Goal: Task Accomplishment & Management: Use online tool/utility

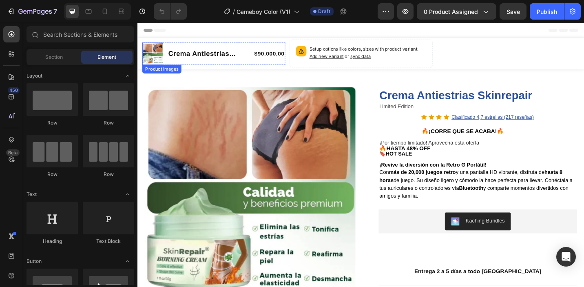
click at [153, 53] on img at bounding box center [153, 56] width 23 height 23
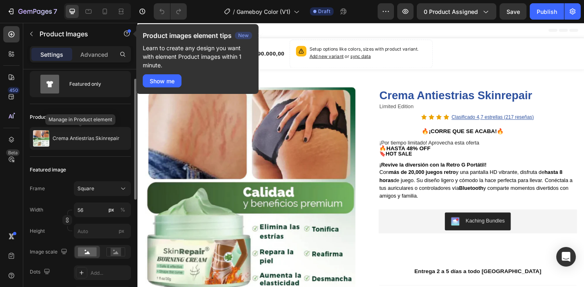
scroll to position [24, 0]
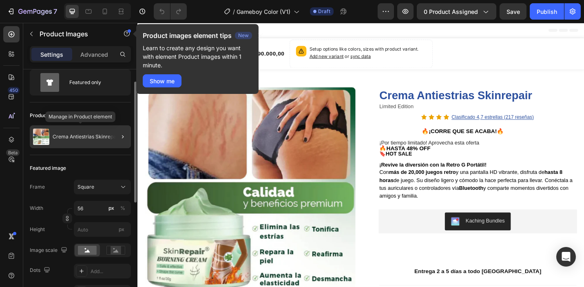
click at [67, 135] on p "Crema Antiestrias Skinrepair" at bounding box center [86, 137] width 67 height 6
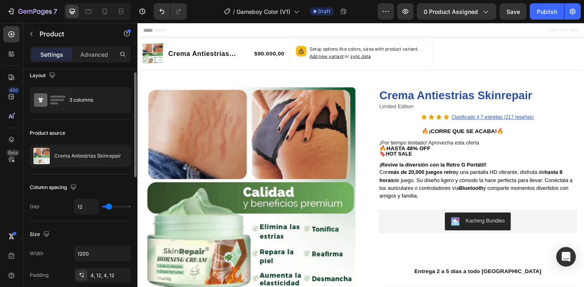
scroll to position [0, 0]
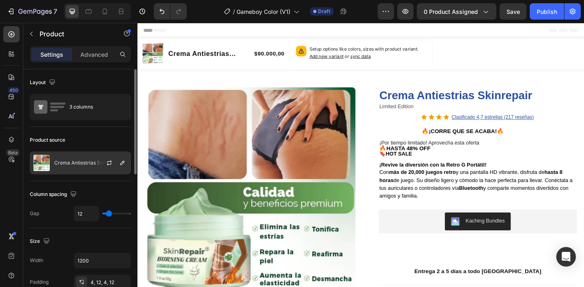
click at [81, 159] on div "Crema Antiestrias Skinrepair" at bounding box center [80, 162] width 101 height 23
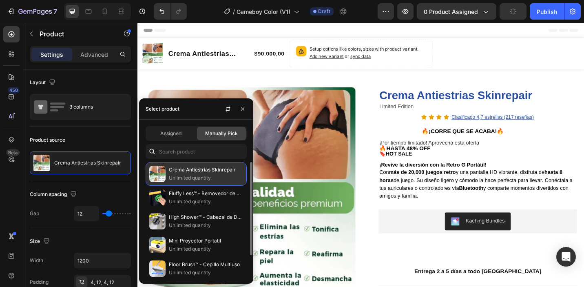
click at [186, 174] on p "Unlimited quantity" at bounding box center [206, 178] width 74 height 8
click at [216, 164] on div "Crema Antiestrias Skinrepair Unlimited quantity" at bounding box center [196, 174] width 101 height 24
click at [224, 174] on p "Unlimited quantity" at bounding box center [206, 178] width 74 height 8
click at [182, 175] on p "Unlimited quantity" at bounding box center [206, 178] width 74 height 8
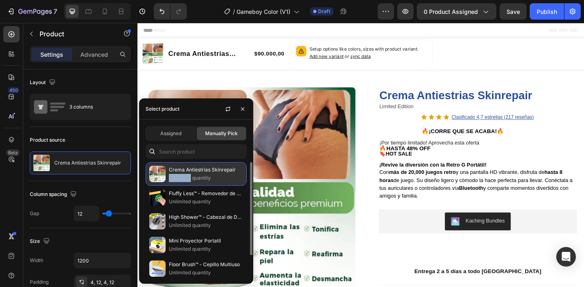
click at [182, 175] on p "Unlimited quantity" at bounding box center [206, 178] width 74 height 8
click at [233, 176] on p "Unlimited quantity" at bounding box center [206, 178] width 74 height 8
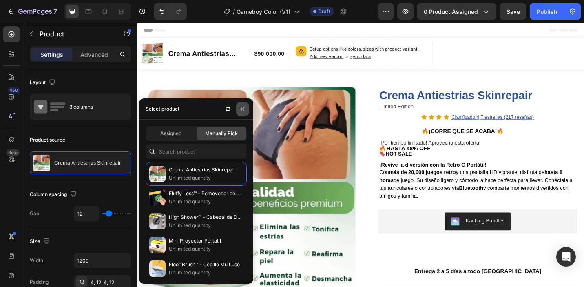
click at [244, 110] on icon "button" at bounding box center [242, 109] width 7 height 7
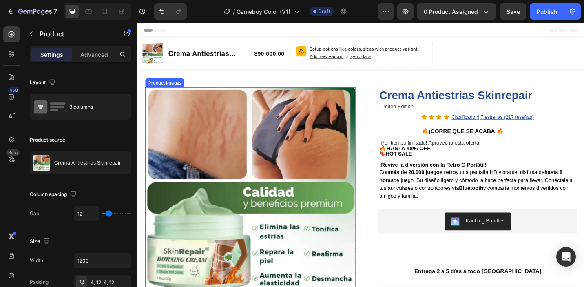
click at [285, 142] on img at bounding box center [261, 208] width 230 height 230
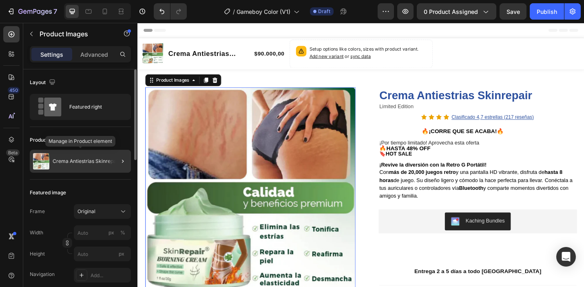
click at [79, 162] on p "Crema Antiestrias Skinrepair" at bounding box center [86, 161] width 67 height 6
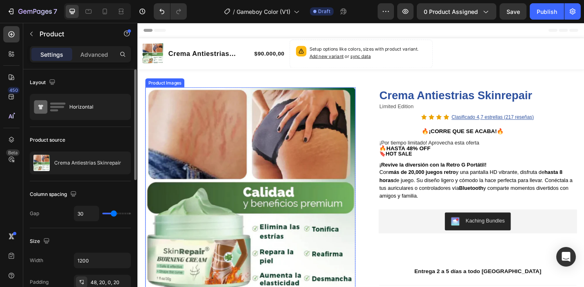
click at [199, 136] on img at bounding box center [261, 208] width 230 height 230
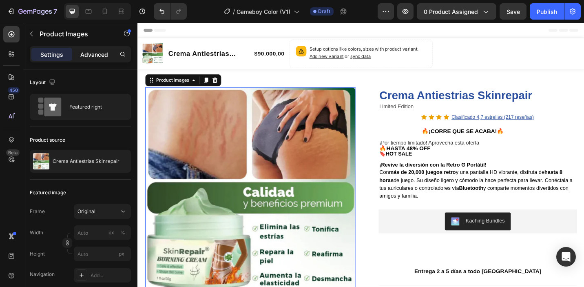
click at [107, 53] on p "Advanced" at bounding box center [94, 54] width 28 height 9
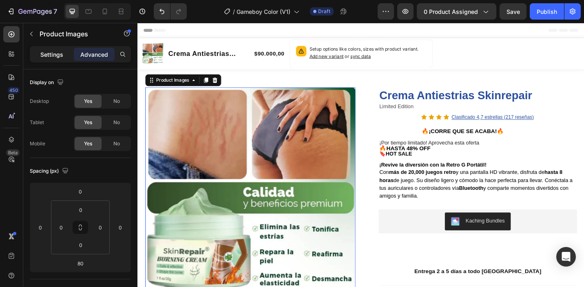
click at [63, 53] on div "Settings" at bounding box center [51, 54] width 41 height 13
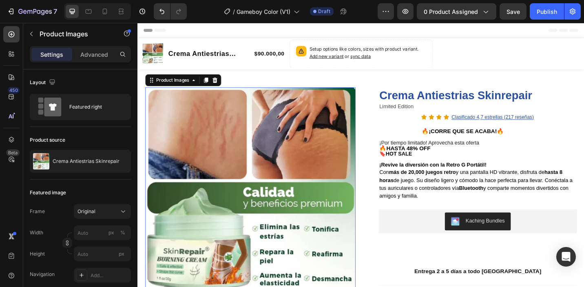
click at [189, 125] on img at bounding box center [261, 208] width 230 height 230
click at [414, 77] on div "Product Images 80 Row Crema Antiestrias Skinrepair Product Title Limited Editio…" at bounding box center [381, 256] width 489 height 365
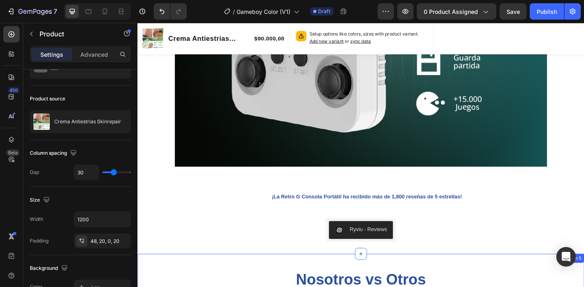
scroll to position [865, 0]
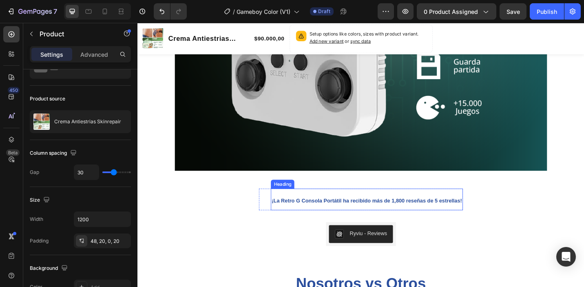
click at [480, 245] on div "Ryviu - Reviews Ryviu Product Row" at bounding box center [381, 254] width 489 height 26
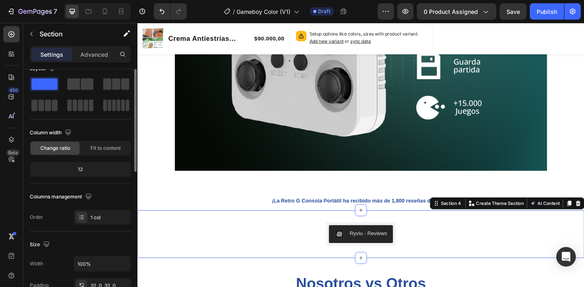
scroll to position [0, 0]
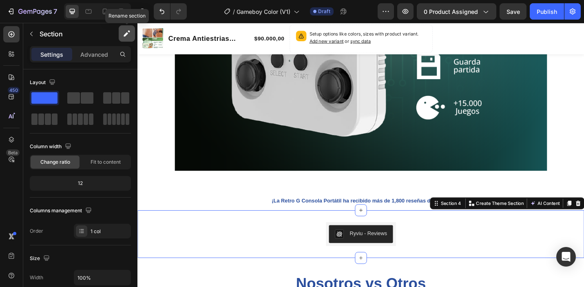
click at [126, 33] on icon "button" at bounding box center [126, 34] width 4 height 4
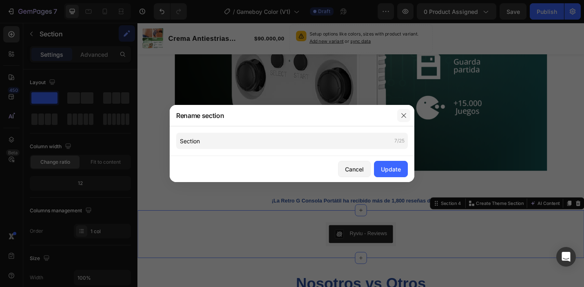
click at [405, 117] on icon "button" at bounding box center [403, 115] width 7 height 7
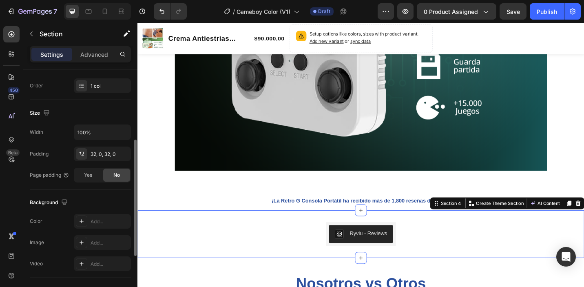
scroll to position [153, 0]
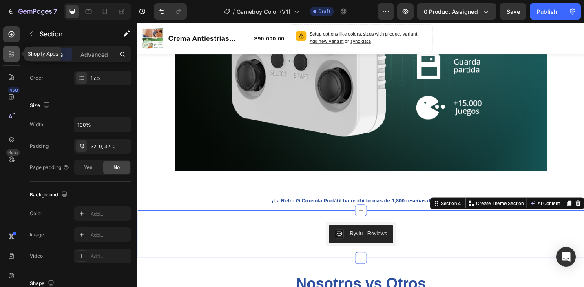
click at [8, 54] on icon at bounding box center [11, 54] width 8 height 8
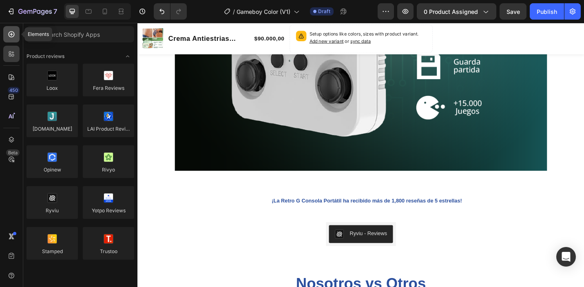
click at [10, 35] on icon at bounding box center [11, 34] width 8 height 8
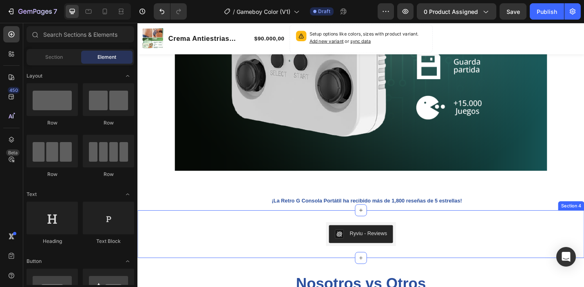
click at [269, 248] on div "Ryviu - Reviews Ryviu Product Row" at bounding box center [381, 254] width 489 height 26
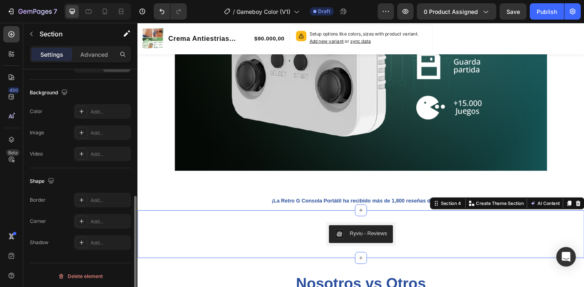
scroll to position [257, 0]
click at [61, 90] on icon "button" at bounding box center [64, 90] width 8 height 8
click at [66, 104] on icon "button" at bounding box center [66, 103] width 8 height 8
click at [37, 179] on div "Shape" at bounding box center [43, 179] width 26 height 11
click at [48, 179] on icon "button" at bounding box center [51, 178] width 8 height 8
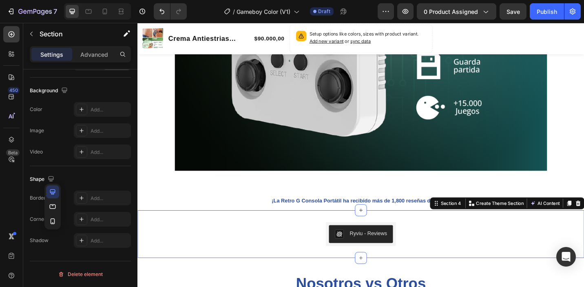
click at [90, 93] on div "Background" at bounding box center [80, 90] width 101 height 13
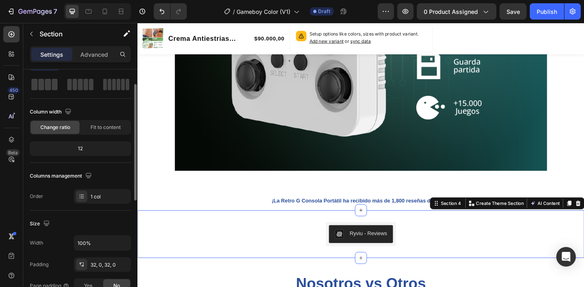
scroll to position [0, 0]
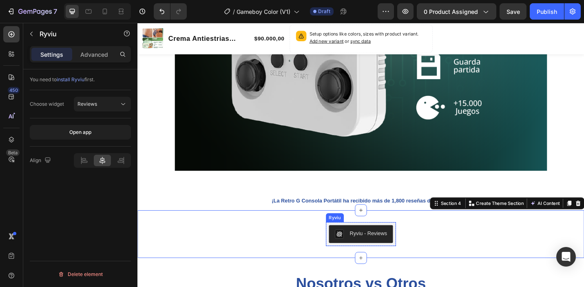
click at [377, 253] on div "Ryviu - Reviews" at bounding box center [390, 253] width 41 height 9
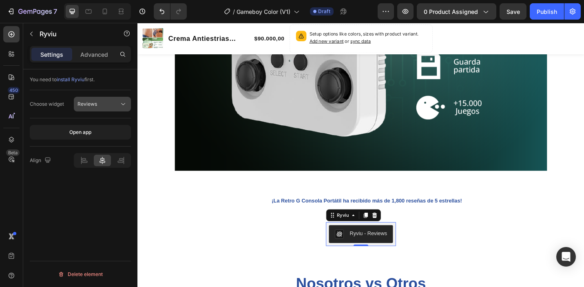
click at [110, 102] on div "Reviews" at bounding box center [98, 103] width 42 height 7
click at [95, 226] on div "You need to install Ryviu first. Choose widget Reviews Open app Align Delete el…" at bounding box center [80, 189] width 114 height 241
click at [100, 158] on icon at bounding box center [102, 160] width 8 height 8
click at [106, 161] on div at bounding box center [102, 159] width 17 height 11
click at [103, 162] on icon at bounding box center [102, 160] width 6 height 7
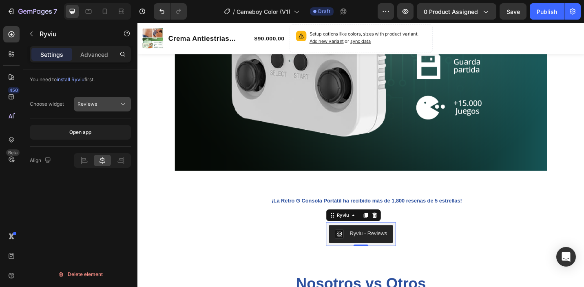
click at [114, 100] on div "Reviews" at bounding box center [98, 103] width 42 height 7
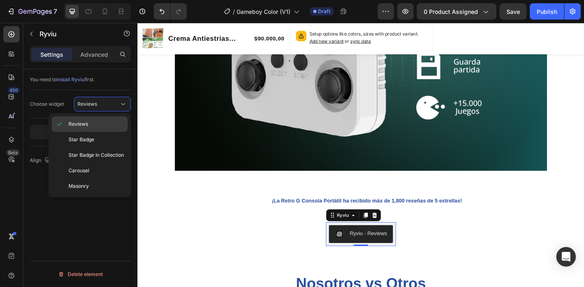
click at [100, 128] on div "Reviews" at bounding box center [90, 123] width 76 height 15
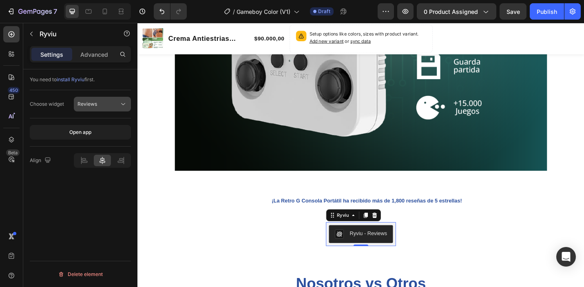
click at [106, 106] on div "Reviews" at bounding box center [98, 103] width 42 height 7
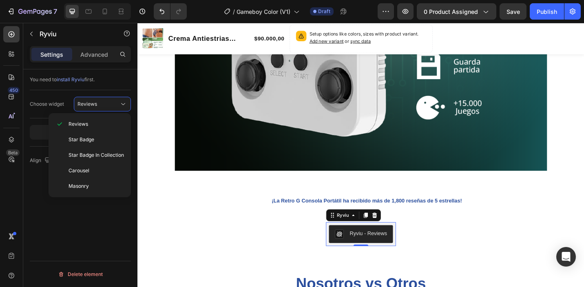
click at [100, 234] on div "You need to install Ryviu first. Choose widget Reviews Open app Align Delete el…" at bounding box center [80, 189] width 114 height 241
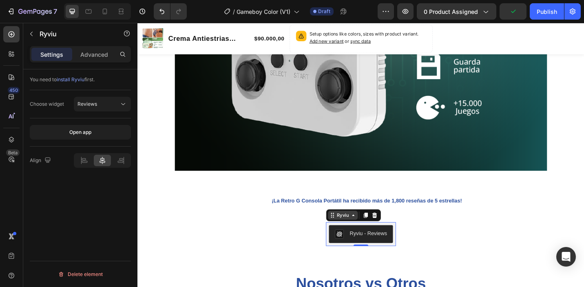
click at [374, 234] on icon at bounding box center [373, 233] width 7 height 7
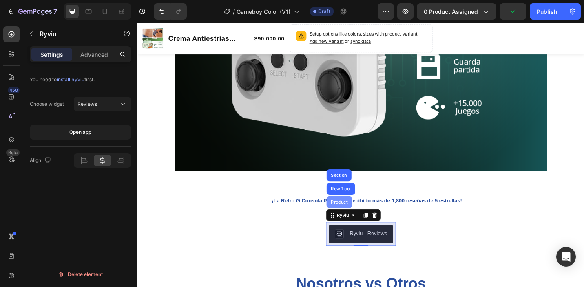
click at [366, 224] on div "Product" at bounding box center [358, 218] width 28 height 13
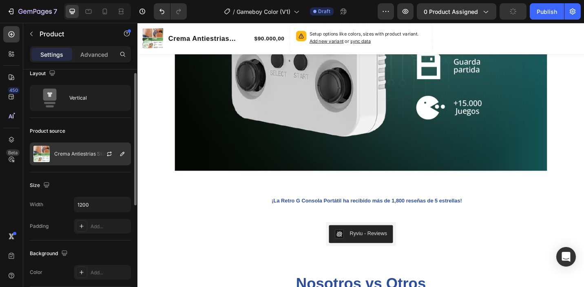
scroll to position [18, 0]
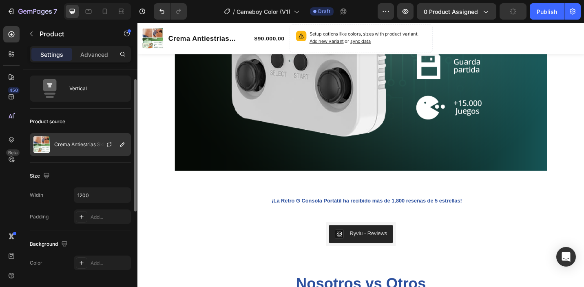
click at [77, 142] on p "Crema Antiestrias Skinrepair" at bounding box center [87, 144] width 67 height 6
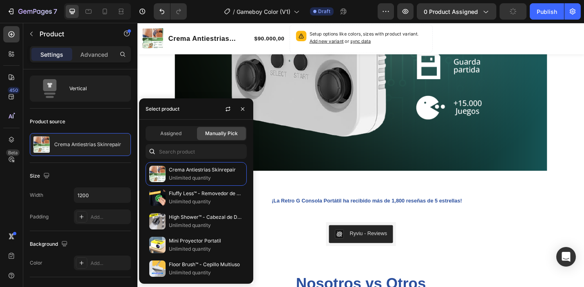
click at [220, 130] on span "Manually Pick" at bounding box center [221, 133] width 33 height 7
click at [218, 135] on span "Manually Pick" at bounding box center [221, 133] width 33 height 7
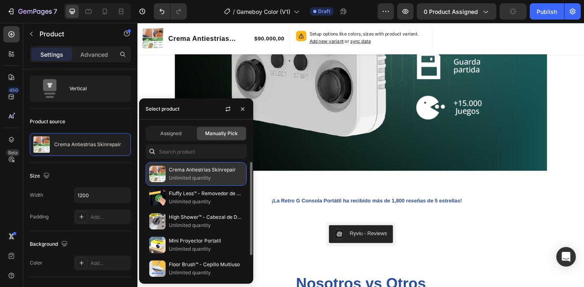
click at [201, 170] on p "Crema Antiestrias Skinrepair" at bounding box center [206, 170] width 74 height 8
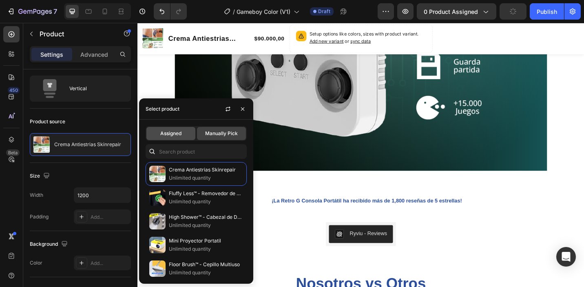
click at [180, 139] on div "Assigned" at bounding box center [170, 133] width 49 height 13
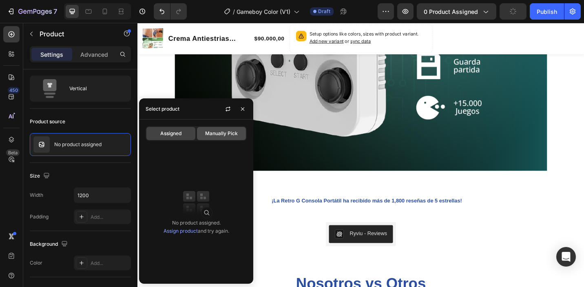
click at [215, 136] on span "Manually Pick" at bounding box center [221, 133] width 33 height 7
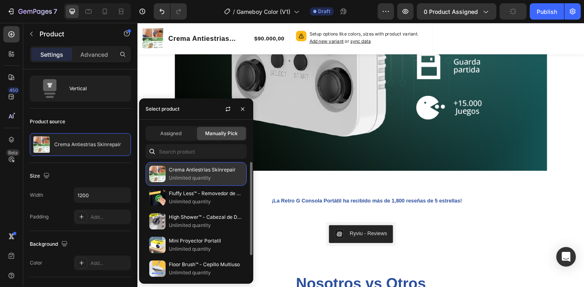
click at [204, 179] on p "Unlimited quantity" at bounding box center [206, 178] width 74 height 8
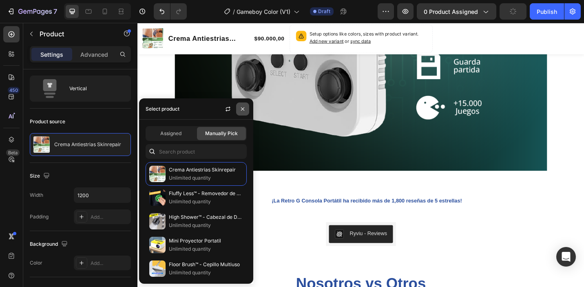
click at [245, 108] on icon "button" at bounding box center [242, 109] width 7 height 7
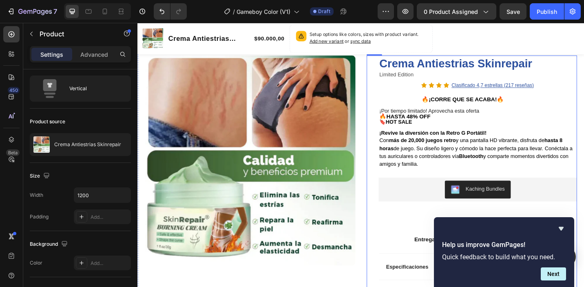
scroll to position [36, 0]
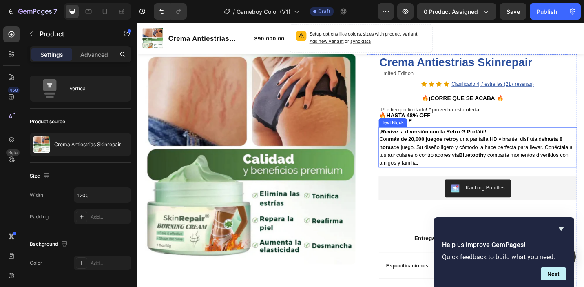
click at [442, 170] on span "Con más de 20,000 juegos retro y una pantalla HD vibrante, disfruta de hasta 8 …" at bounding box center [508, 163] width 212 height 32
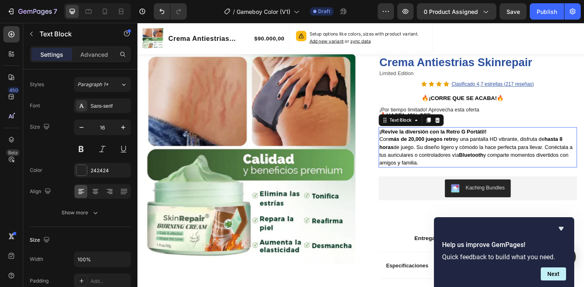
click at [445, 179] on p "¡Revive la diversión con la Retro G Portátil! Con más de 20,000 juegos retro y …" at bounding box center [510, 159] width 216 height 42
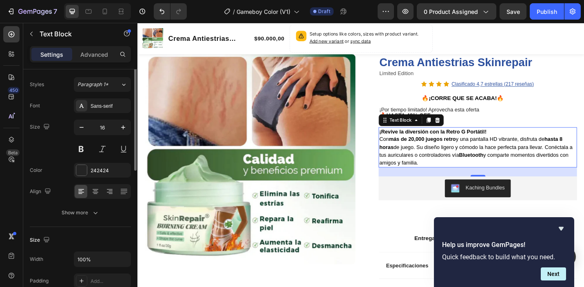
click at [424, 170] on span "Con más de 20,000 juegos retro y una pantalla HD vibrante, disfruta de hasta 8 …" at bounding box center [508, 163] width 212 height 32
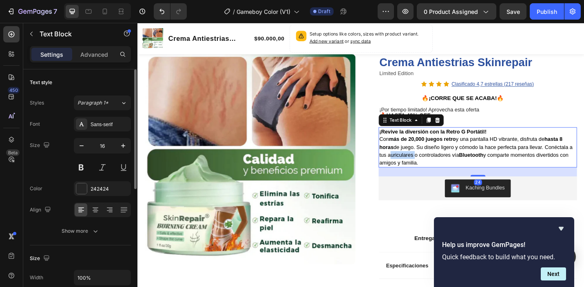
click at [424, 170] on span "Con más de 20,000 juegos retro y una pantalla HD vibrante, disfruta de hasta 8 …" at bounding box center [508, 163] width 212 height 32
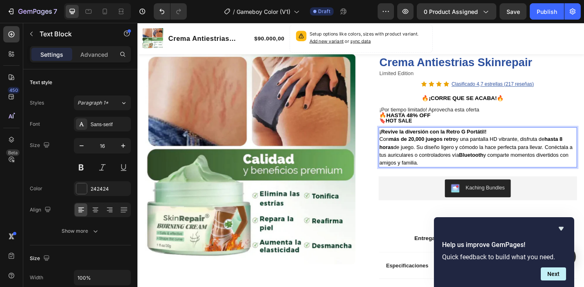
click at [433, 176] on span "Con más de 20,000 juegos retro y una pantalla HD vibrante, disfruta de hasta 8 …" at bounding box center [508, 163] width 212 height 32
click at [444, 179] on span "Con más de 20,000 juegos retro y una pantalla HD vibrante, disfruta de hasta 8 …" at bounding box center [508, 163] width 212 height 32
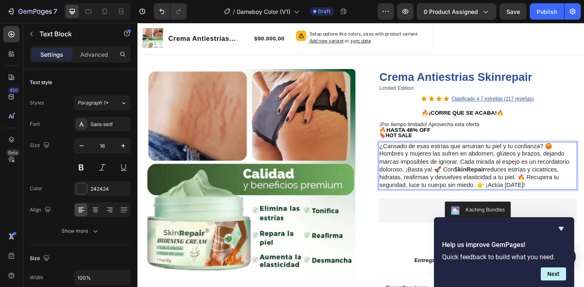
scroll to position [19, 0]
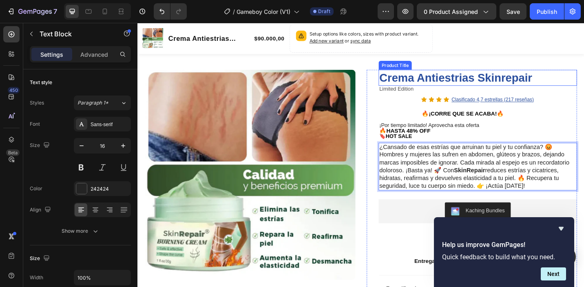
click at [445, 82] on h1 "Crema Antiestrias Skinrepair" at bounding box center [509, 83] width 217 height 18
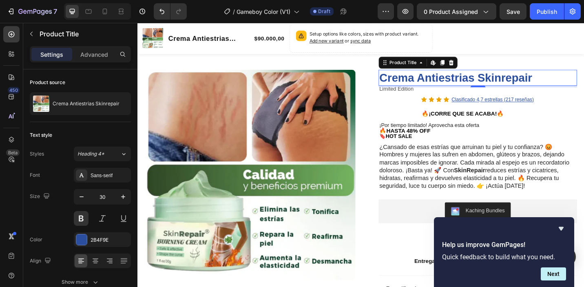
click at [512, 81] on h1 "Crema Antiestrias Skinrepair" at bounding box center [509, 83] width 217 height 18
click at [508, 83] on h1 "Crema Antiestrias Skinrepair" at bounding box center [509, 83] width 217 height 18
click at [454, 82] on h1 "Crema Antiestrias Skinrepair" at bounding box center [509, 83] width 217 height 18
click at [454, 83] on h1 "Crema Antiestrias Skinrepair" at bounding box center [509, 83] width 217 height 18
click at [561, 230] on icon "Hide survey" at bounding box center [560, 229] width 5 height 4
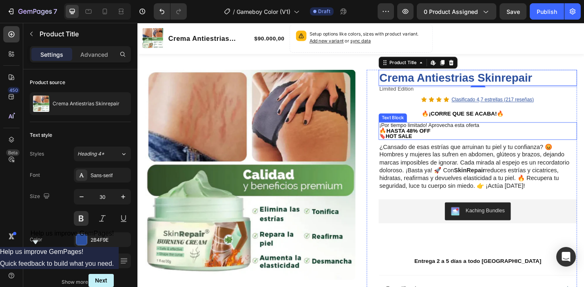
click at [583, 135] on p "¡Por tiempo limitado! Aprovecha esta oferta" at bounding box center [510, 135] width 216 height 6
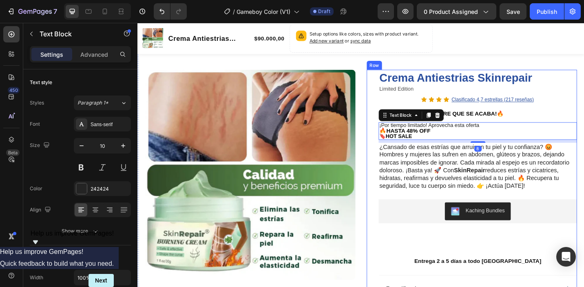
click at [583, 119] on div "Crema Antiestrias Skinrepair Product Title Limited Edition Text Block Icon Icon…" at bounding box center [509, 251] width 217 height 354
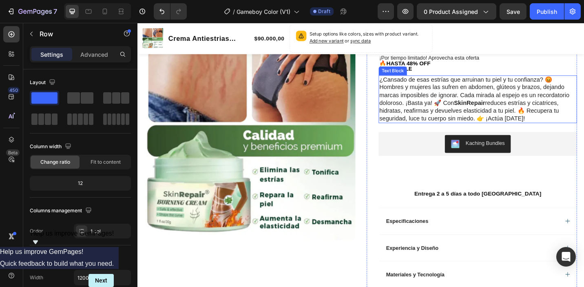
scroll to position [107, 0]
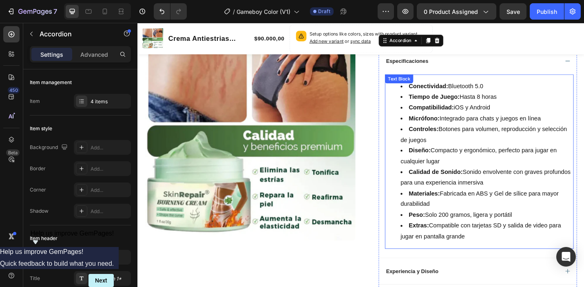
scroll to position [268, 0]
click at [475, 255] on li "Extras: Compatible con tarjetas SD y salida de video para jugar en pantalla gra…" at bounding box center [519, 251] width 189 height 24
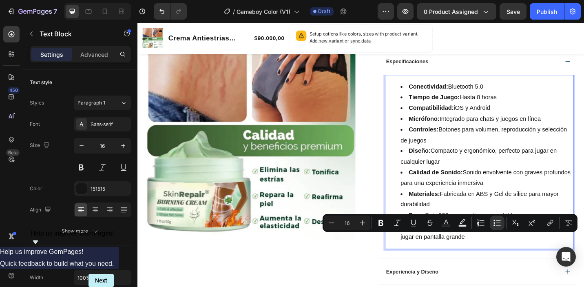
click at [500, 262] on li "Extras: Compatible con tarjetas SD y salida de video para jugar en pantalla gra…" at bounding box center [519, 251] width 189 height 24
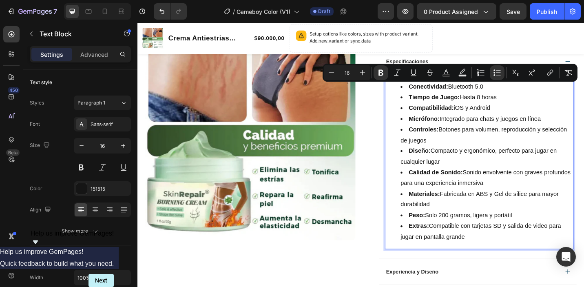
drag, startPoint x: 495, startPoint y: 257, endPoint x: 421, endPoint y: 95, distance: 178.0
click at [421, 95] on ul "Conectividad: Bluetooth 5.0 Tiempo de Juego: Hasta 8 horas Compatibilidad: iOS …" at bounding box center [511, 175] width 205 height 176
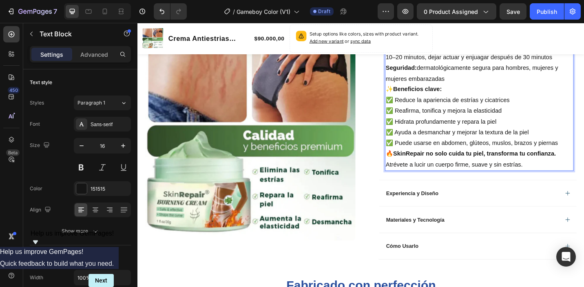
scroll to position [447, 0]
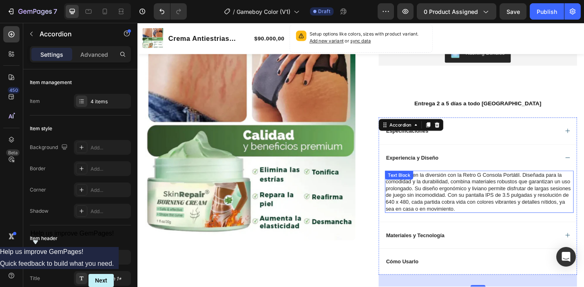
scroll to position [172, 0]
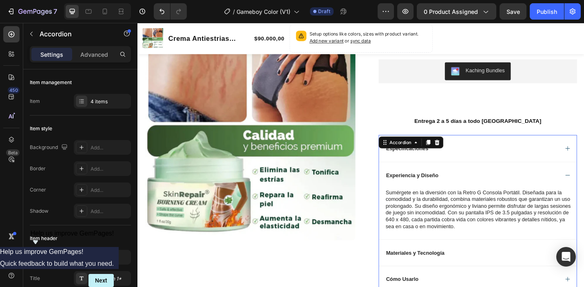
click at [583, 186] on div "Experiencia y Diseño" at bounding box center [510, 189] width 216 height 29
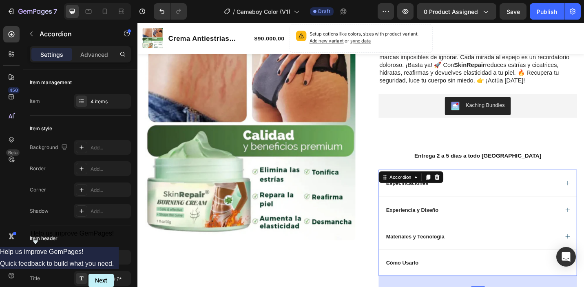
scroll to position [134, 0]
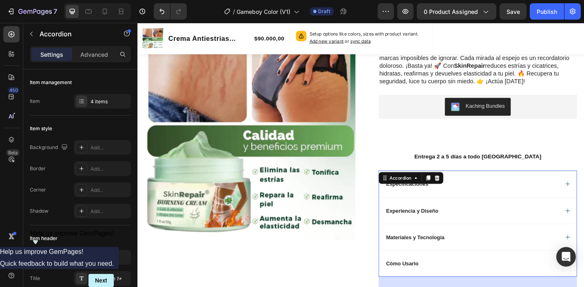
click at [583, 201] on div "Especificaciones" at bounding box center [510, 198] width 216 height 29
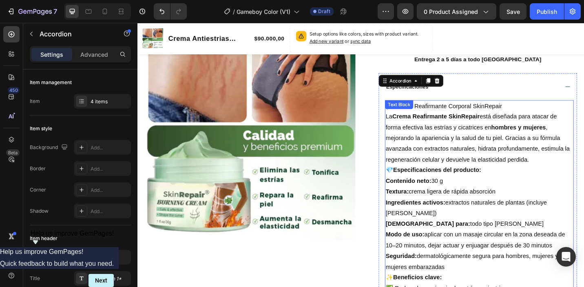
scroll to position [239, 0]
click at [466, 165] on p "La Crema Reafirmante SkinRepair está diseñada para atacar de forma efectiva las…" at bounding box center [511, 150] width 205 height 59
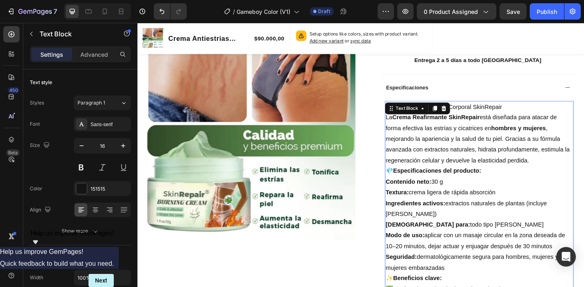
click at [466, 165] on p "La Crema Reafirmante SkinRepair está diseñada para atacar de forma efectiva las…" at bounding box center [511, 150] width 205 height 59
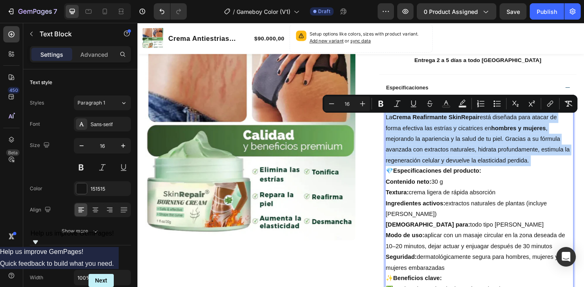
click at [474, 159] on p "La Crema Reafirmante SkinRepair está diseñada para atacar de forma efectiva las…" at bounding box center [511, 150] width 205 height 59
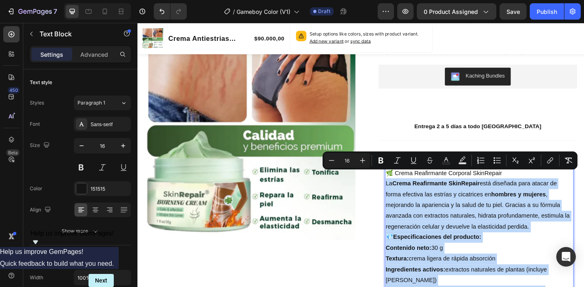
scroll to position [151, 0]
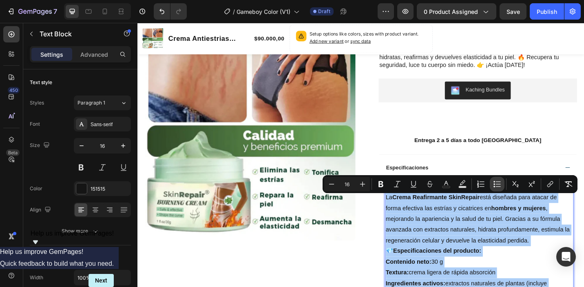
click at [492, 183] on button "Bulleted List" at bounding box center [497, 184] width 15 height 15
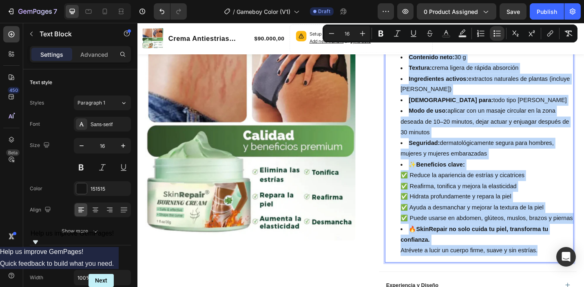
scroll to position [394, 0]
click at [417, 267] on ul "La Crema Reafirmante SkinRepair está diseñada para atacar de forma efectiva las…" at bounding box center [511, 124] width 205 height 305
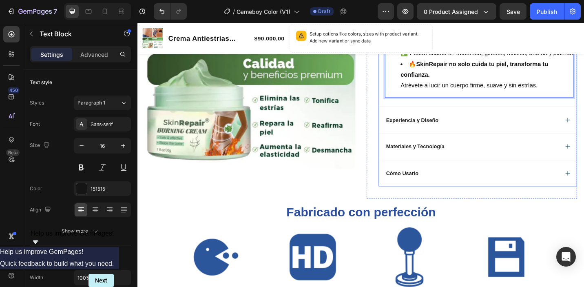
scroll to position [581, 0]
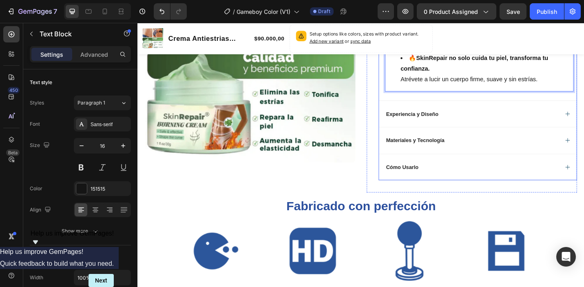
click at [492, 121] on div "Experiencia y Diseño" at bounding box center [503, 122] width 190 height 10
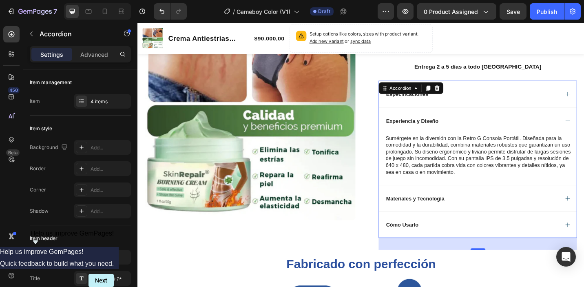
scroll to position [223, 0]
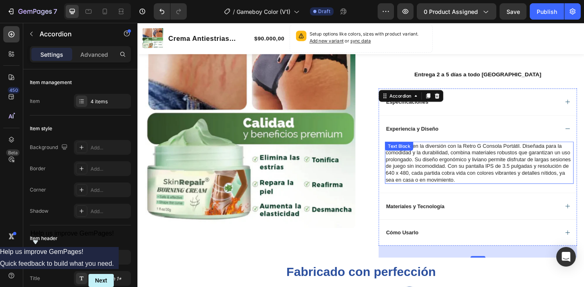
click at [490, 184] on p "Sumérgete en la diversión con la Retro G Consola Portátil. Diseñada para la com…" at bounding box center [511, 176] width 205 height 44
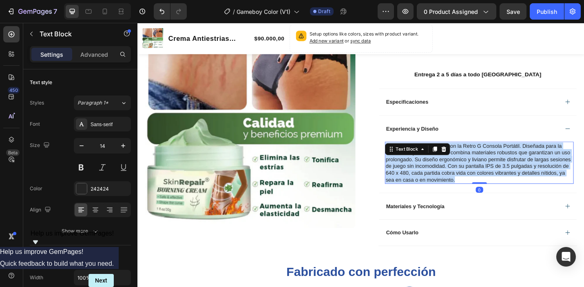
click at [490, 184] on p "Sumérgete en la diversión con la Retro G Consola Portátil. Diseñada para la com…" at bounding box center [511, 176] width 205 height 44
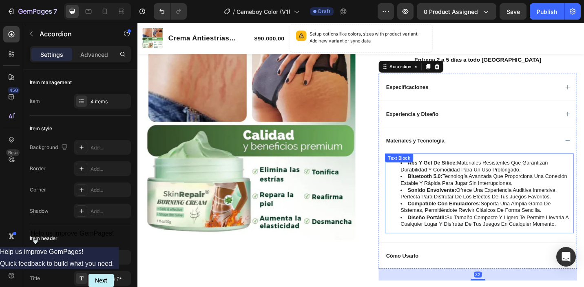
scroll to position [240, 0]
click at [475, 222] on strong "compatible con emuladores:" at bounding box center [473, 220] width 80 height 7
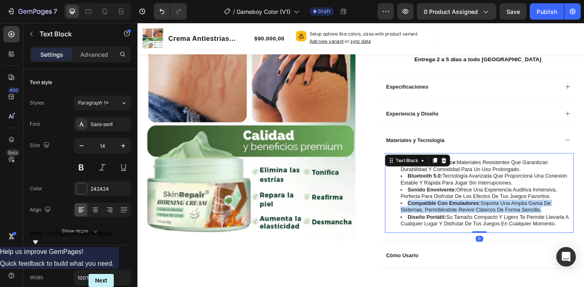
click at [475, 222] on strong "compatible con emuladores:" at bounding box center [473, 220] width 80 height 7
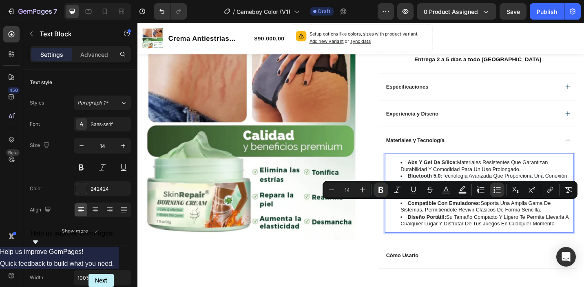
click at [583, 243] on li "diseño portátil: su tamaño compacto y ligero te permite llevarla a cualquier lu…" at bounding box center [519, 239] width 189 height 15
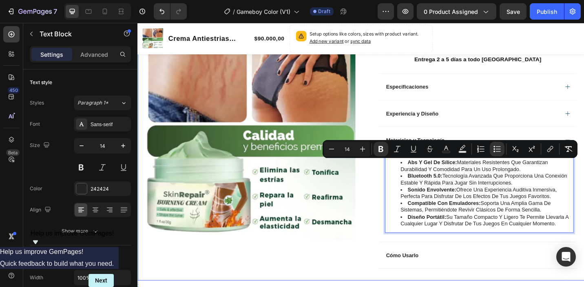
drag, startPoint x: 598, startPoint y: 243, endPoint x: 384, endPoint y: 177, distance: 223.7
click at [384, 177] on div "Product Images Row Crema Antiestrias Skinrepair Product Title Limited Edition T…" at bounding box center [381, 69] width 489 height 471
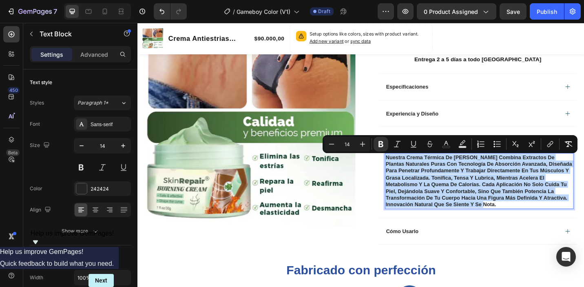
drag, startPoint x: 466, startPoint y: 225, endPoint x: 409, endPoint y: 174, distance: 75.9
click at [409, 174] on p "Nuestra crema térmica de [PERSON_NAME] combina extractos de plantas naturales p…" at bounding box center [511, 196] width 205 height 60
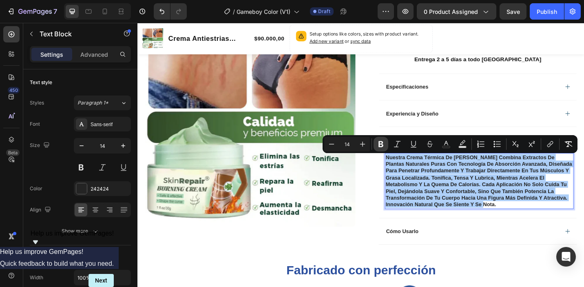
click at [379, 141] on icon "Editor contextual toolbar" at bounding box center [381, 144] width 8 height 8
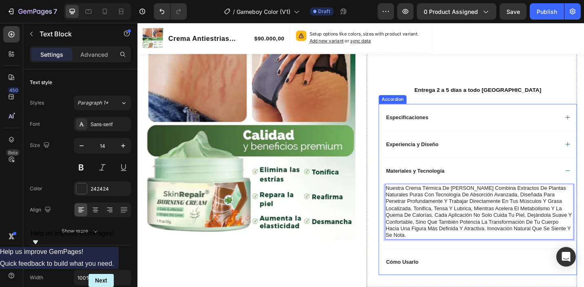
scroll to position [209, 0]
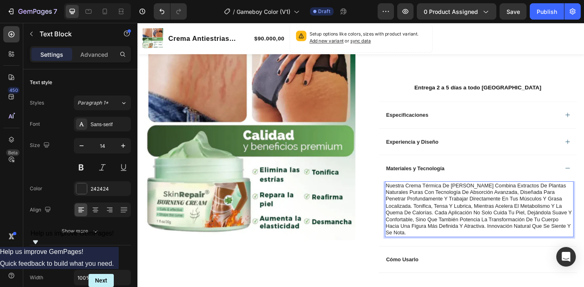
click at [500, 204] on p "Nuestra crema térmica de [PERSON_NAME] combina extractos de plantas naturales p…" at bounding box center [511, 227] width 205 height 60
click at [432, 249] on p "Nuestra crema térmica de [PERSON_NAME] combina extractos de plantas naturales p…" at bounding box center [511, 227] width 205 height 60
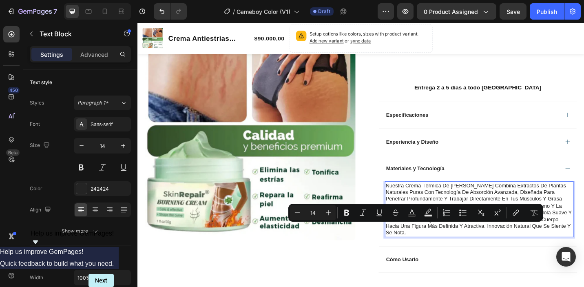
click at [434, 253] on p "Nuestra crema térmica de [PERSON_NAME] combina extractos de plantas naturales p…" at bounding box center [511, 227] width 205 height 60
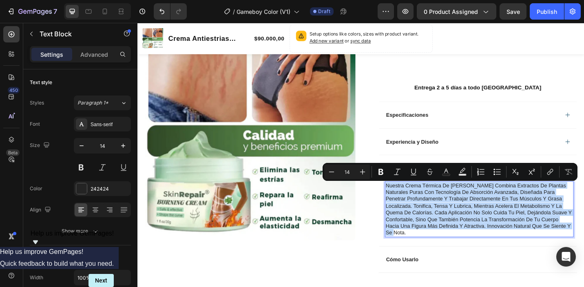
drag, startPoint x: 437, startPoint y: 255, endPoint x: 408, endPoint y: 203, distance: 59.5
click at [408, 203] on div "Nuestra crema térmica de [PERSON_NAME] combina extractos de plantas naturales p…" at bounding box center [511, 226] width 207 height 61
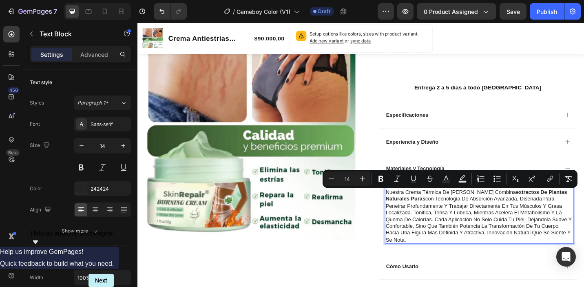
drag, startPoint x: 434, startPoint y: 260, endPoint x: 410, endPoint y: 209, distance: 56.3
click at [410, 209] on p "Nuestra crema térmica de [PERSON_NAME] combina extractos de plantas naturales p…" at bounding box center [511, 234] width 205 height 60
click at [565, 233] on p "Nuestra crema térmica de [PERSON_NAME] combina extractos de plantas naturales p…" at bounding box center [511, 234] width 205 height 60
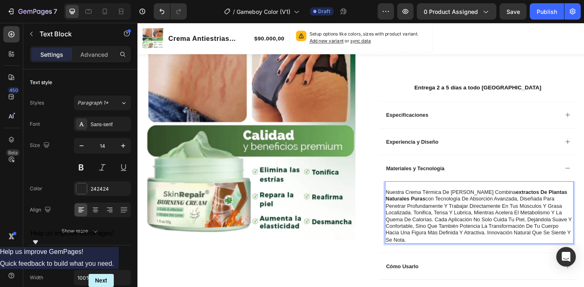
click at [458, 226] on p "Nuestra crema térmica de [PERSON_NAME] combina extractos de plantas naturales p…" at bounding box center [511, 234] width 205 height 60
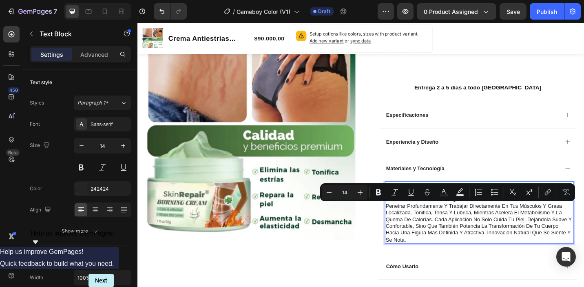
click at [490, 224] on p "Nuestra crema térmica de [PERSON_NAME] combina extractos de plantas naturales p…" at bounding box center [511, 234] width 205 height 60
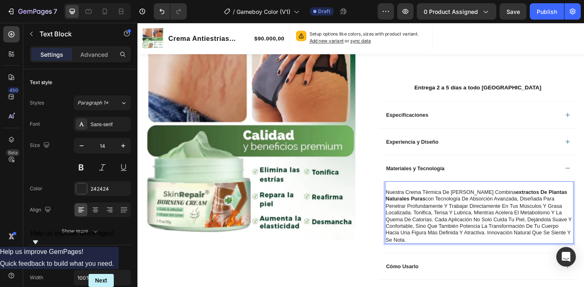
click at [477, 225] on p "Nuestra crema térmica de [PERSON_NAME] combina extractos de plantas naturales p…" at bounding box center [511, 234] width 205 height 60
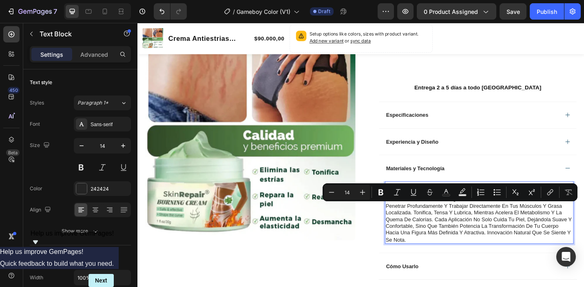
click at [527, 233] on p "Nuestra crema térmica de [PERSON_NAME] combina extractos de plantas naturales p…" at bounding box center [511, 234] width 205 height 60
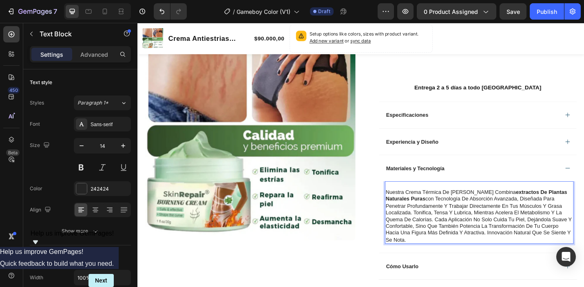
click at [514, 225] on p "Nuestra crema térmica de [PERSON_NAME] combina extractos de plantas naturales p…" at bounding box center [511, 234] width 205 height 60
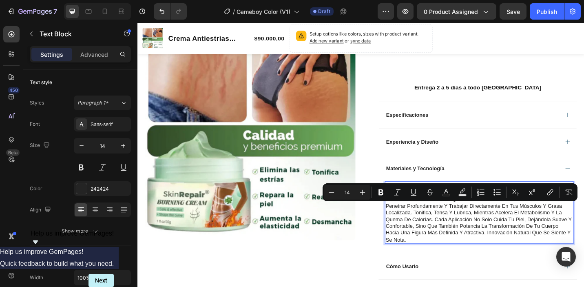
click at [411, 234] on p "Nuestra crema térmica de [PERSON_NAME] combina extractos de plantas naturales p…" at bounding box center [511, 234] width 205 height 60
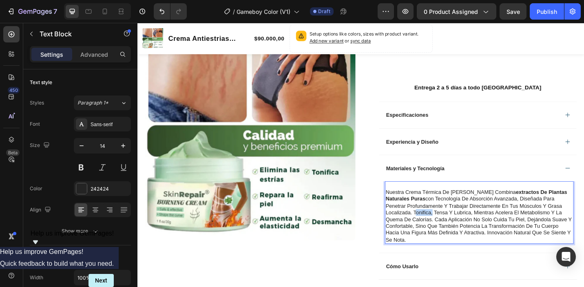
click at [411, 233] on p "Nuestra crema térmica de [PERSON_NAME] combina extractos de plantas naturales p…" at bounding box center [511, 234] width 205 height 60
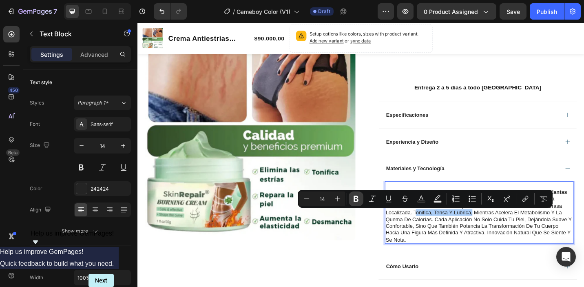
click at [357, 195] on icon "Editor contextual toolbar" at bounding box center [356, 198] width 8 height 8
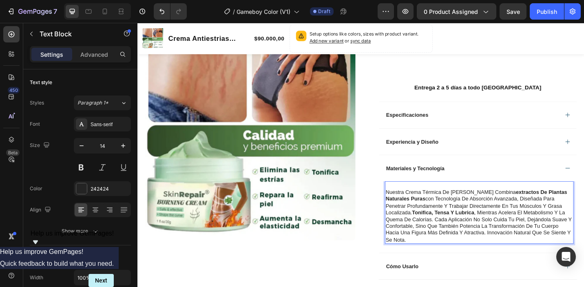
click at [547, 245] on p "Nuestra crema térmica de [PERSON_NAME] combina extractos de plantas naturales p…" at bounding box center [511, 234] width 205 height 60
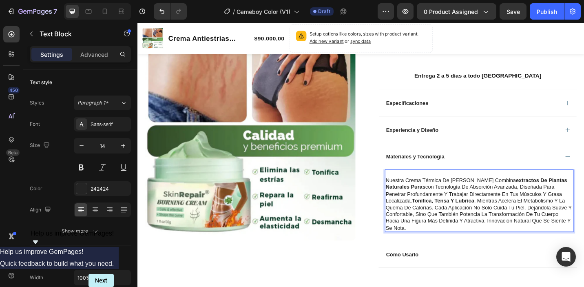
scroll to position [232, 0]
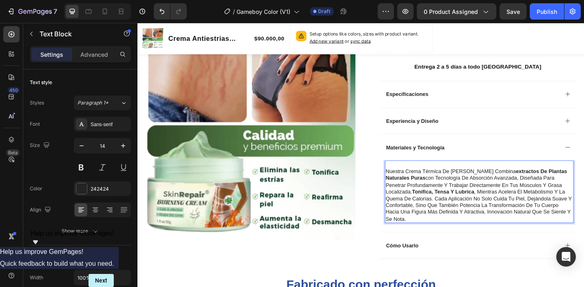
click at [517, 230] on p "Nuestra crema térmica de [PERSON_NAME] combina extractos de plantas naturales p…" at bounding box center [511, 211] width 205 height 60
click at [526, 233] on p "Nuestra crema térmica de [PERSON_NAME] combina extractos de plantas naturales p…" at bounding box center [511, 211] width 205 height 60
click at [543, 230] on p "Nuestra crema térmica de [PERSON_NAME] combina extractos de plantas naturales p…" at bounding box center [511, 211] width 205 height 60
click at [521, 231] on p "Nuestra crema térmica de [PERSON_NAME] combina extractos de plantas naturales p…" at bounding box center [511, 211] width 205 height 60
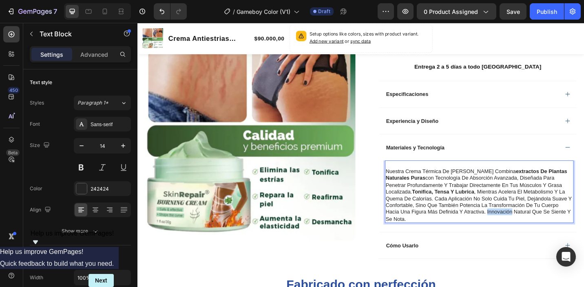
click at [521, 231] on p "Nuestra crema térmica de [PERSON_NAME] combina extractos de plantas naturales p…" at bounding box center [511, 211] width 205 height 60
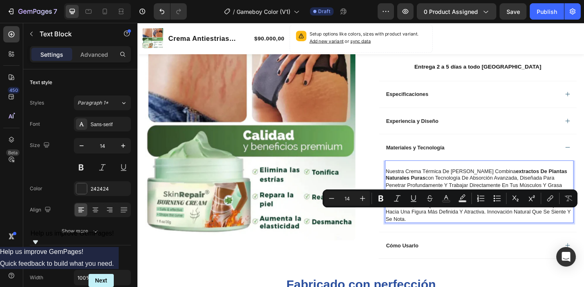
click at [450, 237] on p "Nuestra crema térmica de [PERSON_NAME] combina extractos de plantas naturales p…" at bounding box center [511, 211] width 205 height 60
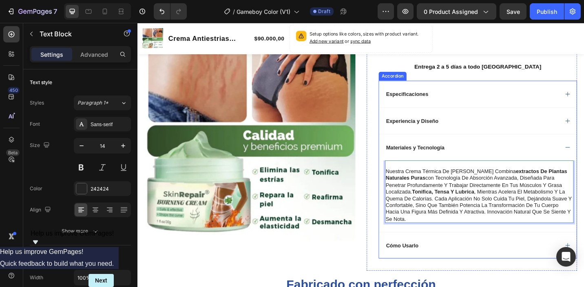
click at [425, 271] on div "Cómo Usarlo" at bounding box center [427, 266] width 38 height 10
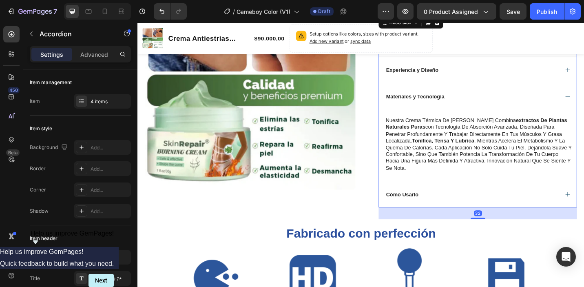
scroll to position [302, 0]
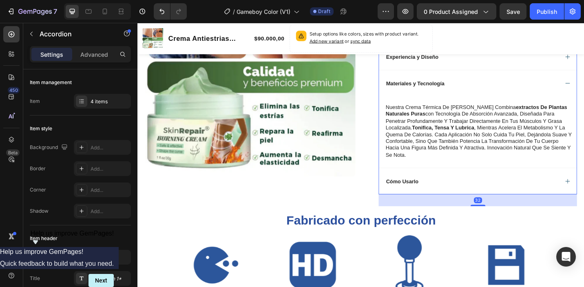
click at [441, 199] on p "Cómo Usarlo" at bounding box center [426, 195] width 35 height 7
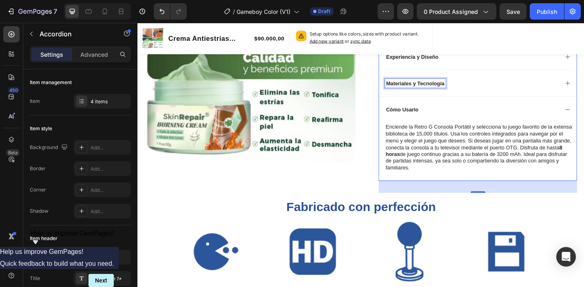
drag, startPoint x: 455, startPoint y: 89, endPoint x: 543, endPoint y: 89, distance: 88.5
click at [457, 89] on p "Materiales y Tecnología" at bounding box center [441, 88] width 64 height 7
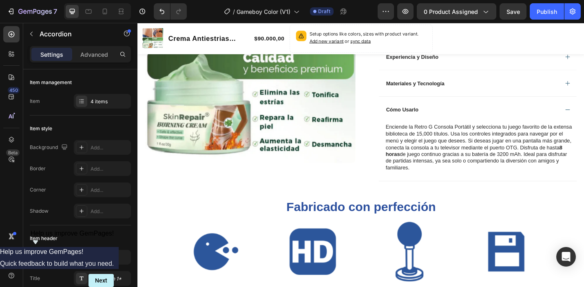
click at [583, 94] on div "Materiales y Tecnología" at bounding box center [510, 88] width 216 height 29
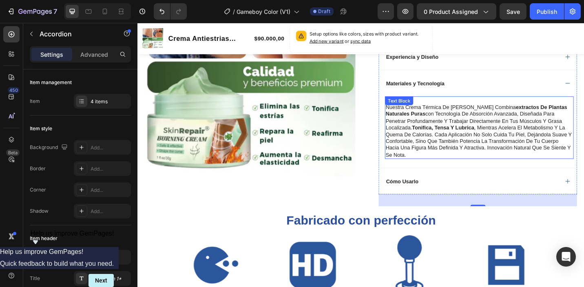
click at [412, 117] on div "nuestra crema térmica de [PERSON_NAME] combina extractos de plantas naturales p…" at bounding box center [511, 137] width 207 height 68
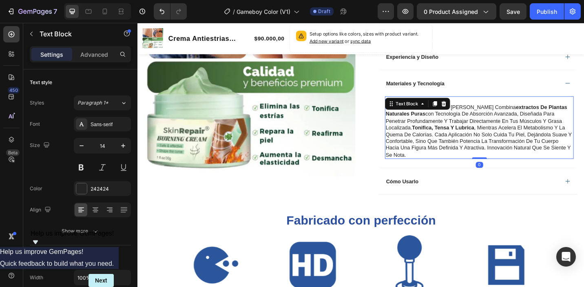
click at [438, 140] on strong "tonifica, tensa y lubrica" at bounding box center [472, 137] width 68 height 7
click at [438, 139] on strong "tonifica, tensa y lubrica" at bounding box center [472, 137] width 68 height 7
click at [411, 117] on p "nuestra crema térmica de [PERSON_NAME] combina extractos de plantas naturales p…" at bounding box center [511, 141] width 205 height 60
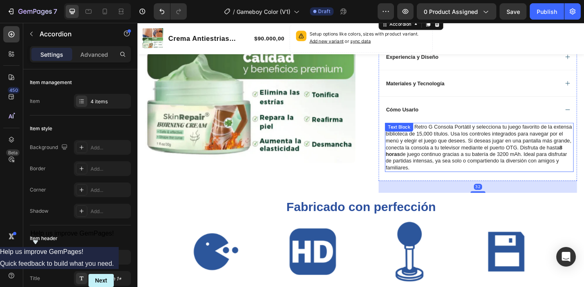
click at [441, 166] on p "Enciende la Retro G Consola Portátil y selecciona tu juego favorito de la exten…" at bounding box center [511, 159] width 205 height 52
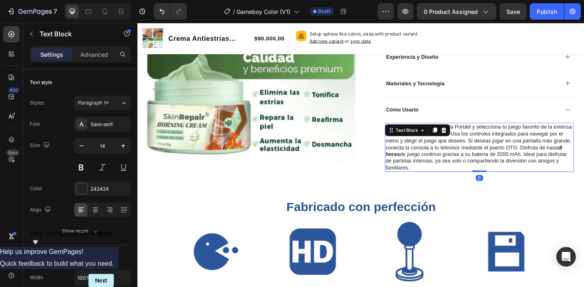
click at [441, 166] on p "Enciende la Retro G Consola Portátil y selecciona tu juego favorito de la exten…" at bounding box center [511, 159] width 205 height 52
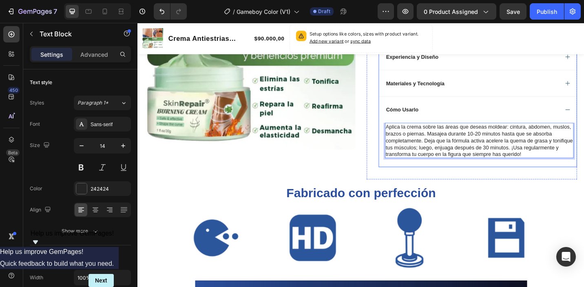
click at [583, 115] on div "Cómo Usarlo" at bounding box center [510, 117] width 216 height 29
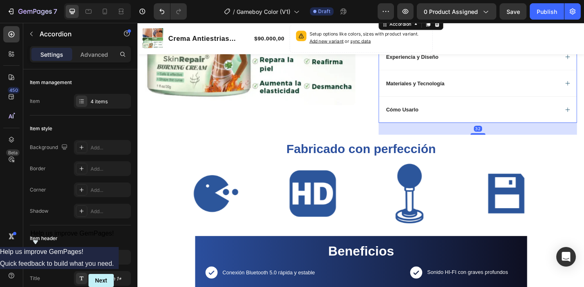
click at [583, 115] on div "Cómo Usarlo" at bounding box center [510, 117] width 216 height 29
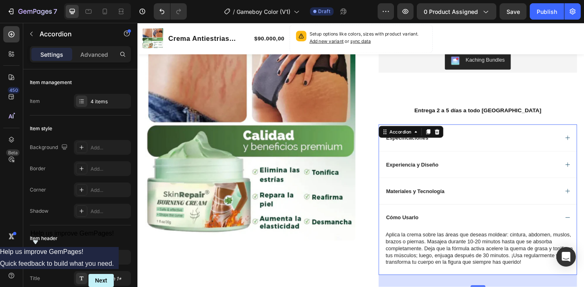
scroll to position [185, 0]
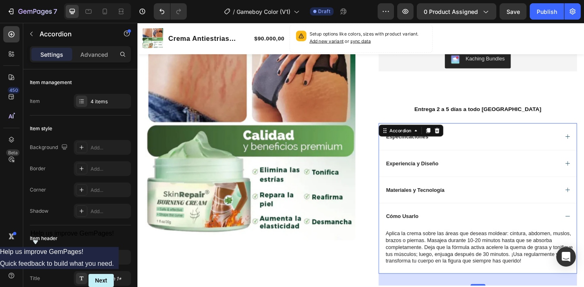
click at [583, 177] on div "Experiencia y Diseño" at bounding box center [510, 176] width 216 height 29
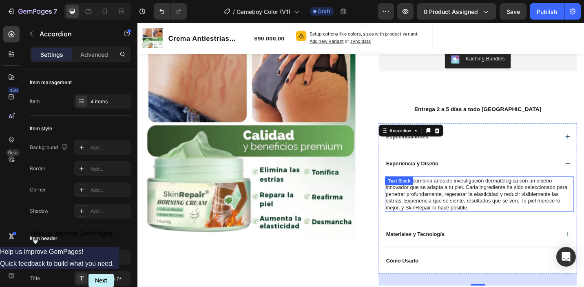
click at [496, 214] on p "SkinRepair combina años de investigación dermatológica con un diseño innovador …" at bounding box center [511, 210] width 205 height 37
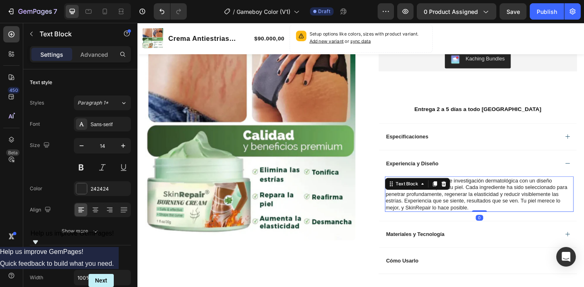
click at [442, 222] on p "SkinRepair combina años de investigación dermatológica con un diseño innovador …" at bounding box center [511, 210] width 205 height 37
click at [437, 197] on p "SkinRepair combina años de investigación dermatológica con un diseño innovador …" at bounding box center [511, 210] width 205 height 37
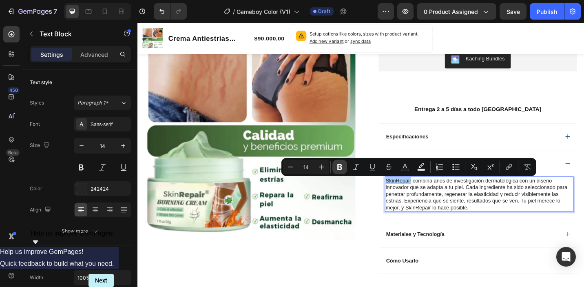
click at [341, 165] on icon "Editor contextual toolbar" at bounding box center [339, 167] width 5 height 6
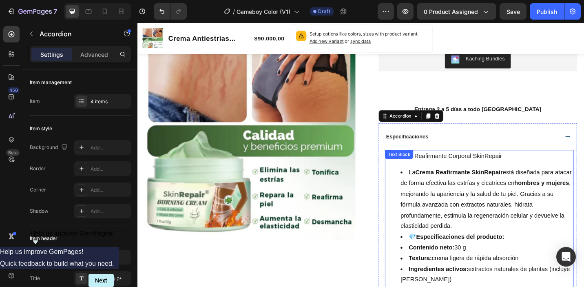
click at [539, 169] on p "🌿 Crema Reafirmante Corporal SkinRepair" at bounding box center [511, 169] width 205 height 12
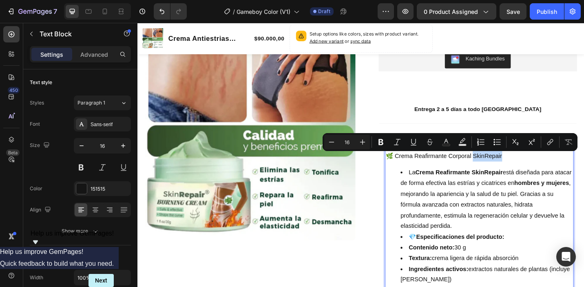
drag, startPoint x: 535, startPoint y: 171, endPoint x: 503, endPoint y: 172, distance: 31.8
click at [503, 172] on p "🌿 Crema Reafirmante Corporal SkinRepair" at bounding box center [511, 169] width 205 height 12
click at [380, 142] on icon "Editor contextual toolbar" at bounding box center [380, 142] width 5 height 6
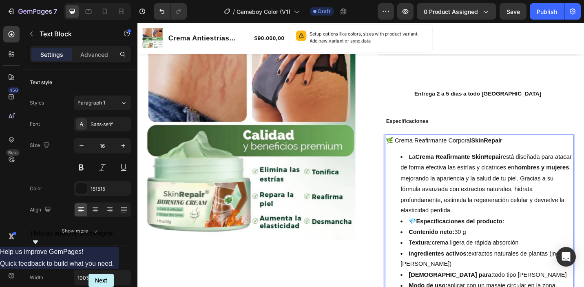
scroll to position [203, 0]
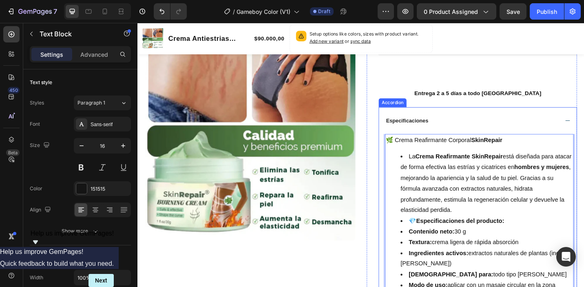
click at [583, 124] on div "Especificaciones" at bounding box center [510, 129] width 216 height 29
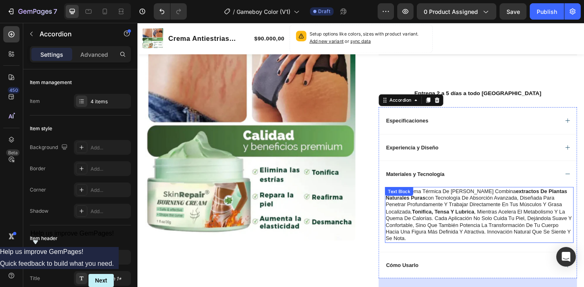
click at [448, 215] on p "nuestra crema térmica de [PERSON_NAME] combina extractos de plantas naturales p…" at bounding box center [511, 233] width 205 height 60
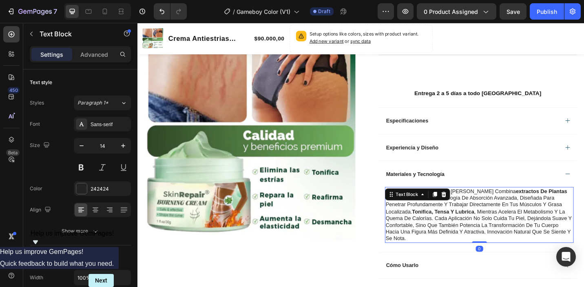
click at [519, 239] on p "nuestra crema térmica de [PERSON_NAME] combina extractos de plantas naturales p…" at bounding box center [511, 233] width 205 height 60
click at [499, 239] on p "nuestra crema térmica de [PERSON_NAME] combina extractos de plantas naturales p…" at bounding box center [511, 233] width 205 height 60
click at [450, 207] on p "nuestra crema térmica de [PERSON_NAME] combina extractos de plantas naturales p…" at bounding box center [511, 233] width 205 height 60
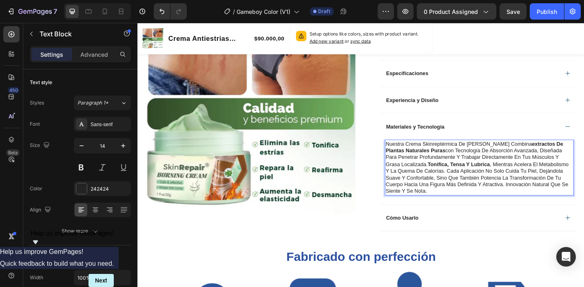
scroll to position [253, 0]
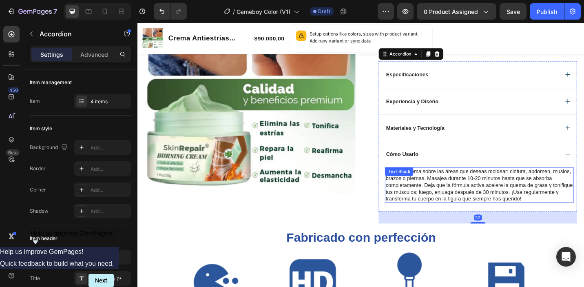
click at [450, 189] on p "Aplica la crema sobre las áreas que deseas moldear: cintura, abdomen, muslos, b…" at bounding box center [511, 200] width 205 height 37
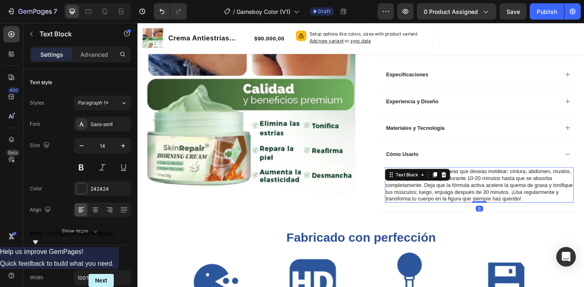
click at [476, 221] on div "Aplica la crema sobre las áreas que deseas moldear: cintura, abdomen, muslos, b…" at bounding box center [510, 205] width 216 height 49
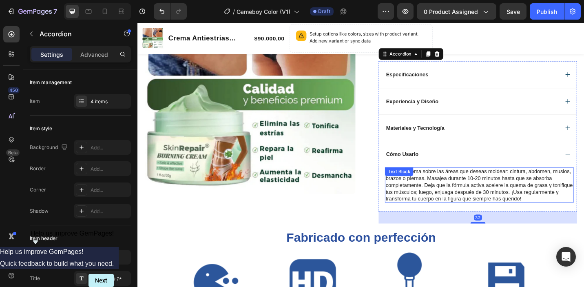
click at [448, 192] on p "Aplica la crema sobre las áreas que deseas moldear: cintura, abdomen, muslos, b…" at bounding box center [511, 200] width 205 height 37
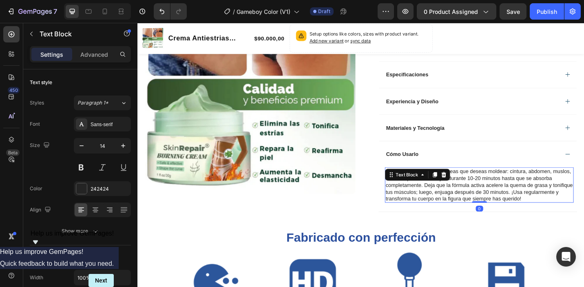
click at [463, 212] on p "Aplica la crema sobre las áreas que deseas moldear: cintura, abdomen, muslos, b…" at bounding box center [511, 200] width 205 height 37
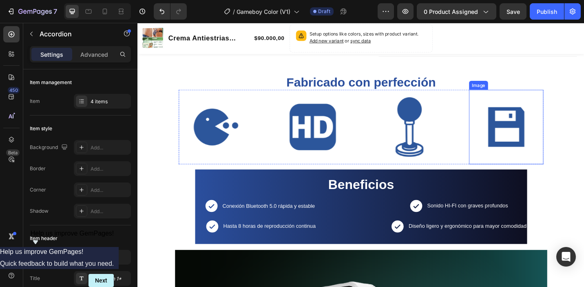
scroll to position [379, 0]
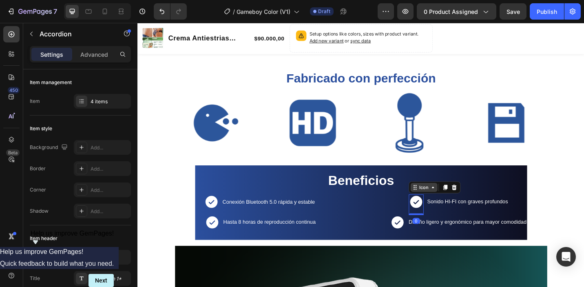
drag, startPoint x: 446, startPoint y: 230, endPoint x: 446, endPoint y: 209, distance: 20.4
click at [428, 232] on div "Icon 0 Sonido HI-FI con graves profundos Text Block Row Icon Diseño ligero y er…" at bounding box center [489, 238] width 150 height 45
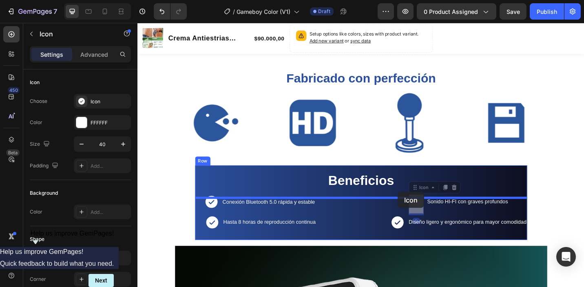
drag, startPoint x: 441, startPoint y: 207, endPoint x: 422, endPoint y: 208, distance: 19.2
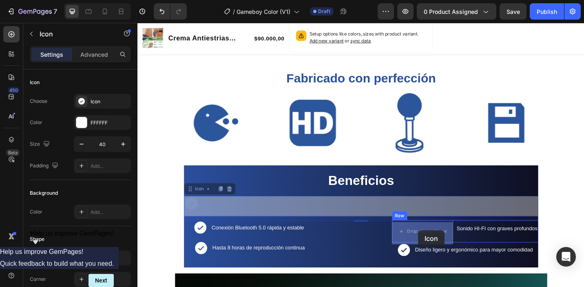
drag, startPoint x: 201, startPoint y: 206, endPoint x: 445, endPoint y: 249, distance: 247.6
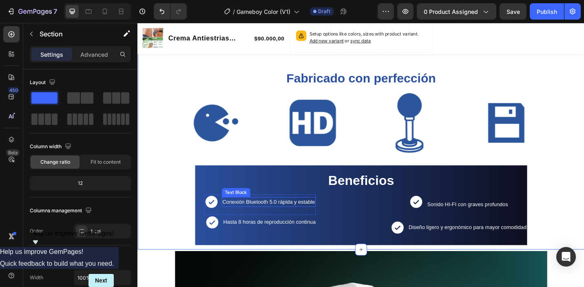
click at [296, 221] on span "Conexión Bluetooth 5.0 rápida y estable" at bounding box center [280, 219] width 101 height 7
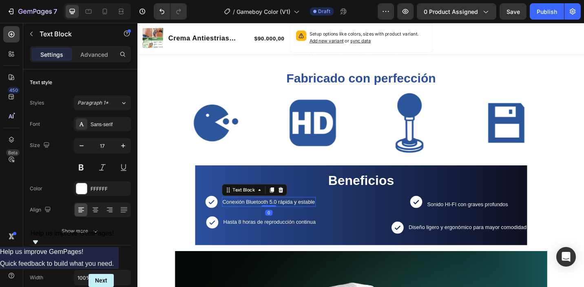
click at [296, 221] on span "Conexión Bluetooth 5.0 rápida y estable" at bounding box center [280, 219] width 101 height 7
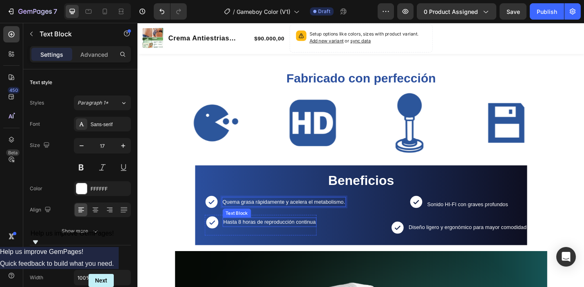
click at [249, 249] on div "Hasta 8 horas de reproducción continua Text Block" at bounding box center [281, 244] width 103 height 22
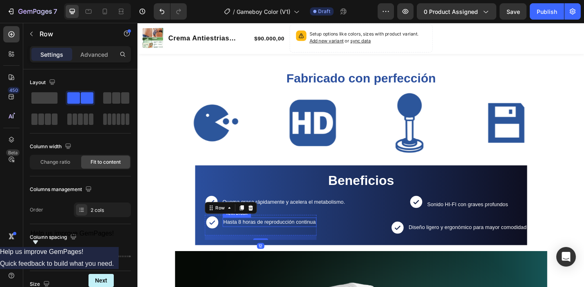
click at [247, 244] on span "Hasta 8 horas de reproducción continua" at bounding box center [281, 241] width 101 height 7
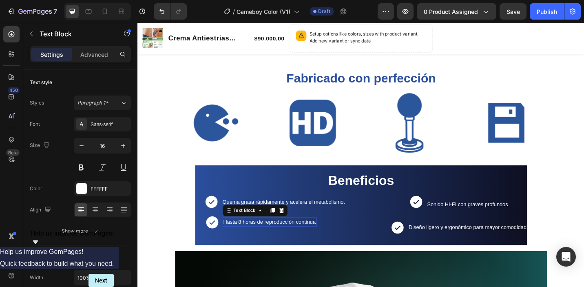
click at [247, 244] on span "Hasta 8 horas de reproducción continua" at bounding box center [281, 241] width 101 height 7
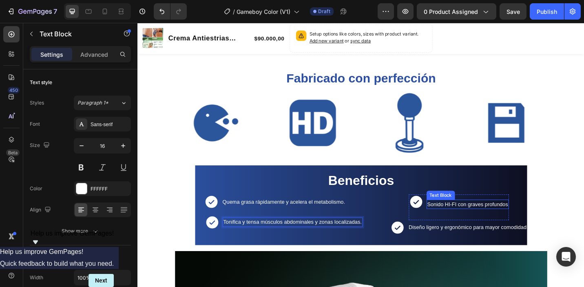
click at [456, 225] on span "Sonido HI-FI con graves profundos" at bounding box center [499, 221] width 88 height 7
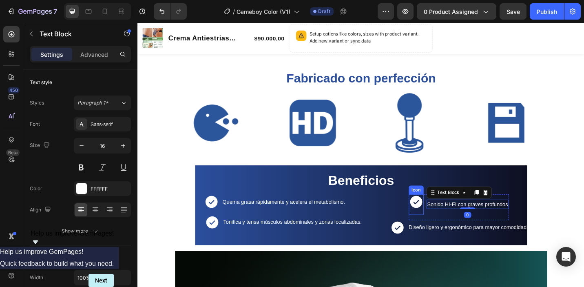
click at [441, 221] on icon at bounding box center [441, 218] width 13 height 13
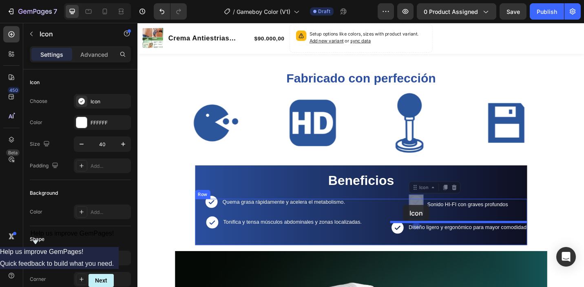
drag, startPoint x: 443, startPoint y: 221, endPoint x: 427, endPoint y: 222, distance: 15.5
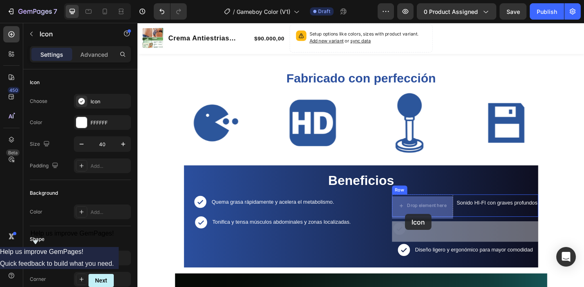
drag, startPoint x: 419, startPoint y: 257, endPoint x: 431, endPoint y: 230, distance: 29.9
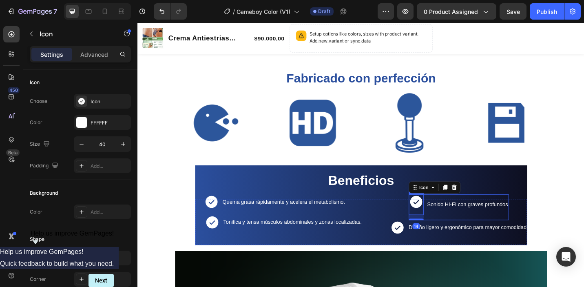
click at [479, 225] on span "Sonido HI-FI con graves profundos" at bounding box center [499, 221] width 88 height 7
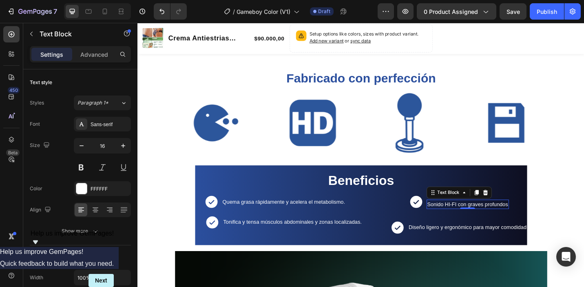
click at [490, 225] on span "Sonido HI-FI con graves profundos" at bounding box center [499, 221] width 88 height 7
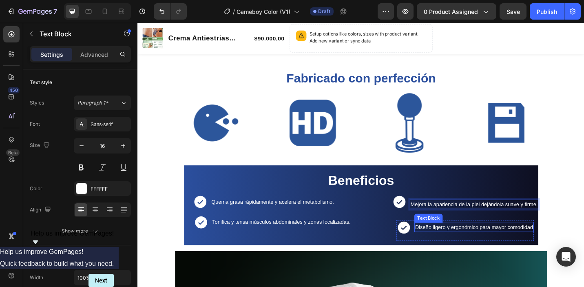
click at [479, 247] on span "Diseño ligero y ergonómico para mayor comodidad" at bounding box center [505, 246] width 129 height 7
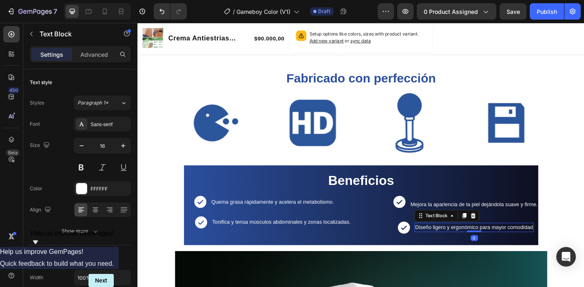
click at [479, 247] on span "Diseño ligero y ergonómico para mayor comodidad" at bounding box center [505, 246] width 129 height 7
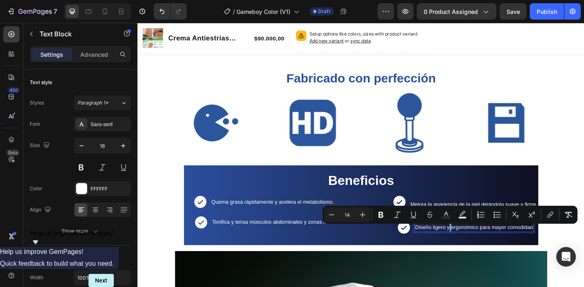
click at [479, 250] on span "Diseño ligero y ergonómico para mayor comodidad" at bounding box center [505, 246] width 129 height 7
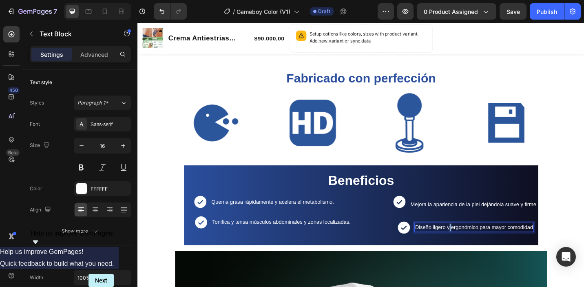
click at [479, 250] on span "Diseño ligero y ergonómico para mayor comodidad" at bounding box center [505, 246] width 129 height 7
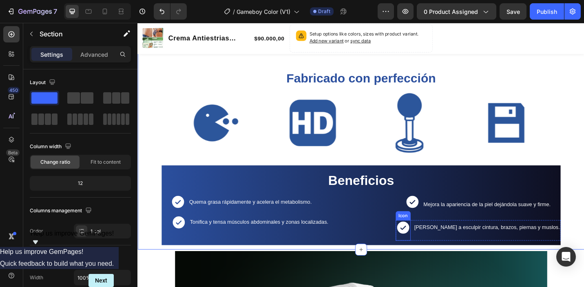
click at [428, 246] on icon at bounding box center [427, 247] width 13 height 13
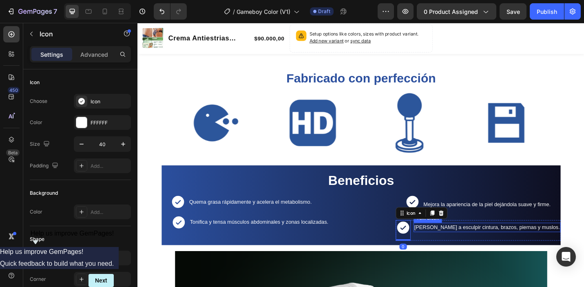
click at [482, 250] on span "[PERSON_NAME] a esculpir cintura, brazos, piernas y muslos." at bounding box center [519, 246] width 159 height 7
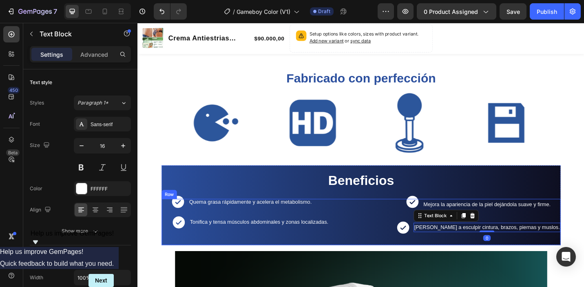
click at [461, 263] on div "Icon Mejora la apariencia de la piel dejándola suave y firme. Text Block Row Ic…" at bounding box center [510, 241] width 181 height 51
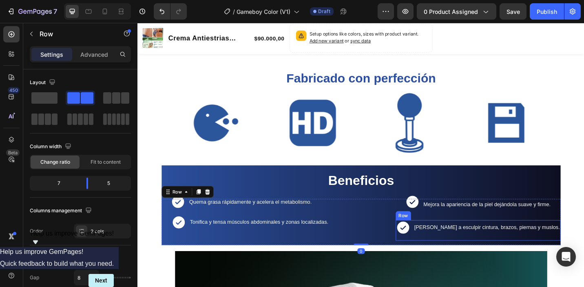
click at [460, 243] on div "[PERSON_NAME] a esculpir cintura, brazos, piernas y muslos. Text Block" at bounding box center [519, 247] width 161 height 10
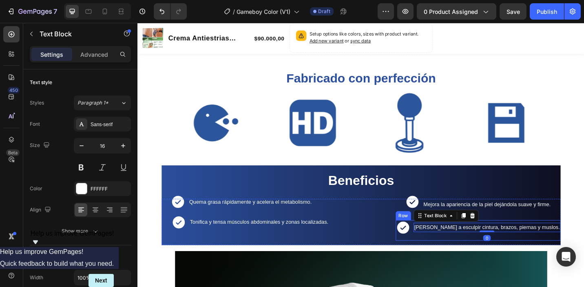
click at [443, 260] on div "[PERSON_NAME] a esculpir cintura, brazos, piernas y muslos. Text Block 0" at bounding box center [519, 250] width 161 height 22
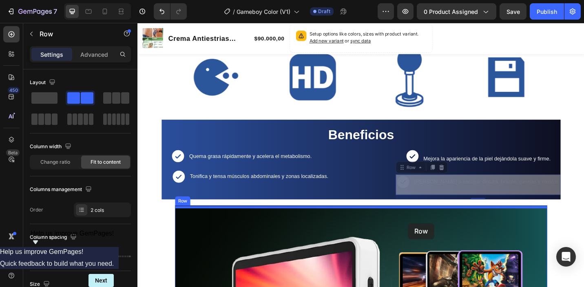
scroll to position [433, 0]
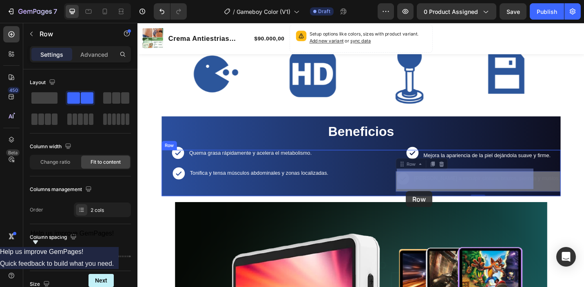
drag, startPoint x: 464, startPoint y: 256, endPoint x: 431, endPoint y: 207, distance: 59.1
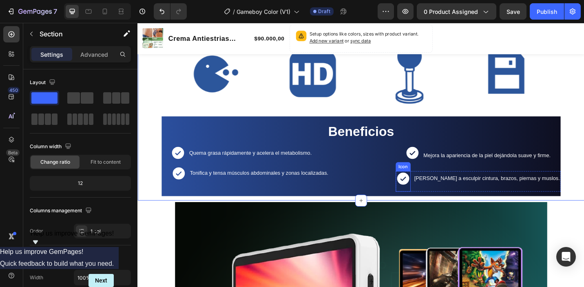
click at [427, 194] on icon at bounding box center [427, 193] width 13 height 13
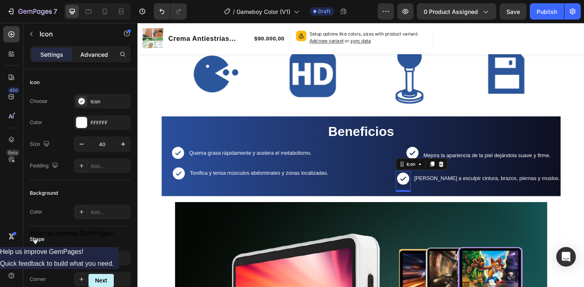
click at [103, 58] on p "Advanced" at bounding box center [94, 54] width 28 height 9
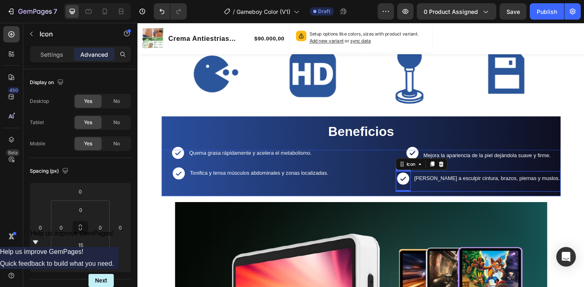
click at [522, 189] on div "[PERSON_NAME] a esculpir cintura, brazos, piernas y muslos. Text Block" at bounding box center [519, 196] width 161 height 22
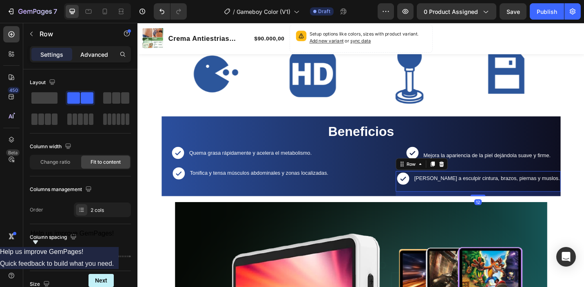
click at [103, 57] on p "Advanced" at bounding box center [94, 54] width 28 height 9
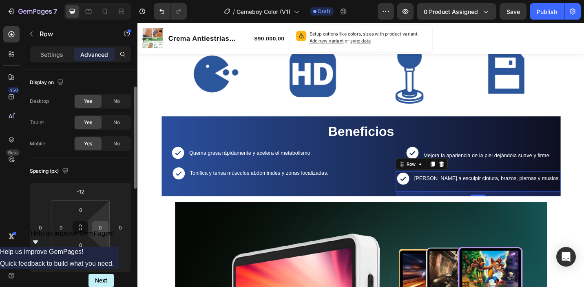
scroll to position [14, 0]
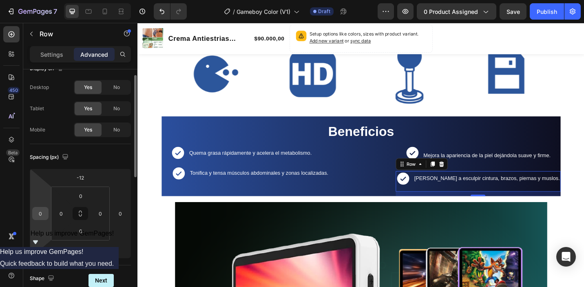
click at [36, 216] on input "0" at bounding box center [40, 213] width 12 height 12
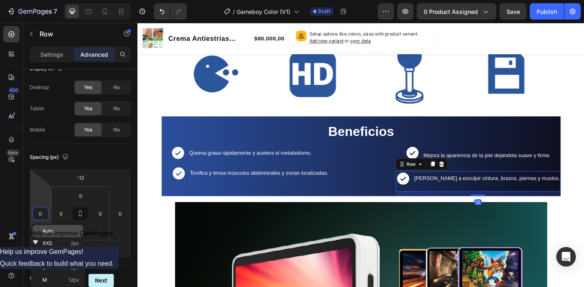
click at [46, 232] on span "Auto" at bounding box center [47, 231] width 11 height 6
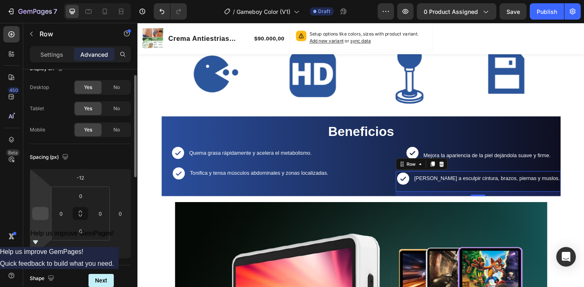
click at [42, 218] on input "number" at bounding box center [40, 213] width 12 height 12
click at [501, 157] on div "Beneficios Heading Icon Quema grasa rápidamente y acelera el metabolismo. Text …" at bounding box center [381, 168] width 437 height 87
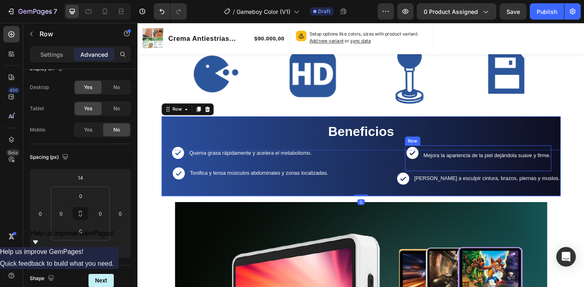
click at [499, 163] on div "Mejora la apariencia de la piel dejándola suave y firme. Text Block" at bounding box center [520, 171] width 141 height 28
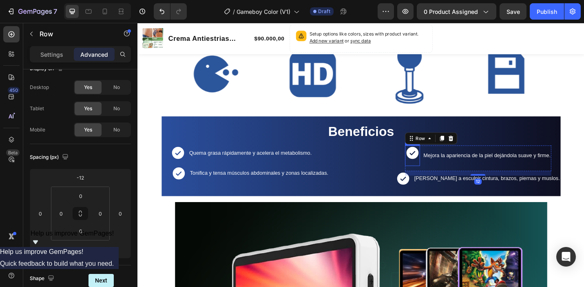
click at [431, 168] on icon at bounding box center [437, 165] width 13 height 13
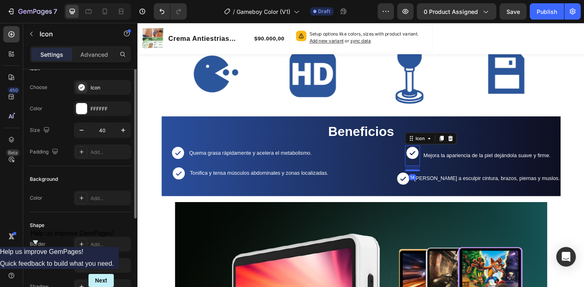
scroll to position [0, 0]
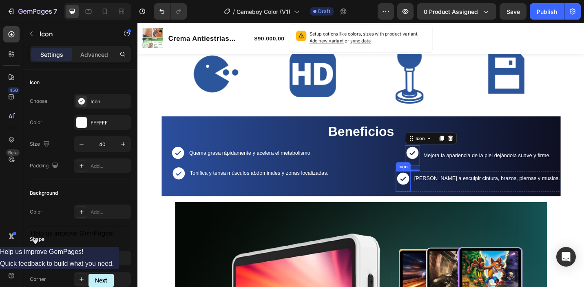
click at [431, 196] on icon at bounding box center [427, 193] width 13 height 13
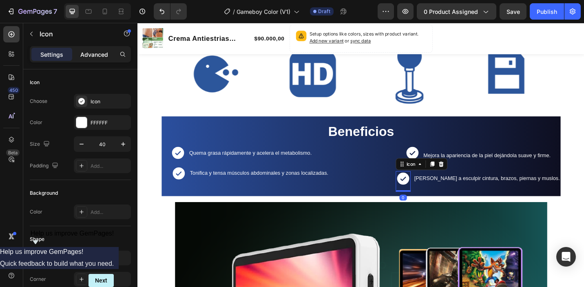
click at [99, 50] on p "Advanced" at bounding box center [94, 54] width 28 height 9
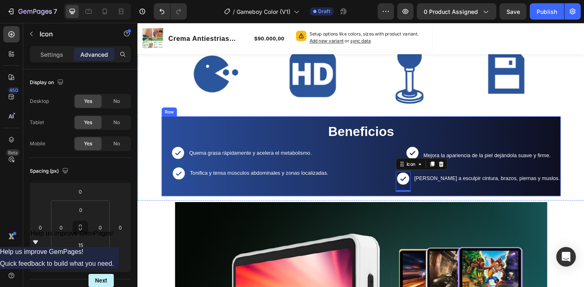
click at [431, 163] on icon at bounding box center [437, 165] width 13 height 13
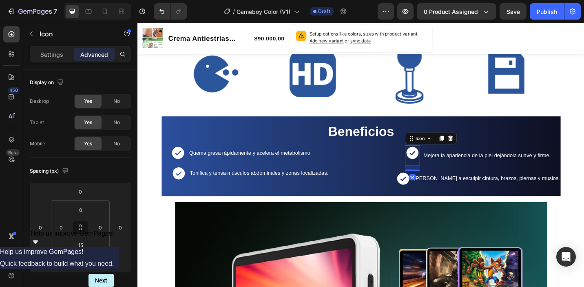
click at [103, 58] on p "Advanced" at bounding box center [94, 54] width 28 height 9
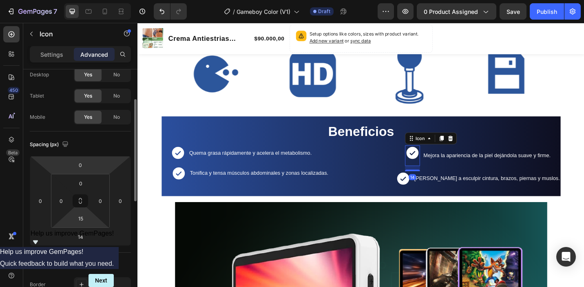
scroll to position [40, 0]
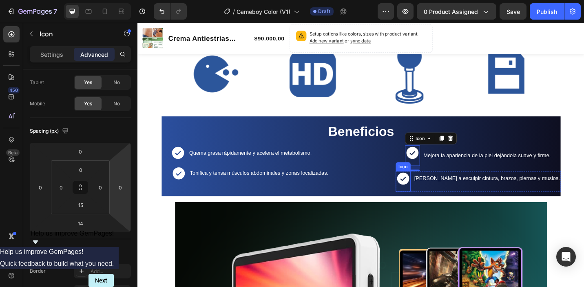
click at [429, 194] on icon at bounding box center [427, 193] width 13 height 13
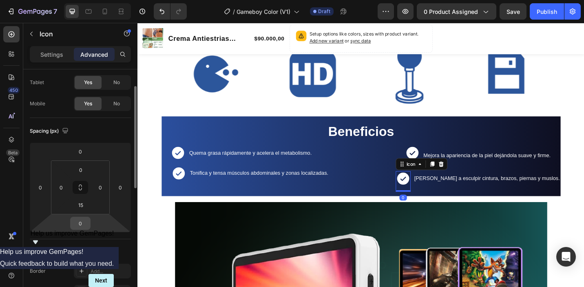
click at [78, 224] on input "0" at bounding box center [80, 223] width 16 height 12
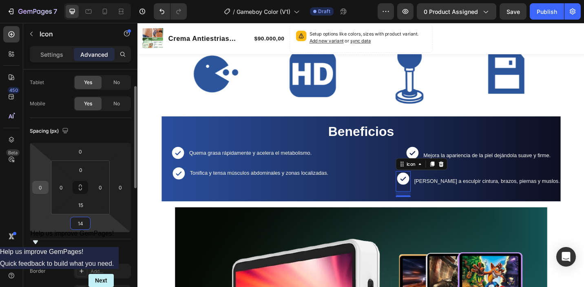
type input "14"
click at [40, 186] on input "0" at bounding box center [40, 187] width 12 height 12
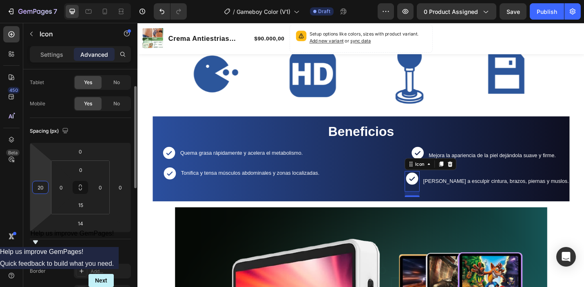
type input "2"
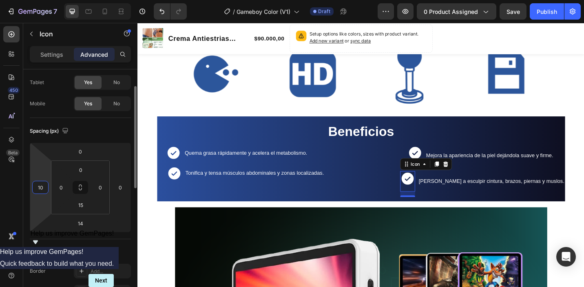
type input "1"
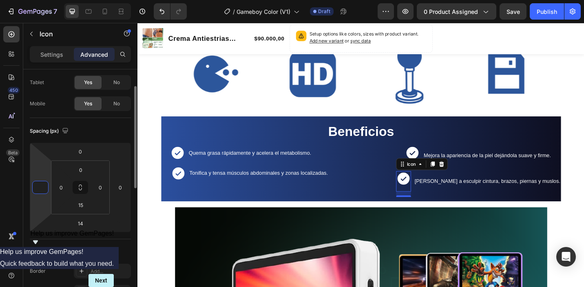
type input "0"
click at [416, 158] on div "Beneficios Heading Icon Quema grasa rápidamente y acelera el metabolismo. Text …" at bounding box center [382, 171] width 438 height 93
click at [432, 163] on icon at bounding box center [438, 165] width 13 height 13
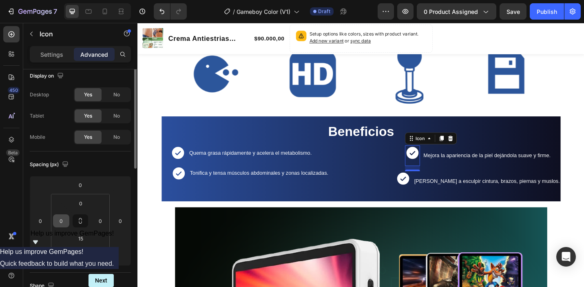
scroll to position [0, 0]
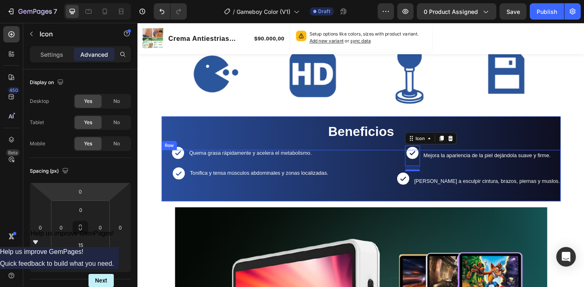
click at [414, 207] on div "Icon Quema grasa rápidamente y acelera el metabolismo. Text Block Row Icon Toni…" at bounding box center [381, 190] width 437 height 56
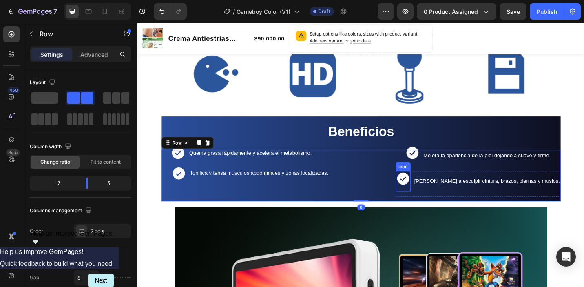
click at [428, 200] on icon at bounding box center [427, 193] width 13 height 13
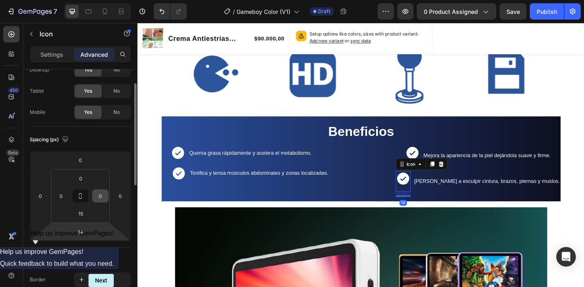
scroll to position [32, 0]
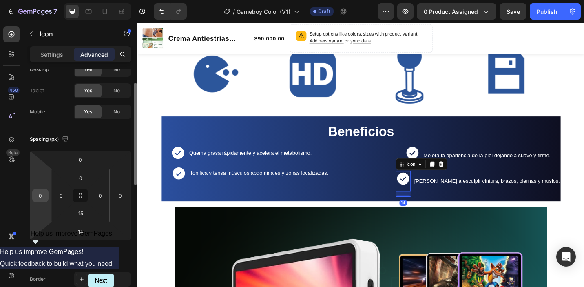
click at [41, 197] on input "0" at bounding box center [40, 195] width 12 height 12
type input "-15"
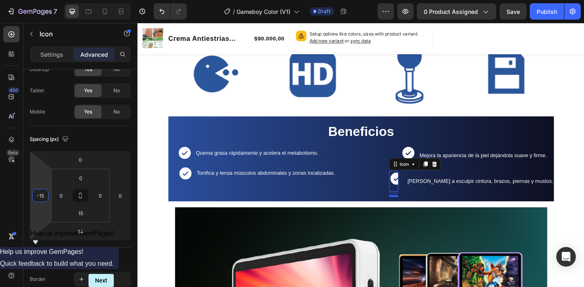
click at [397, 205] on div "Icon Quema grasa rápidamente y acelera el metabolismo. Text Block Row Icon Toni…" at bounding box center [293, 190] width 245 height 56
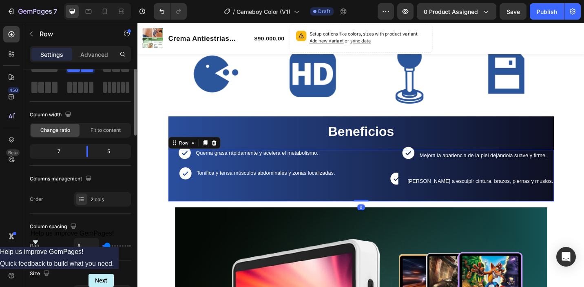
scroll to position [0, 0]
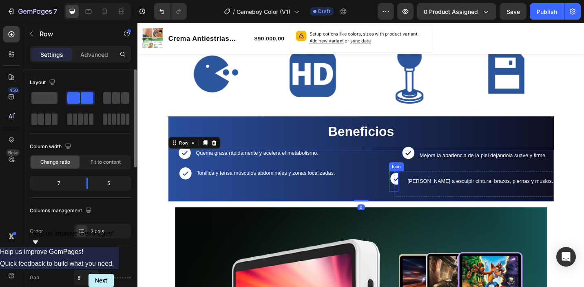
click at [422, 196] on icon at bounding box center [420, 193] width 13 height 13
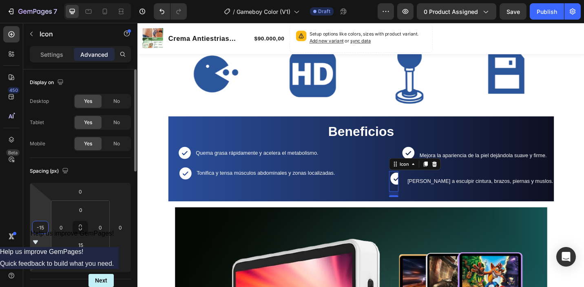
click at [44, 229] on input "-15" at bounding box center [40, 227] width 12 height 12
type input "0"
click at [126, 180] on div "Spacing (px) 0 0 14 0 0 0 15 0" at bounding box center [80, 218] width 101 height 121
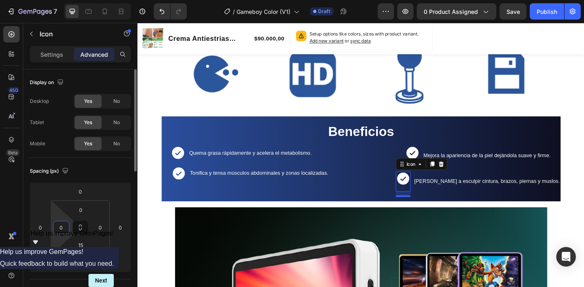
click at [64, 229] on input "0" at bounding box center [61, 227] width 12 height 12
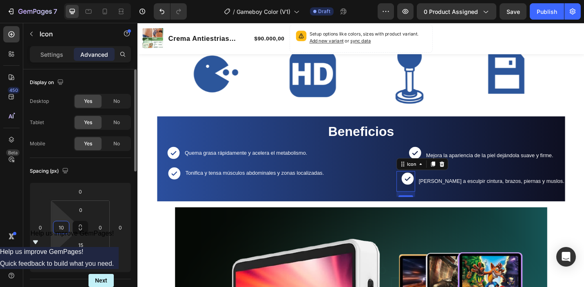
type input "1"
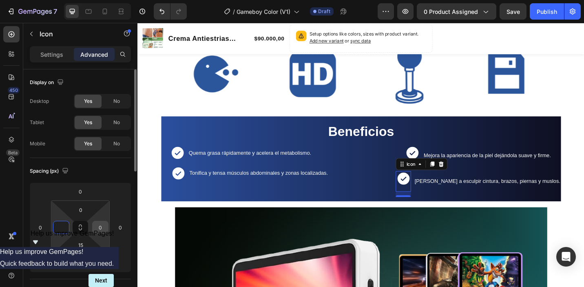
click at [102, 226] on input "0" at bounding box center [100, 227] width 12 height 12
type input "0"
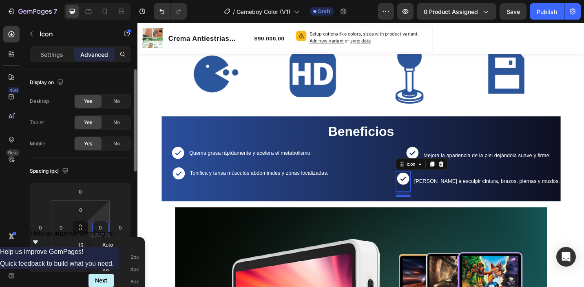
type input "5"
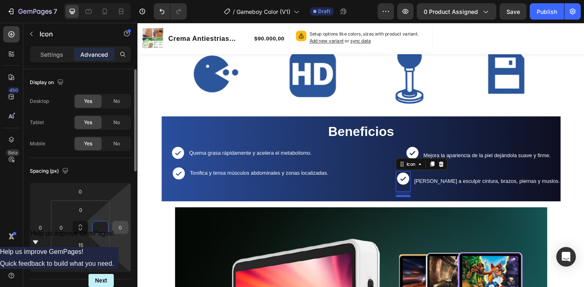
click at [121, 226] on input "0" at bounding box center [120, 227] width 12 height 12
type input "0"
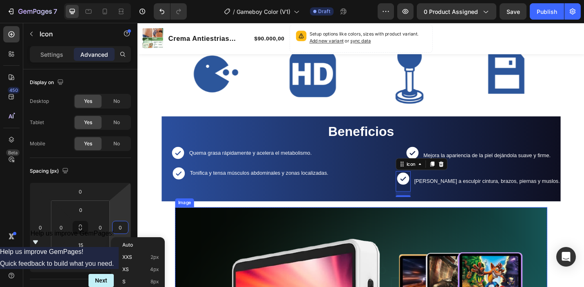
type input "5"
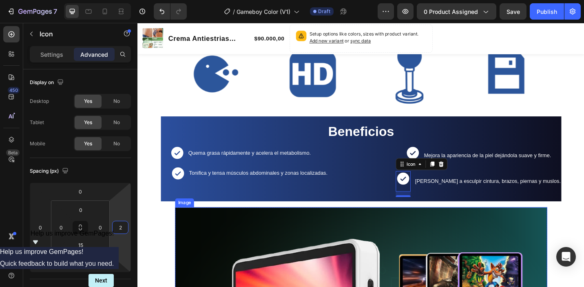
type input "20"
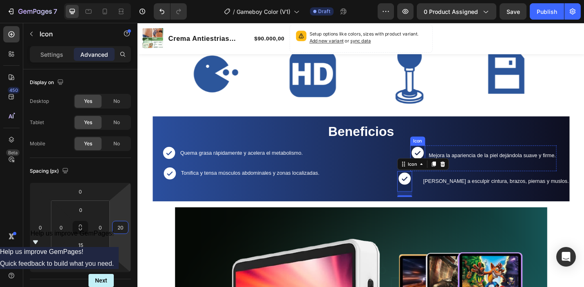
click at [436, 169] on icon at bounding box center [444, 165] width 16 height 16
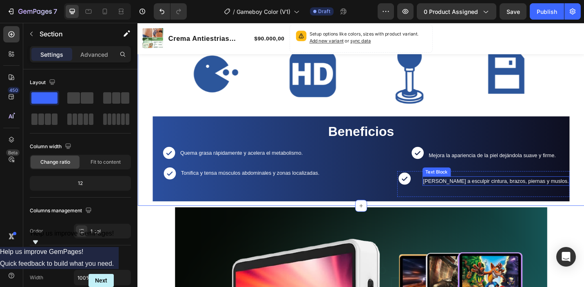
click at [455, 198] on span "[PERSON_NAME] a esculpir cintura, brazos, piernas y muslos." at bounding box center [529, 195] width 159 height 7
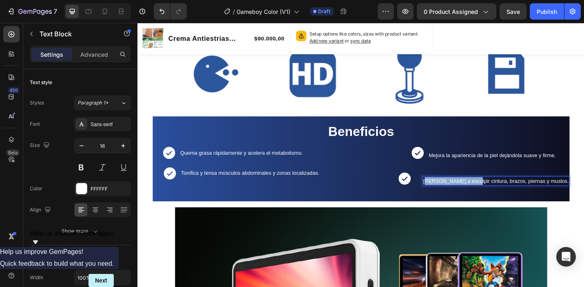
drag, startPoint x: 497, startPoint y: 201, endPoint x: 444, endPoint y: 201, distance: 53.8
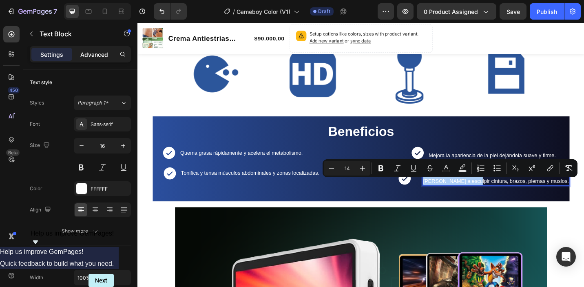
click at [100, 48] on div "Advanced" at bounding box center [94, 54] width 41 height 13
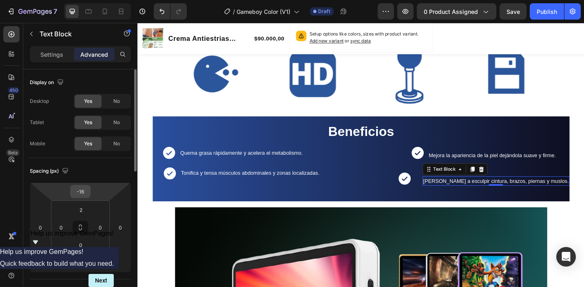
click at [82, 190] on input "-16" at bounding box center [80, 191] width 16 height 12
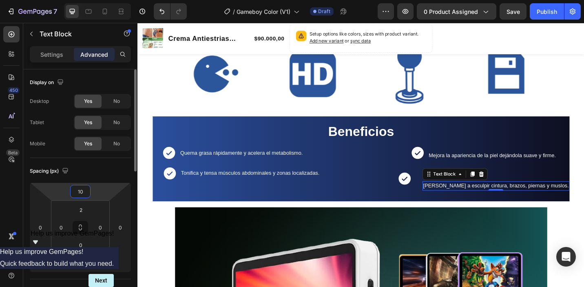
type input "1"
type input "-16"
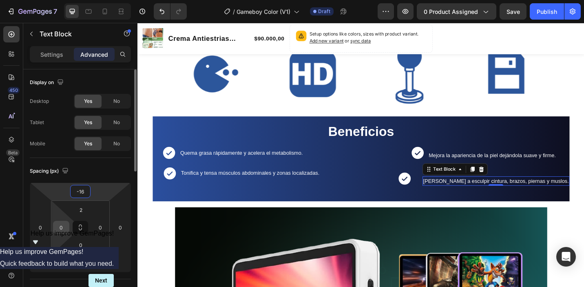
click at [60, 233] on div "0" at bounding box center [61, 227] width 16 height 13
click at [99, 229] on input "0" at bounding box center [100, 227] width 12 height 12
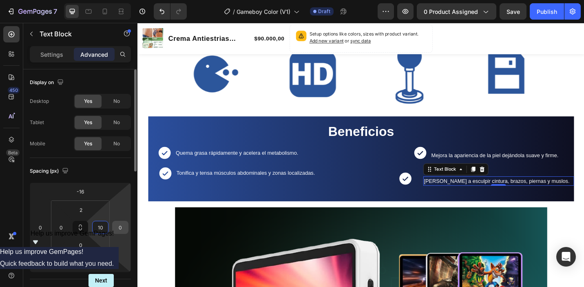
type input "10"
click at [121, 225] on input "0" at bounding box center [120, 227] width 12 height 12
click at [124, 225] on input "0" at bounding box center [120, 227] width 12 height 12
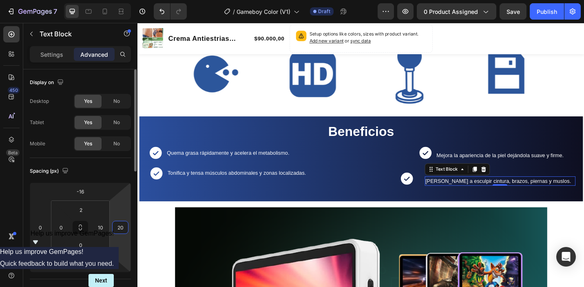
type input "2"
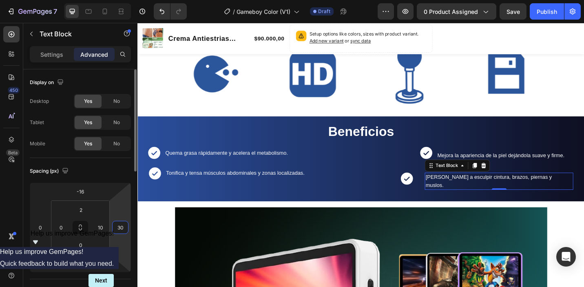
type input "3"
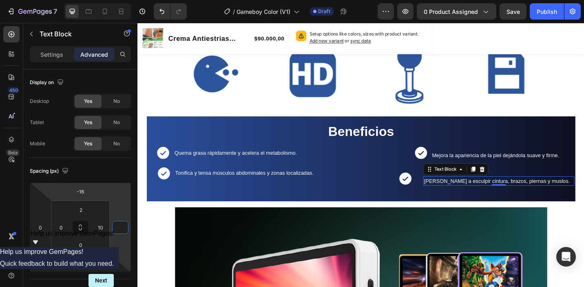
type input "0"
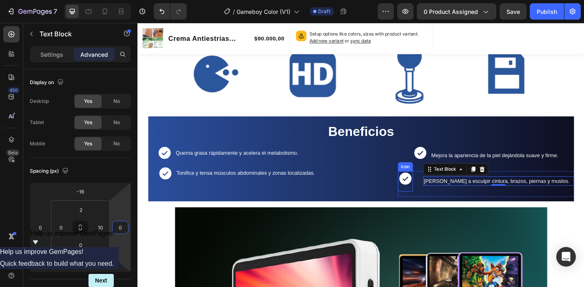
click at [413, 201] on div "Icon Quema grasa rápidamente y acelera el metabolismo. Text Block Row Icon Toni…" at bounding box center [382, 190] width 466 height 56
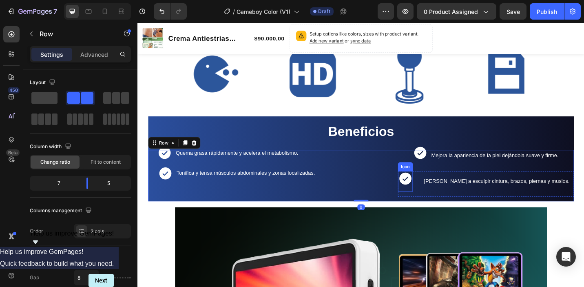
click at [428, 198] on icon at bounding box center [430, 193] width 13 height 13
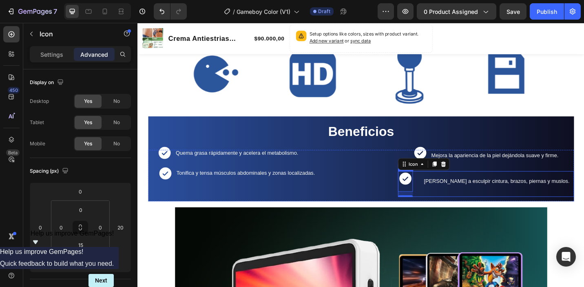
click at [440, 200] on div "Icon 14" at bounding box center [434, 199] width 24 height 28
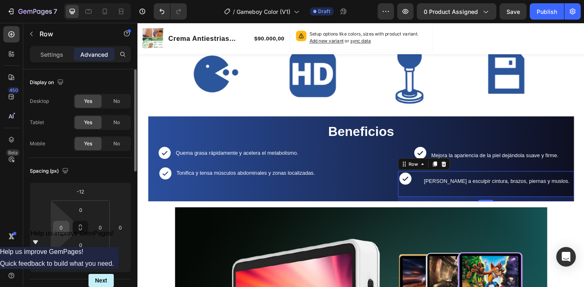
click at [63, 230] on input "0" at bounding box center [61, 227] width 12 height 12
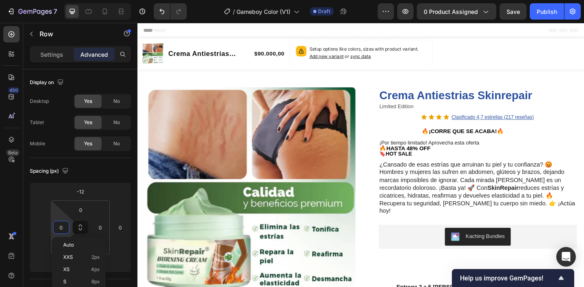
scroll to position [433, 0]
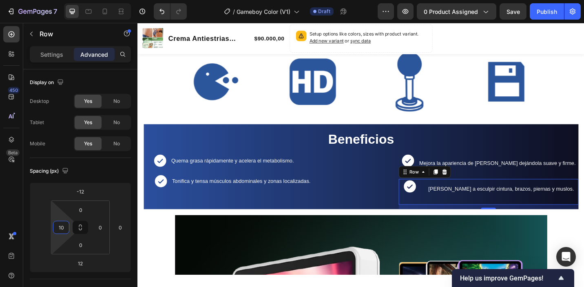
type input "1"
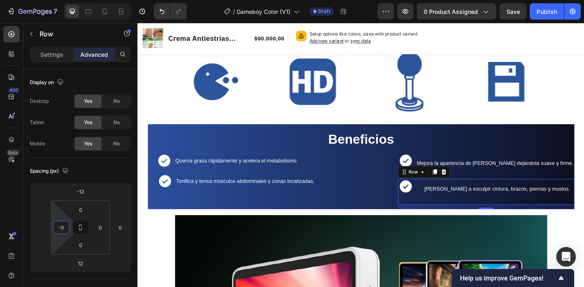
type input "-"
click at [481, 156] on div "Beneficios Heading Icon Quema grasa rápidamente y acelera el metabolismo. Text …" at bounding box center [382, 180] width 468 height 93
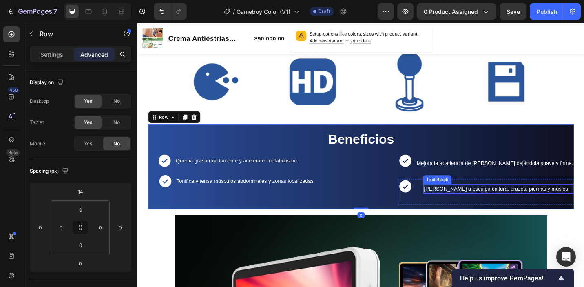
click at [488, 201] on span "[PERSON_NAME] a esculpir cintura, brazos, piernas y muslos." at bounding box center [530, 204] width 159 height 7
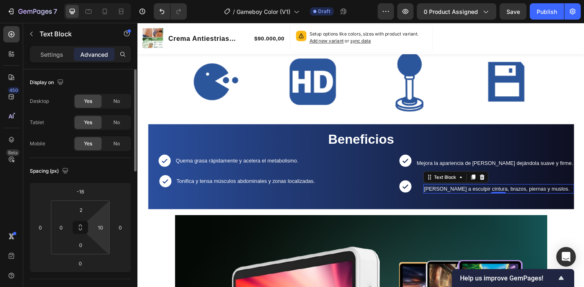
click at [105, 0] on html "7 / Gameboy Color (V1) Draft Preview 0 product assigned Save Publish 450 Beta S…" at bounding box center [292, 0] width 584 height 0
type input "-"
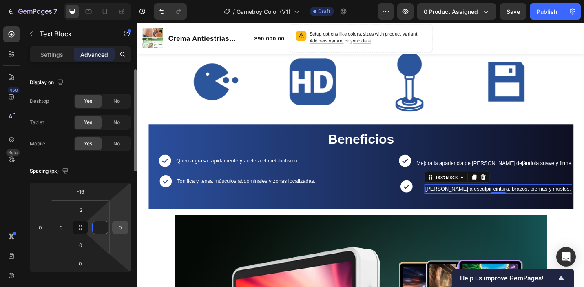
type input "0"
click at [121, 230] on input "0" at bounding box center [120, 227] width 12 height 12
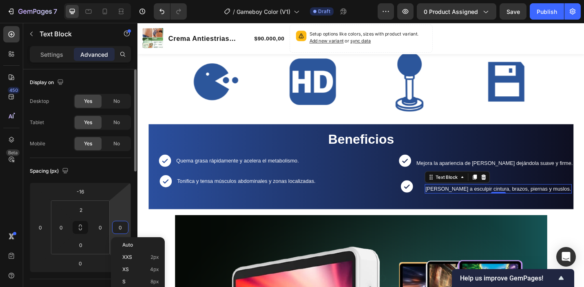
type input "1"
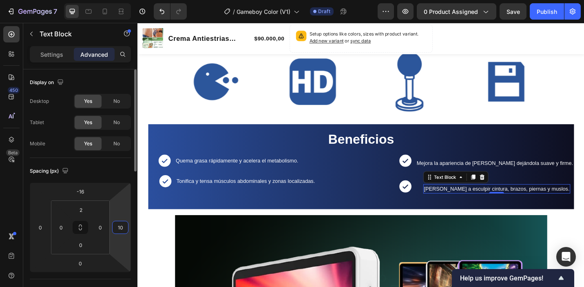
type input "1"
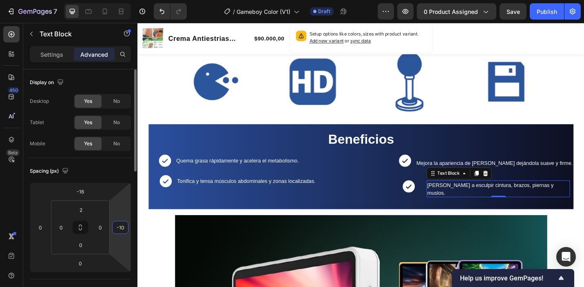
type input "-1"
type input "-2"
click at [57, 223] on input "0" at bounding box center [61, 227] width 12 height 12
type input "0"
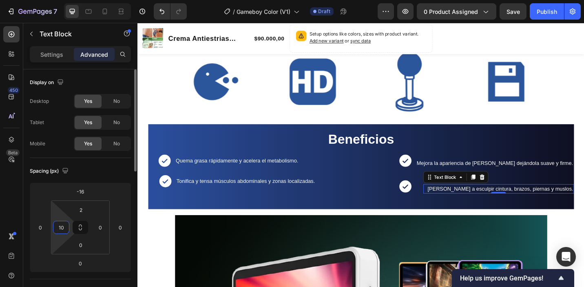
type input "1"
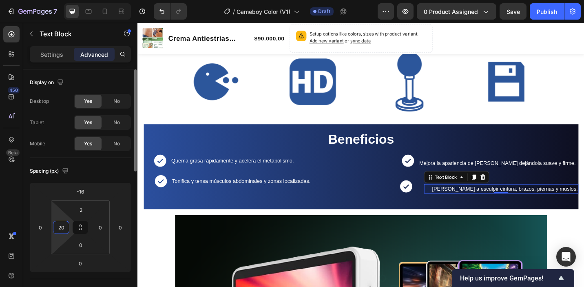
type input "2"
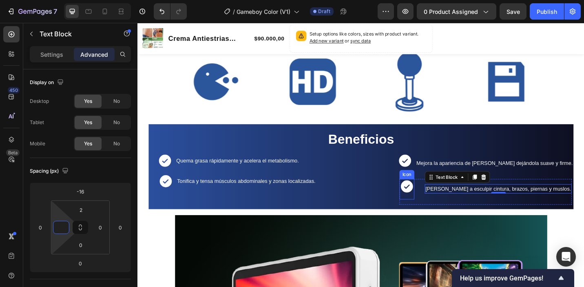
click at [429, 196] on icon at bounding box center [432, 201] width 13 height 13
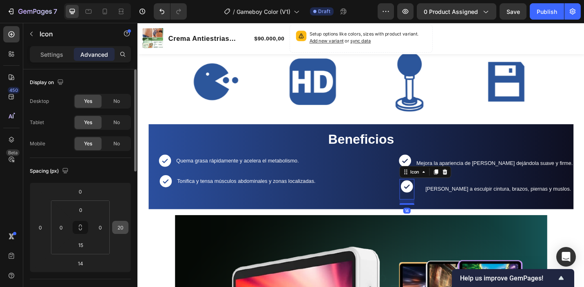
click at [127, 228] on div "20" at bounding box center [120, 227] width 16 height 13
click at [121, 227] on input "20" at bounding box center [120, 227] width 12 height 12
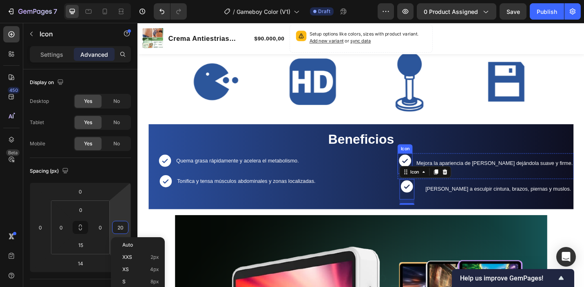
click at [426, 169] on icon at bounding box center [430, 173] width 13 height 13
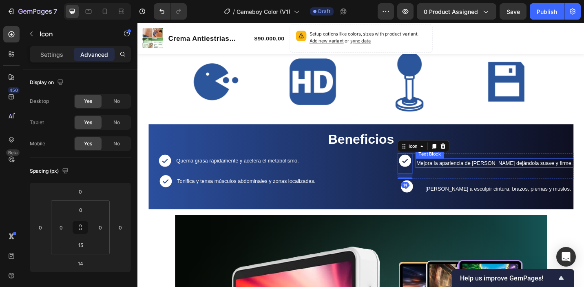
click at [451, 173] on span "Mejora la apariencia de la piel dejándola suave y firme." at bounding box center [527, 176] width 171 height 7
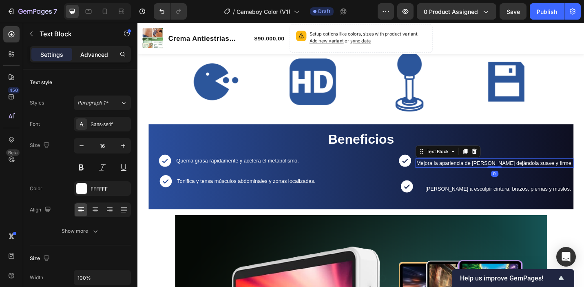
click at [86, 51] on p "Advanced" at bounding box center [94, 54] width 28 height 9
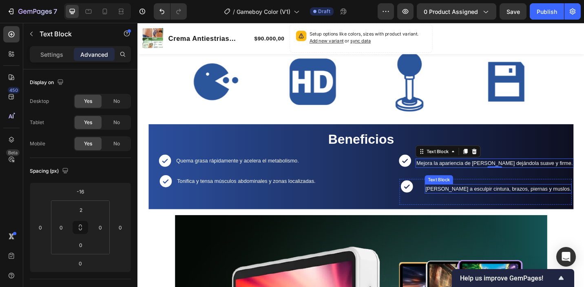
click at [469, 201] on span "[PERSON_NAME] a esculpir cintura, brazos, piernas y muslos." at bounding box center [531, 204] width 159 height 7
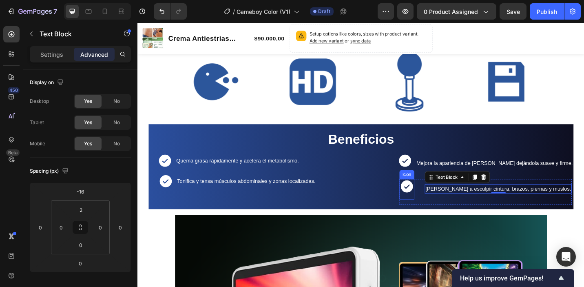
click at [426, 195] on icon at bounding box center [432, 201] width 13 height 13
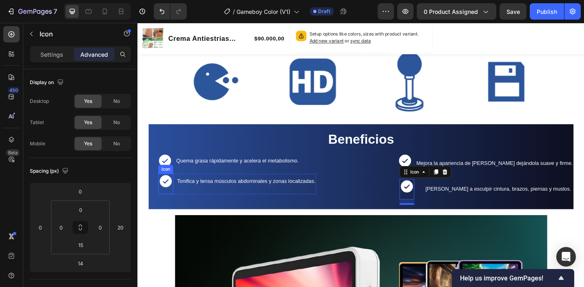
click at [175, 192] on icon at bounding box center [167, 196] width 13 height 13
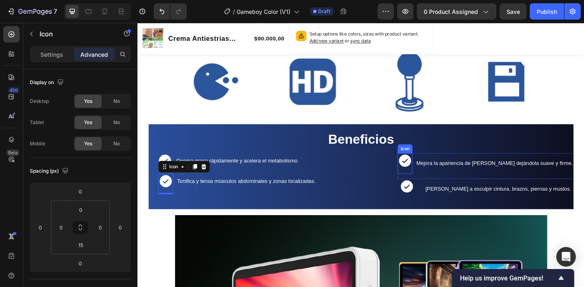
click at [424, 167] on icon at bounding box center [430, 173] width 13 height 13
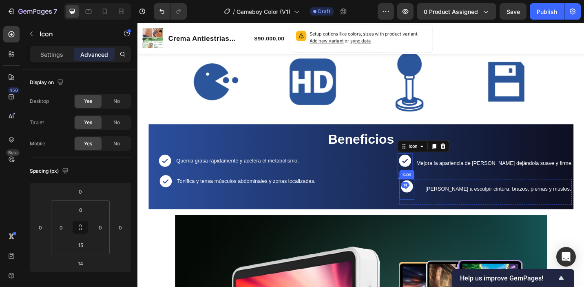
click at [427, 201] on icon at bounding box center [432, 201] width 13 height 13
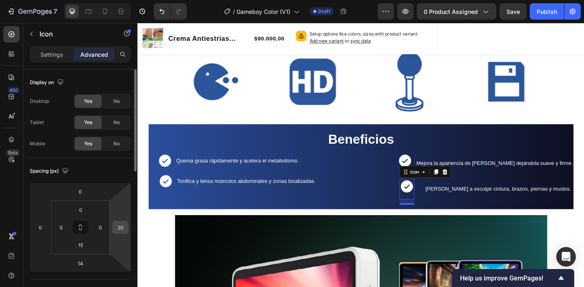
click at [124, 230] on input "20" at bounding box center [120, 227] width 12 height 12
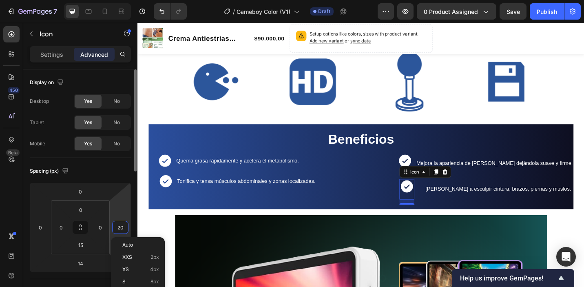
type input "1"
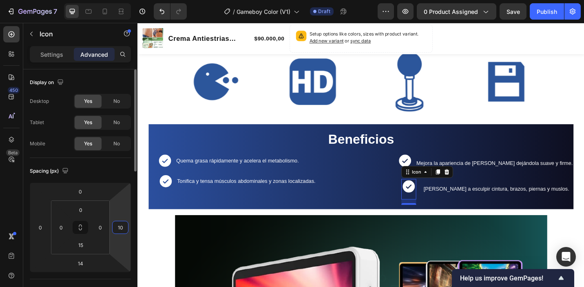
type input "1"
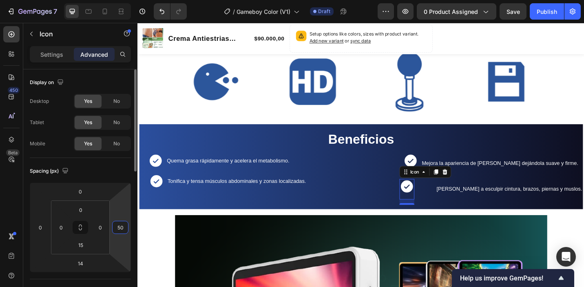
type input "5"
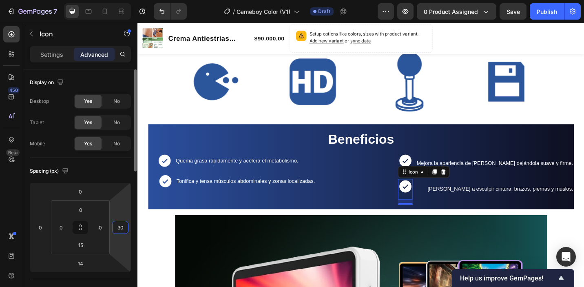
type input "3"
type input "20"
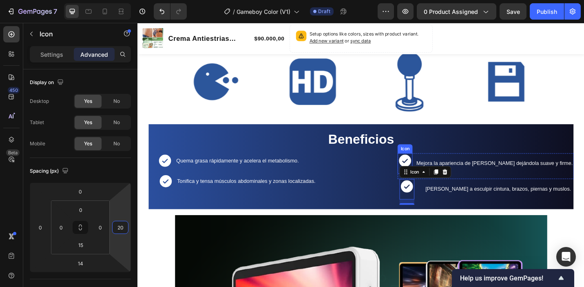
click at [424, 167] on icon at bounding box center [430, 173] width 13 height 13
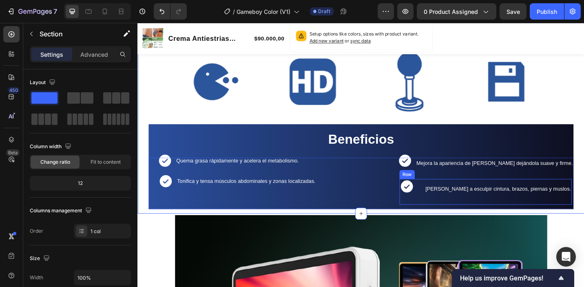
click at [452, 202] on div "[PERSON_NAME] a esculpir cintura, brazos, piernas y muslos." at bounding box center [532, 204] width 161 height 9
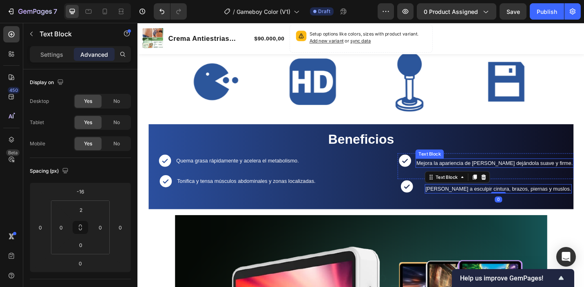
click at [449, 173] on span "Mejora la apariencia de la piel dejándola suave y firme." at bounding box center [527, 176] width 171 height 7
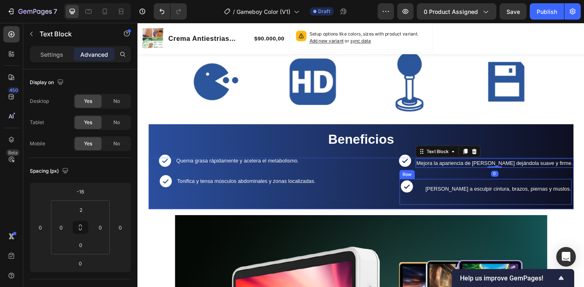
click at [458, 204] on div "[PERSON_NAME] a esculpir cintura, brazos, piernas y muslos. Text Block" at bounding box center [532, 208] width 161 height 28
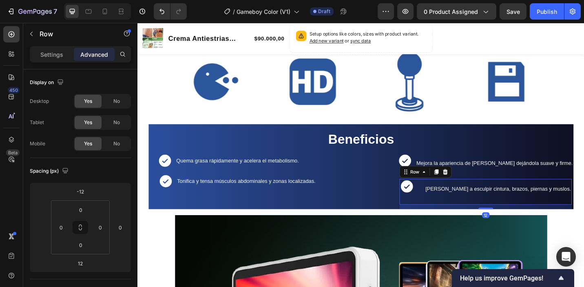
click at [464, 201] on span "[PERSON_NAME] a esculpir cintura, brazos, piernas y muslos." at bounding box center [531, 204] width 159 height 7
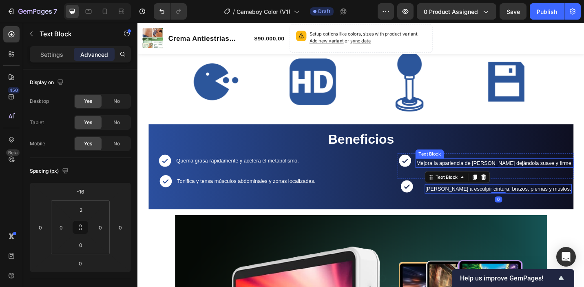
click at [480, 173] on span "Mejora la apariencia de la piel dejándola suave y firme." at bounding box center [527, 176] width 171 height 7
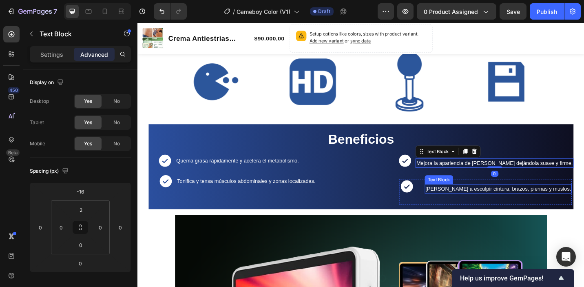
click at [472, 201] on span "[PERSON_NAME] a esculpir cintura, brazos, piernas y muslos." at bounding box center [531, 204] width 159 height 7
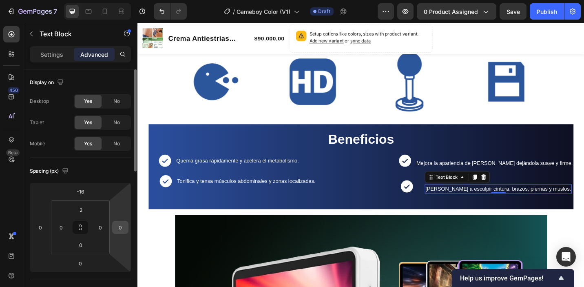
click at [122, 226] on input "0" at bounding box center [120, 227] width 12 height 12
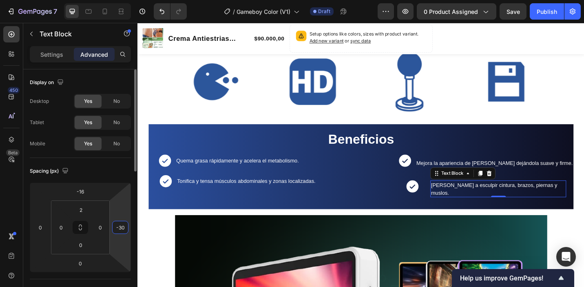
type input "-3"
click at [97, 229] on input "0" at bounding box center [100, 227] width 12 height 12
type input "0"
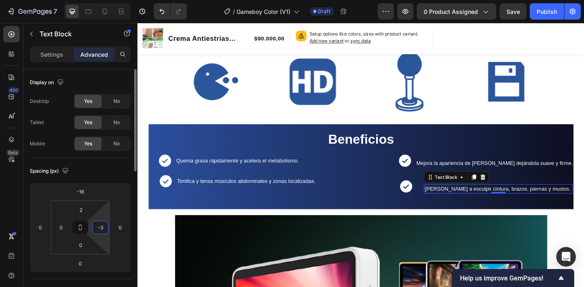
type input "-30"
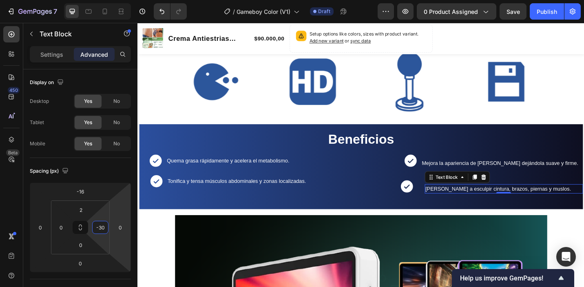
click at [428, 195] on icon at bounding box center [431, 201] width 13 height 13
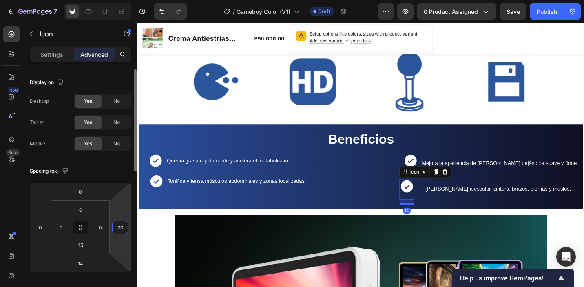
click at [116, 230] on input "20" at bounding box center [120, 227] width 12 height 12
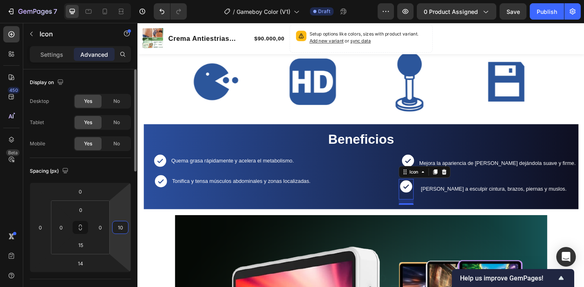
type input "1"
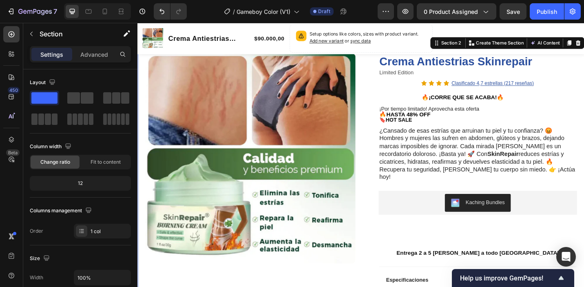
scroll to position [0, 0]
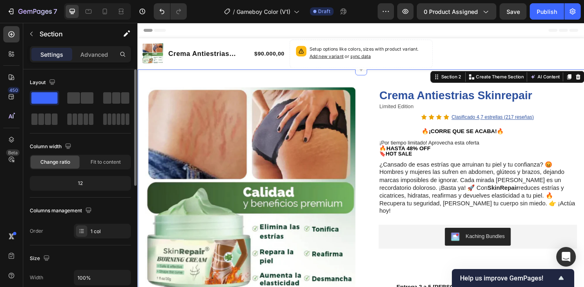
click at [49, 98] on span at bounding box center [44, 97] width 26 height 11
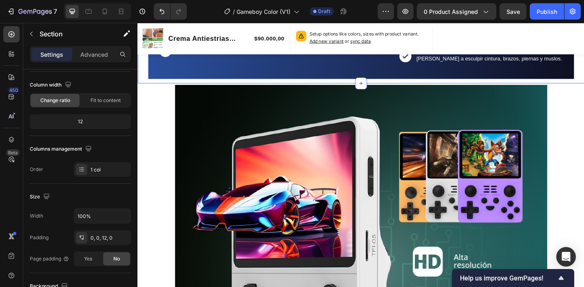
scroll to position [578, 0]
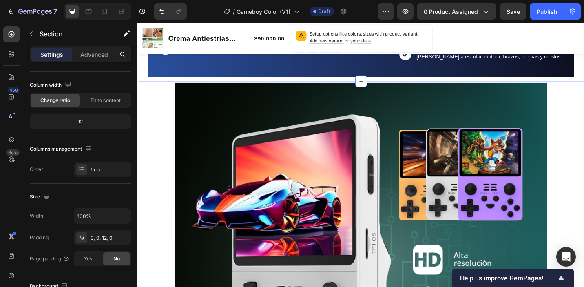
click at [316, 172] on img at bounding box center [382, 292] width 408 height 408
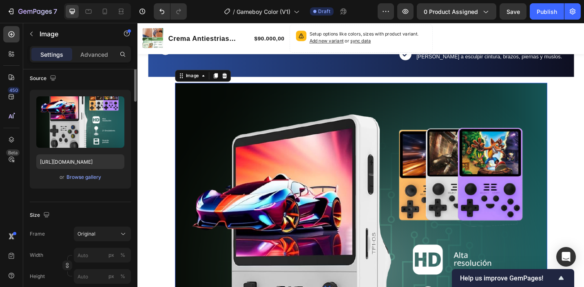
scroll to position [0, 0]
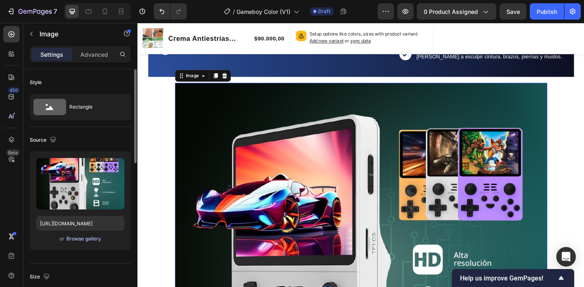
click at [89, 241] on div "Browse gallery" at bounding box center [83, 238] width 35 height 7
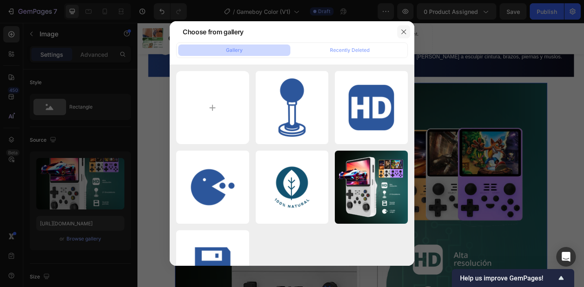
click at [406, 31] on icon "button" at bounding box center [403, 32] width 7 height 7
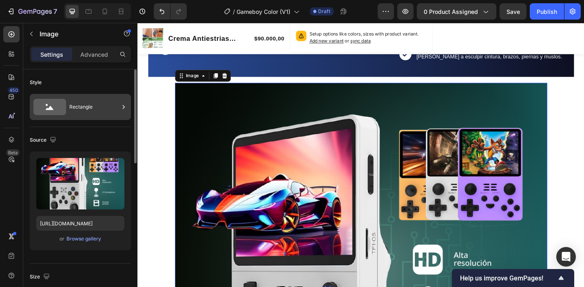
click at [86, 108] on div "Rectangle" at bounding box center [94, 106] width 50 height 19
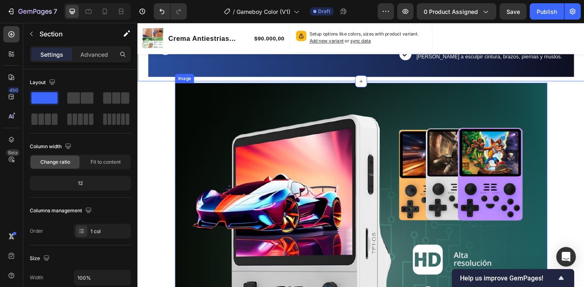
click at [382, 218] on img at bounding box center [382, 292] width 408 height 408
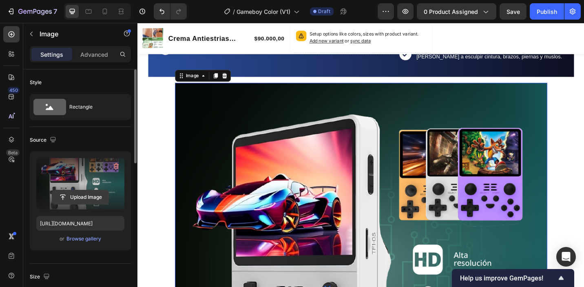
click at [96, 192] on input "file" at bounding box center [80, 197] width 56 height 14
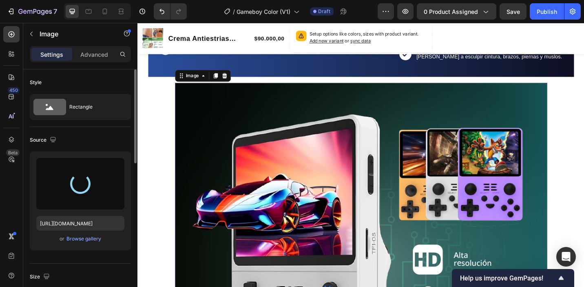
type input "https://cdn.shopify.com/s/files/1/0922/5814/0488/files/gempages_586150032831414…"
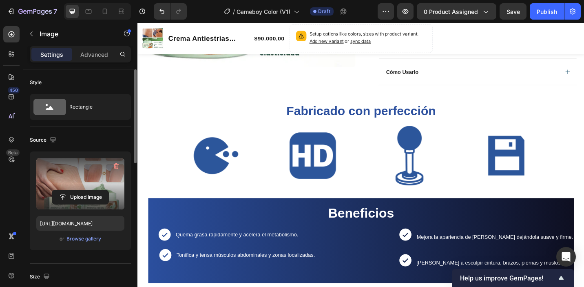
scroll to position [362, 0]
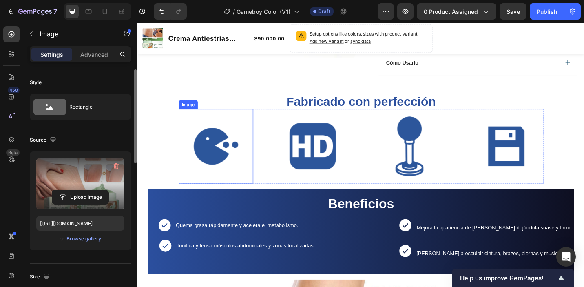
click at [221, 152] on img at bounding box center [223, 158] width 82 height 82
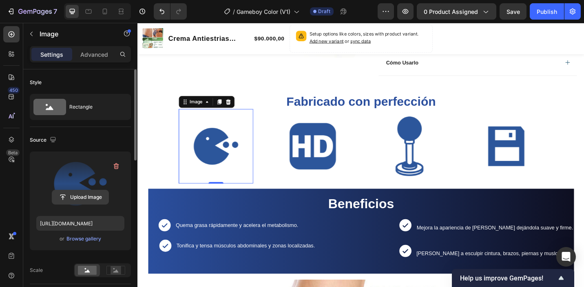
click at [80, 194] on input "file" at bounding box center [80, 197] width 56 height 14
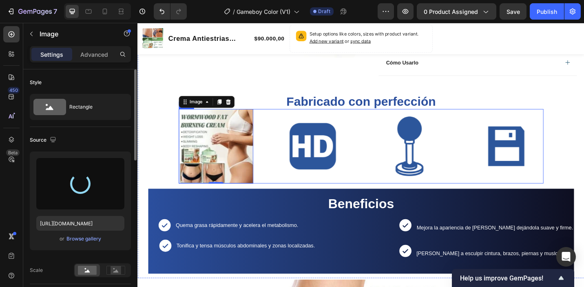
type input "https://cdn.shopify.com/s/files/1/0922/5814/0488/files/gempages_586150032831414…"
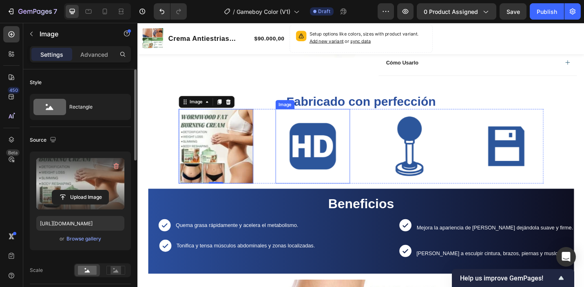
click at [333, 159] on img at bounding box center [329, 158] width 82 height 82
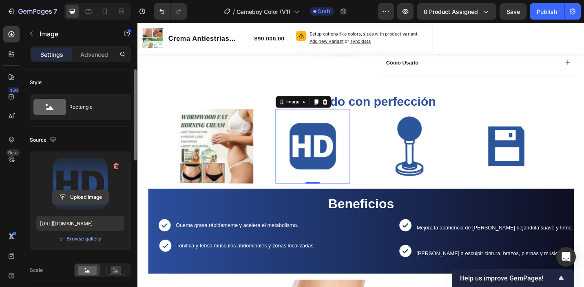
click at [76, 195] on input "file" at bounding box center [80, 197] width 56 height 14
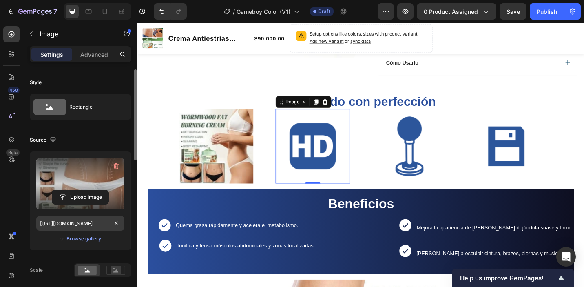
type input "https://cdn.shopify.com/s/files/1/0922/5814/0488/files/gempages_586150032831414…"
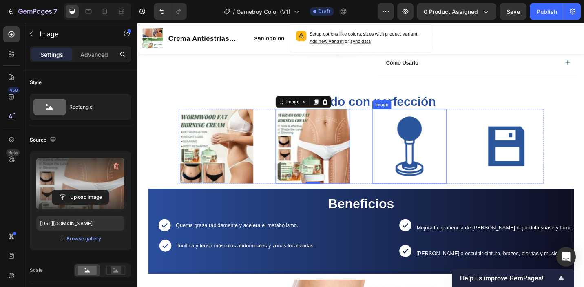
click at [434, 160] on img at bounding box center [435, 158] width 82 height 82
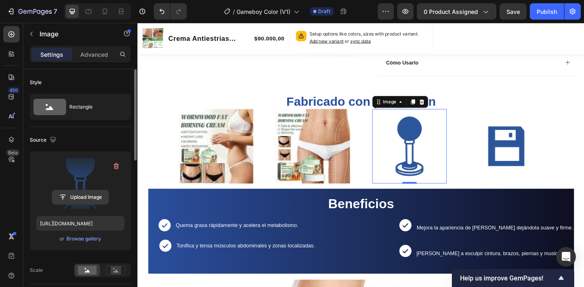
click at [75, 196] on input "file" at bounding box center [80, 197] width 56 height 14
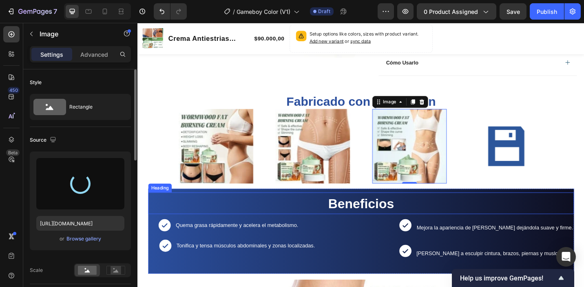
type input "https://cdn.shopify.com/s/files/1/0922/5814/0488/files/gempages_586150032831414…"
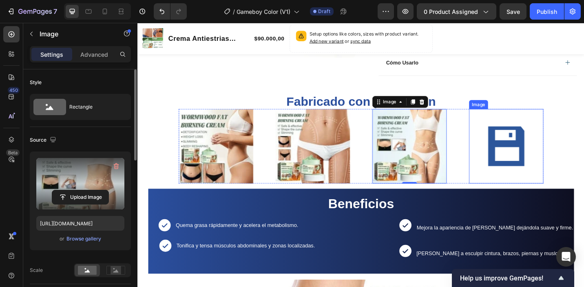
click at [537, 168] on img at bounding box center [541, 158] width 82 height 82
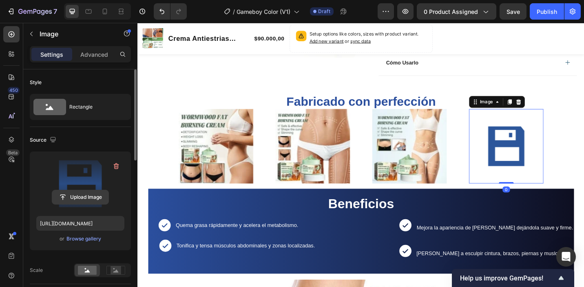
click at [82, 200] on input "file" at bounding box center [80, 197] width 56 height 14
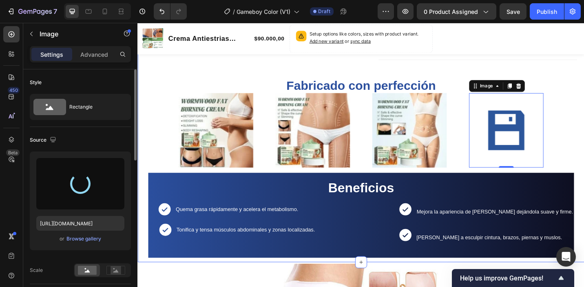
scroll to position [424, 0]
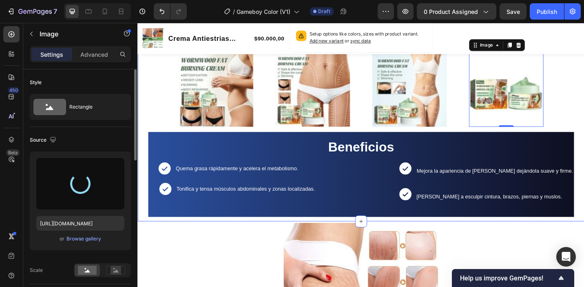
type input "https://cdn.shopify.com/s/files/1/0922/5814/0488/files/gempages_586150032831414…"
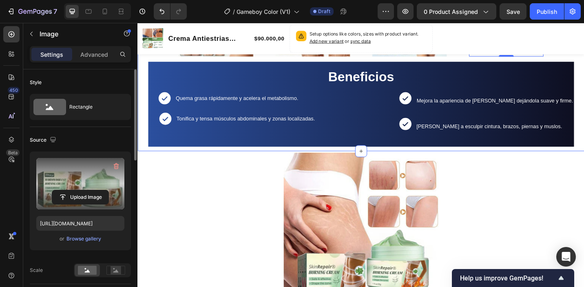
scroll to position [506, 0]
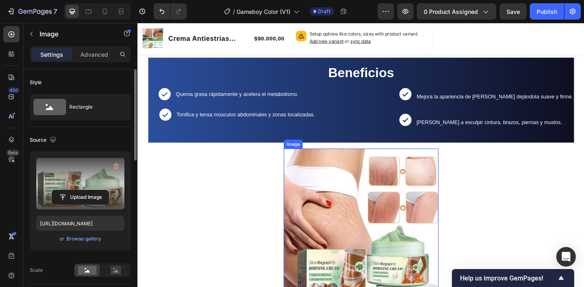
click at [437, 203] on img at bounding box center [382, 245] width 170 height 170
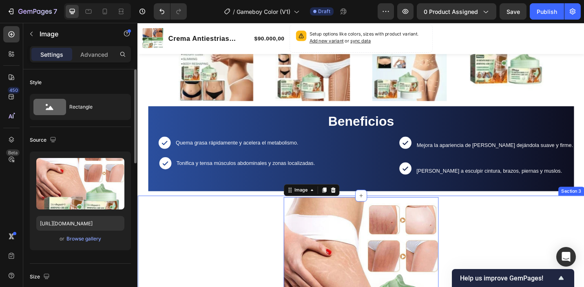
scroll to position [454, 0]
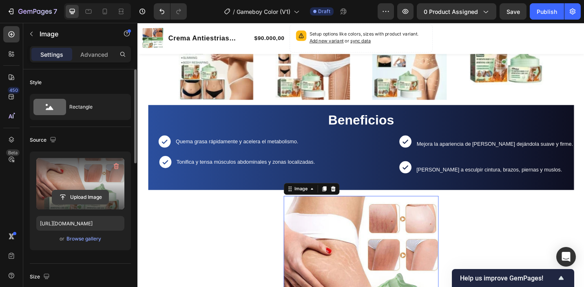
click at [75, 196] on input "file" at bounding box center [80, 197] width 56 height 14
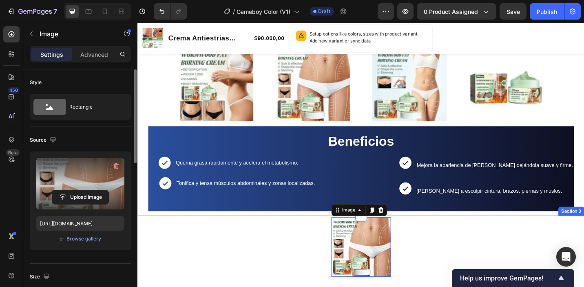
scroll to position [439, 0]
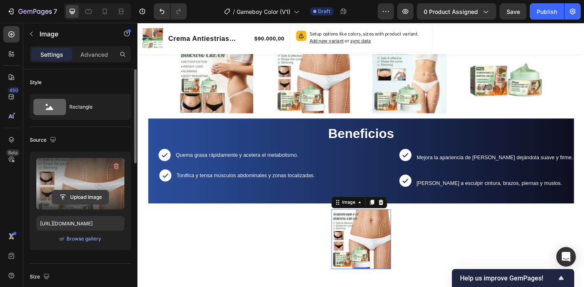
click at [66, 196] on input "file" at bounding box center [80, 197] width 56 height 14
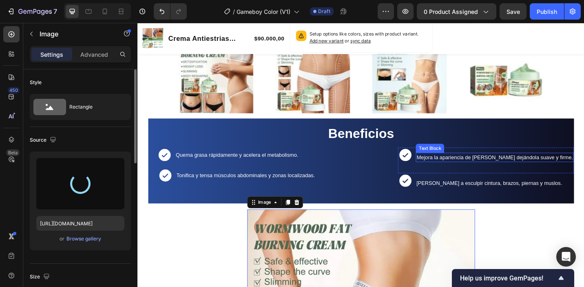
type input "https://cdn.shopify.com/s/files/1/0922/5814/0488/files/gempages_586150032831414…"
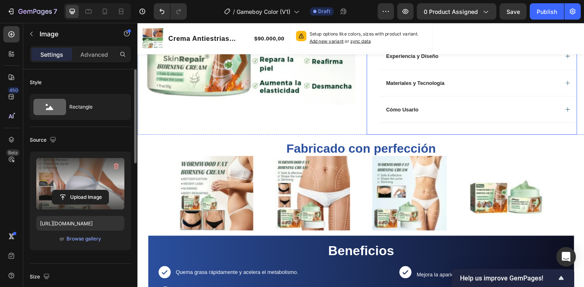
scroll to position [316, 0]
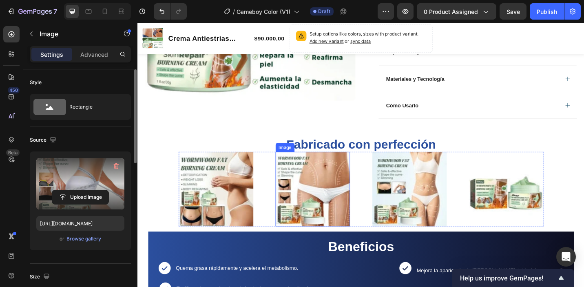
click at [353, 184] on img at bounding box center [329, 205] width 82 height 82
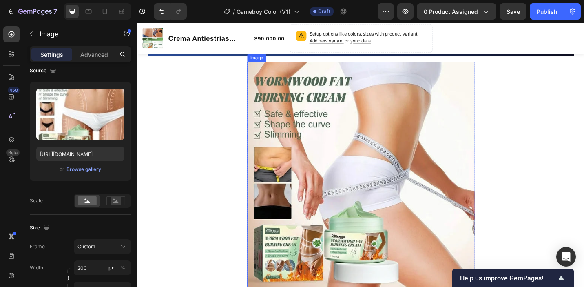
scroll to position [622, 0]
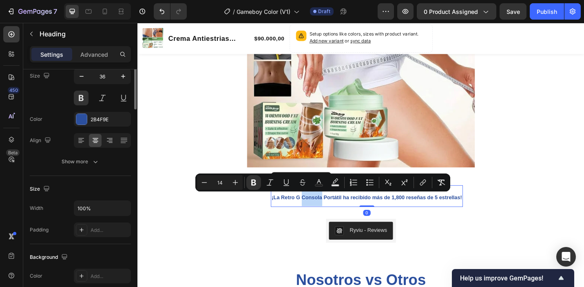
scroll to position [0, 0]
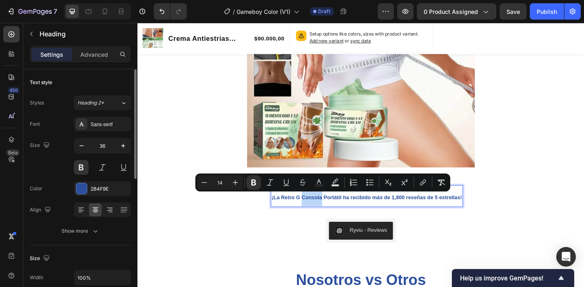
click at [336, 214] on strong "¡La Retro G Consola Portátil ha recibido más de 1,800 reseñas de 5 estrellas!" at bounding box center [388, 213] width 208 height 7
drag, startPoint x: 361, startPoint y: 214, endPoint x: 296, endPoint y: 216, distance: 65.3
click at [296, 216] on strong "¡La Retro G Consola Portátil ha recibido más de 1,800 reseñas de 5 estrellas!" at bounding box center [388, 213] width 208 height 7
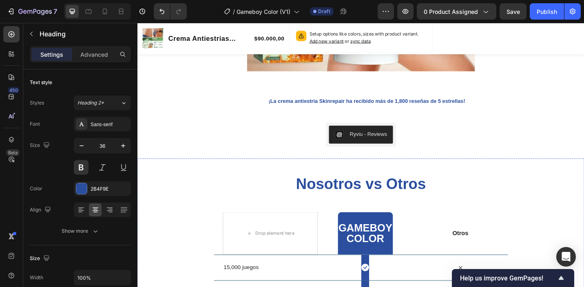
scroll to position [743, 0]
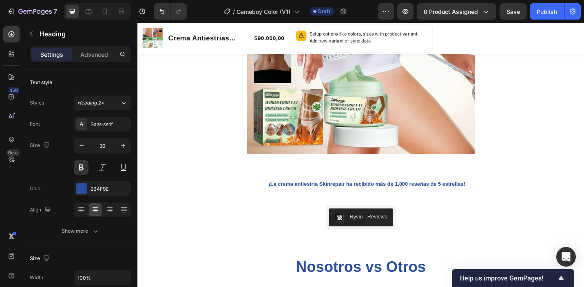
click at [333, 199] on strong "¡La crema antiestria Skinrepair ha recibido más de 1,800 reseñas de 5 estrellas!" at bounding box center [388, 199] width 215 height 7
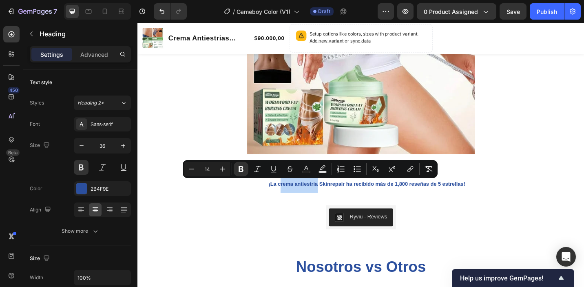
drag, startPoint x: 333, startPoint y: 200, endPoint x: 293, endPoint y: 200, distance: 40.0
click at [293, 200] on strong "¡La crema antiestria Skinrepair ha recibido más de 1,800 reseñas de 5 estrellas!" at bounding box center [388, 199] width 215 height 7
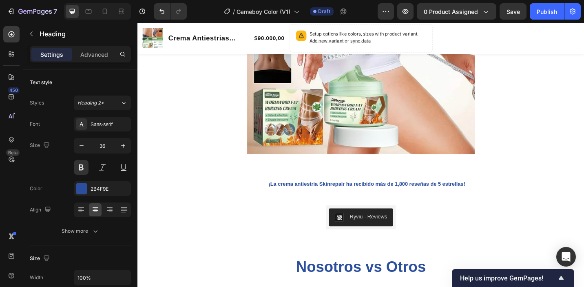
click at [318, 198] on strong "¡La crema antiestria Skinrepair ha recibido más de 1,800 reseñas de 5 estrellas!" at bounding box center [388, 199] width 215 height 7
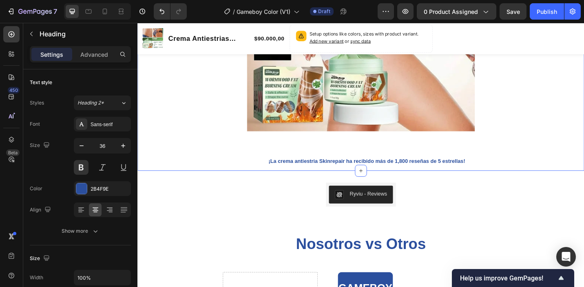
scroll to position [769, 0]
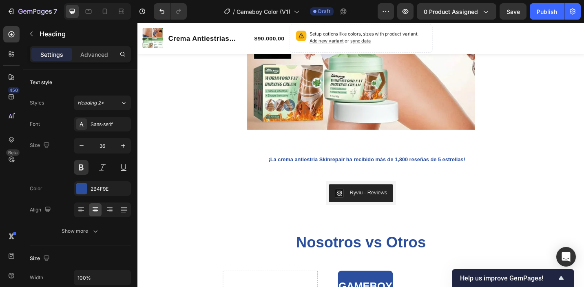
click at [318, 172] on strong "¡La crema antiestria Skinrepair ha recibido más de 1,800 reseñas de 5 estrellas!" at bounding box center [388, 172] width 215 height 7
click at [338, 173] on strong "¡La crema antiestria Skinrepair ha recibido más de 1,800 reseñas de 5 estrellas!" at bounding box center [388, 172] width 215 height 7
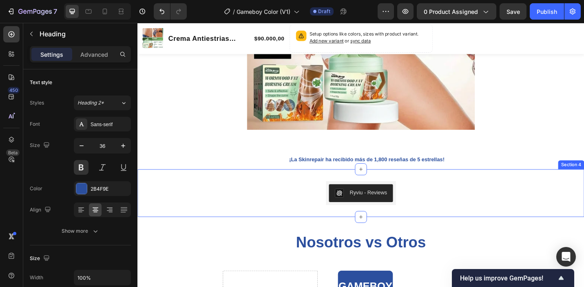
scroll to position [837, 0]
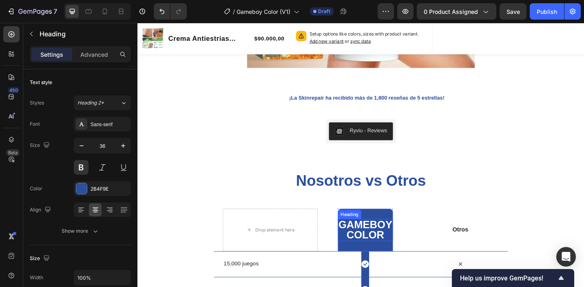
click at [381, 252] on h2 "GAMEBOY COLOR" at bounding box center [387, 249] width 61 height 24
click at [397, 258] on h2 "GAMEBOY COLOR" at bounding box center [387, 249] width 61 height 24
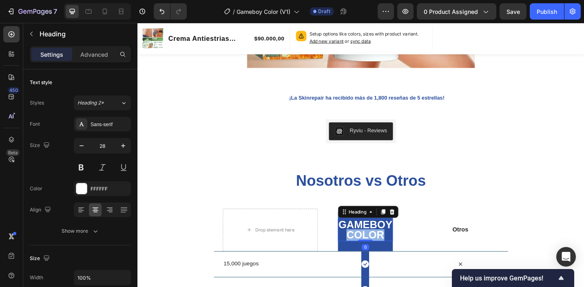
click at [397, 258] on p "GAMEBOY COLOR" at bounding box center [387, 249] width 59 height 23
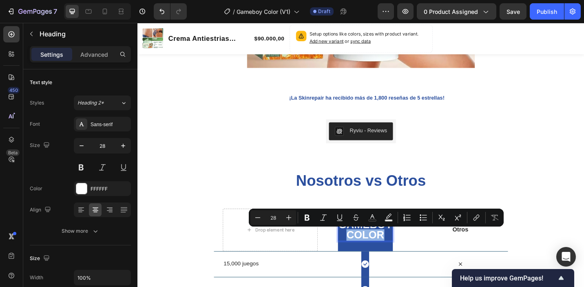
click at [397, 258] on p "GAMEBOY COLOR" at bounding box center [387, 249] width 59 height 23
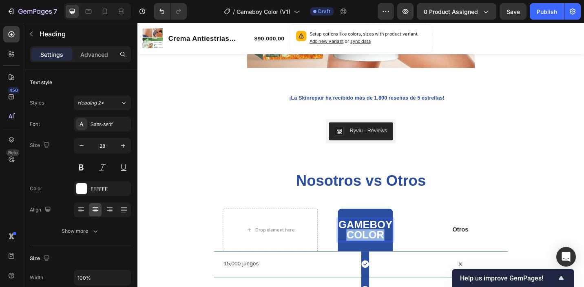
click at [397, 258] on p "GAMEBOY COLOR" at bounding box center [387, 249] width 59 height 23
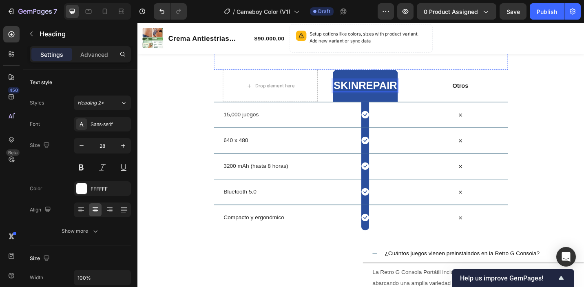
scroll to position [990, 0]
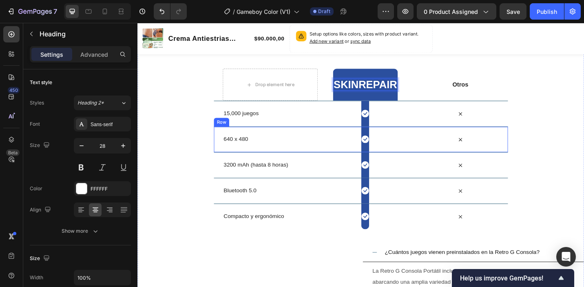
click at [266, 124] on span "15,000 juegos" at bounding box center [251, 121] width 38 height 7
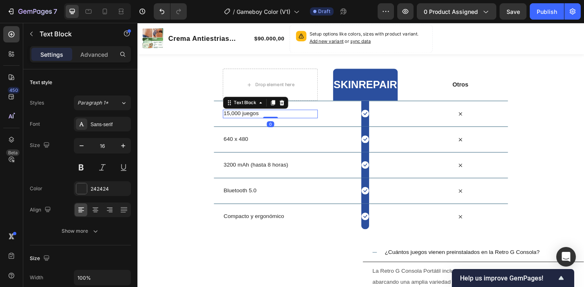
scroll to position [985, 0]
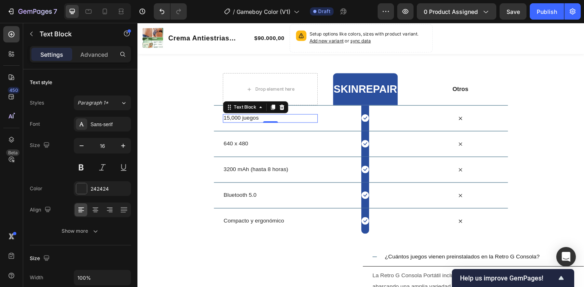
click at [232, 123] on span "15,000 juegos" at bounding box center [251, 126] width 38 height 7
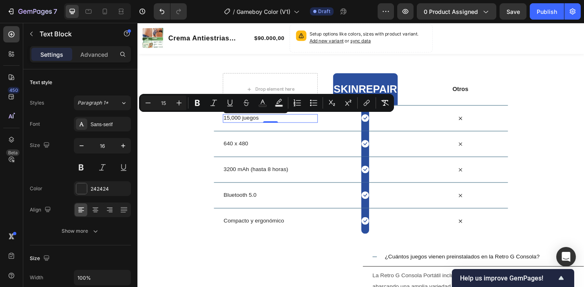
click at [254, 123] on span "15,000 juegos" at bounding box center [251, 126] width 38 height 7
drag, startPoint x: 269, startPoint y: 126, endPoint x: 232, endPoint y: 127, distance: 37.5
click at [232, 127] on span "15,000 juegos" at bounding box center [251, 126] width 38 height 7
click at [280, 128] on p "15,000 juegos" at bounding box center [283, 127] width 102 height 9
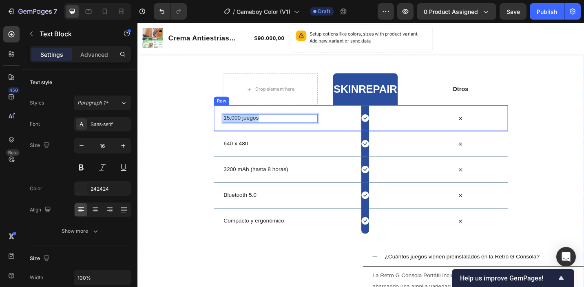
drag, startPoint x: 280, startPoint y: 128, endPoint x: 228, endPoint y: 128, distance: 52.6
click at [228, 128] on div "15,000 juegos Text Block 0 Icon Row Icon Row" at bounding box center [382, 127] width 322 height 28
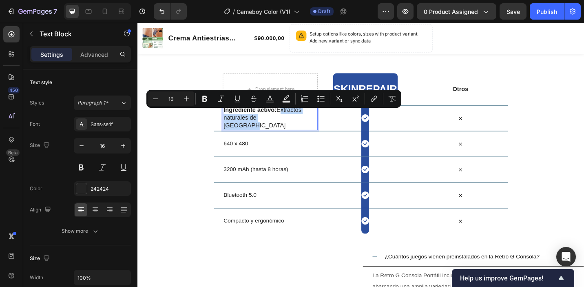
drag, startPoint x: 298, startPoint y: 129, endPoint x: 291, endPoint y: 121, distance: 11.5
click at [291, 121] on p "Ingrediente activo: Extractos naturales de artemisa" at bounding box center [283, 126] width 102 height 25
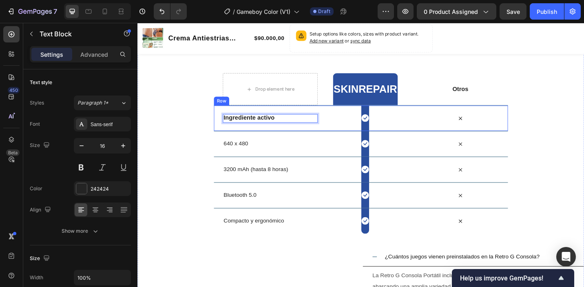
click at [281, 121] on div "Ingrediente activo Text Block 0" at bounding box center [283, 127] width 104 height 28
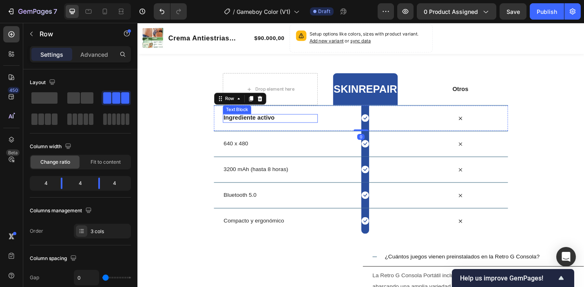
click at [274, 128] on strong "Ingrediente activo" at bounding box center [260, 126] width 56 height 7
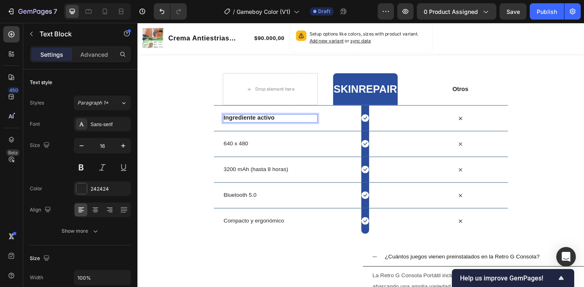
click at [296, 126] on p "Ingrediente activo" at bounding box center [283, 127] width 102 height 9
click at [302, 126] on strong "Extractos naturales de artemisa" at bounding box center [267, 126] width 70 height 15
click at [302, 128] on strong "Extractos naturales de artemisa" at bounding box center [267, 126] width 70 height 15
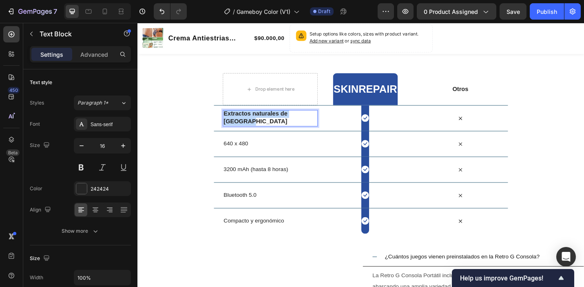
click at [302, 128] on strong "Extractos naturales de artemisa" at bounding box center [267, 126] width 70 height 15
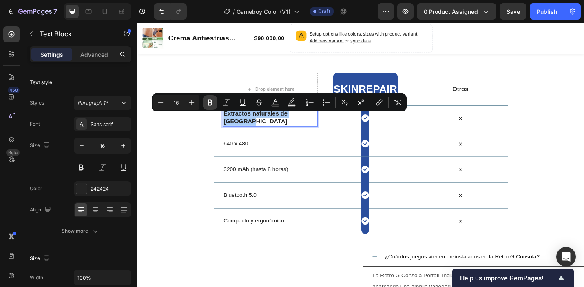
click at [209, 102] on icon "Editor contextual toolbar" at bounding box center [209, 102] width 5 height 6
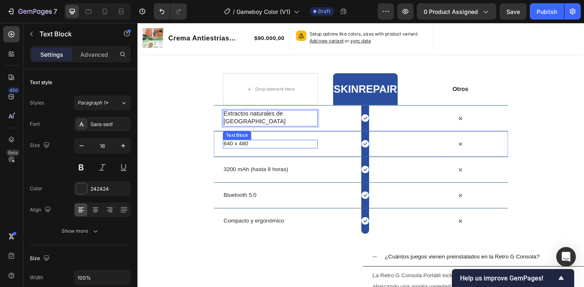
click at [253, 155] on span "640 x 480" at bounding box center [245, 154] width 27 height 7
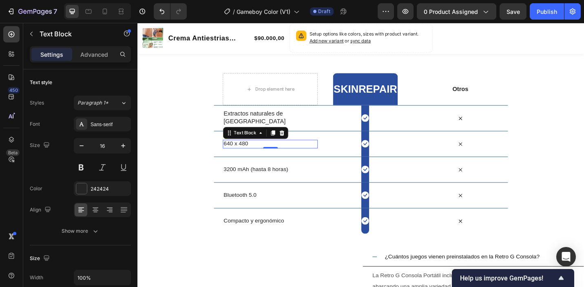
click at [255, 155] on span "640 x 480" at bounding box center [245, 154] width 27 height 7
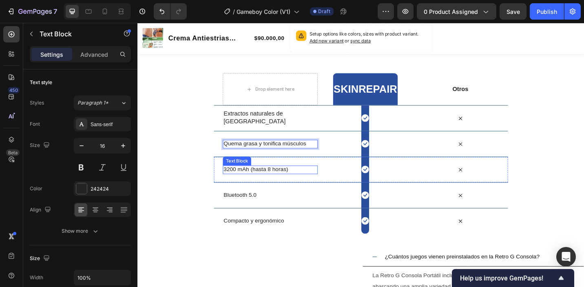
click at [288, 181] on span "3200 mAh (hasta 8 horas)" at bounding box center [267, 182] width 71 height 7
click at [287, 181] on span "3200 mAh (hasta 8 horas)" at bounding box center [267, 182] width 71 height 7
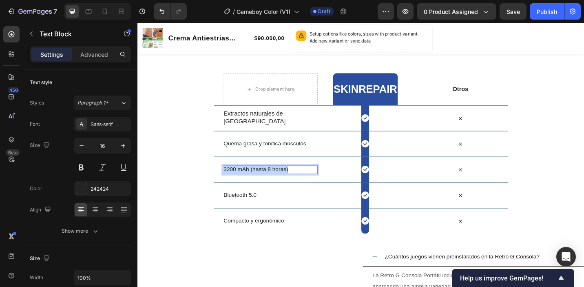
click at [287, 181] on span "3200 mAh (hasta 8 horas)" at bounding box center [267, 182] width 71 height 7
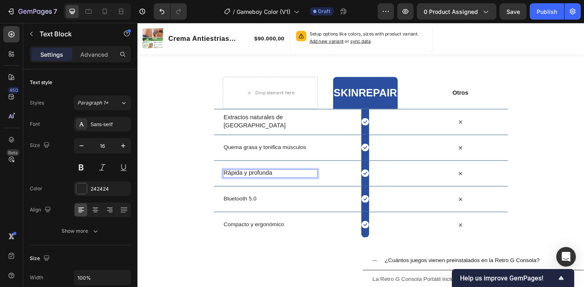
scroll to position [986, 0]
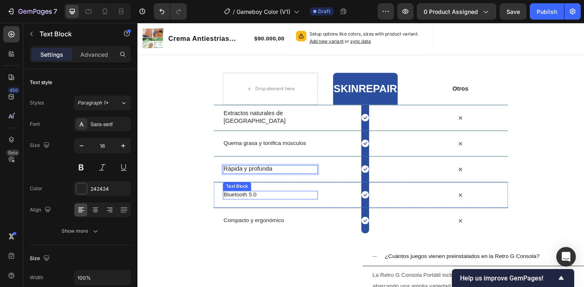
click at [263, 211] on span "Bluetooth 5.0" at bounding box center [250, 210] width 36 height 7
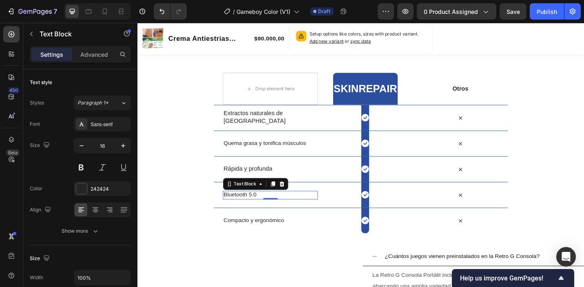
click at [281, 212] on p "Bluetooth 5.0" at bounding box center [283, 211] width 102 height 9
click at [263, 212] on span "Bluetooth 5.0" at bounding box center [250, 210] width 36 height 7
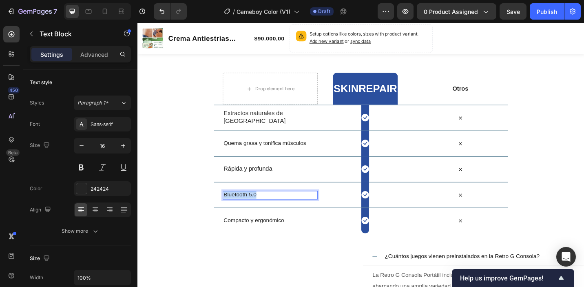
click at [263, 212] on span "Bluetooth 5.0" at bounding box center [250, 210] width 36 height 7
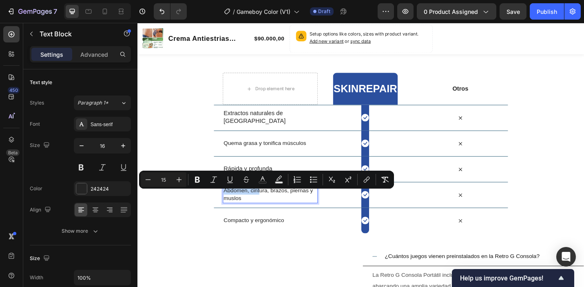
scroll to position [981, 0]
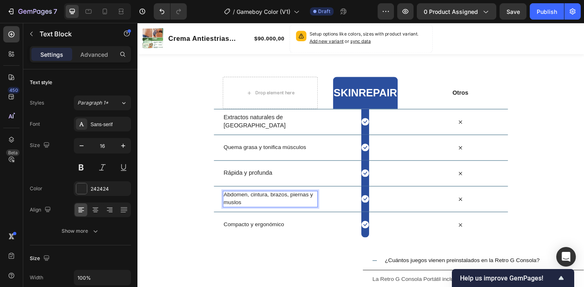
click at [333, 216] on p "Abdomen, cintura, brazos, piernas y muslos" at bounding box center [283, 215] width 102 height 17
click at [265, 245] on span "Compacto y ergonómico" at bounding box center [265, 243] width 66 height 7
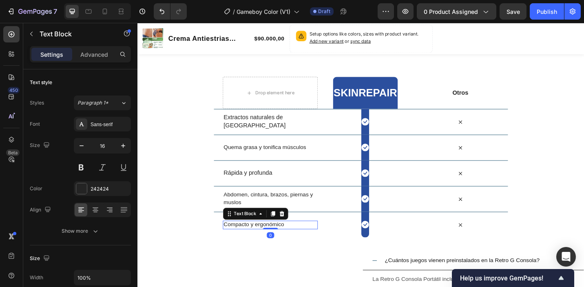
click at [275, 245] on span "Compacto y ergonómico" at bounding box center [265, 243] width 66 height 7
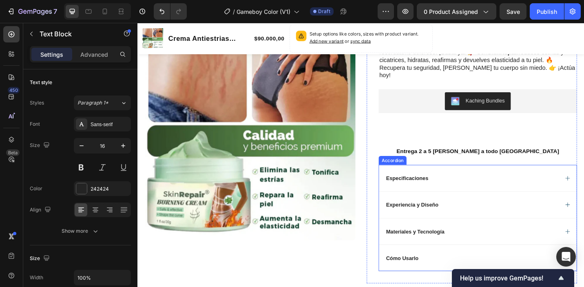
scroll to position [149, 0]
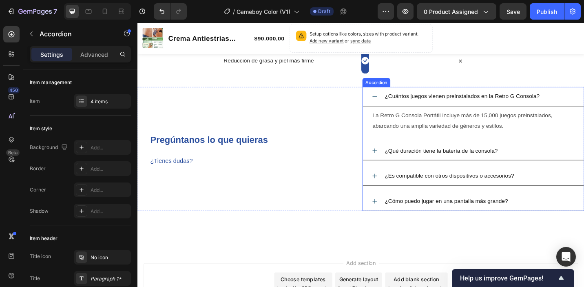
scroll to position [1119, 0]
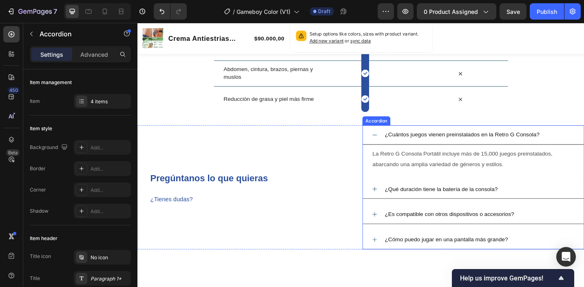
drag, startPoint x: 581, startPoint y: 149, endPoint x: 572, endPoint y: 148, distance: 9.4
click at [580, 149] on div "¿Cuántos juegos vienen preinstalados en la Retro G Consola?" at bounding box center [512, 145] width 210 height 14
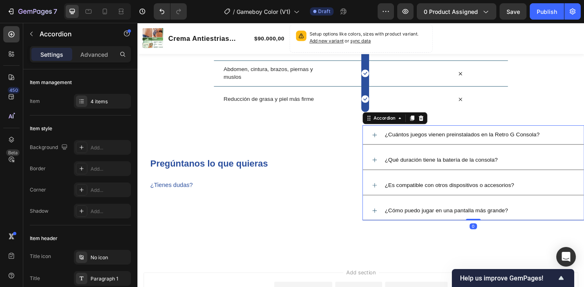
click at [565, 146] on span "¿Cuántos juegos vienen preinstalados en la Retro G Consola?" at bounding box center [493, 144] width 170 height 7
click at [570, 146] on span "¿Cuántos juegos vienen preinstalados en la Retro G Consola?" at bounding box center [493, 144] width 170 height 7
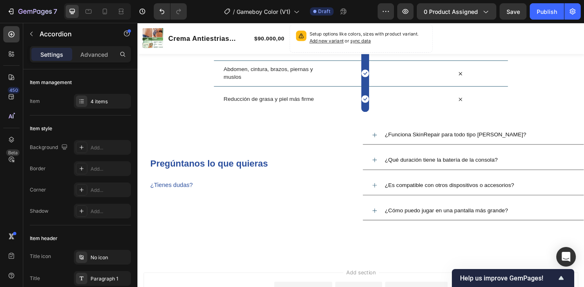
click at [395, 143] on icon at bounding box center [397, 145] width 7 height 7
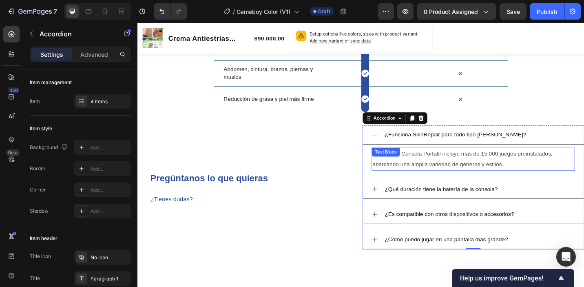
click at [441, 170] on p "La Retro G Consola Portátil incluye más de 15,000 juegos preinstalados, abarcan…" at bounding box center [505, 172] width 221 height 24
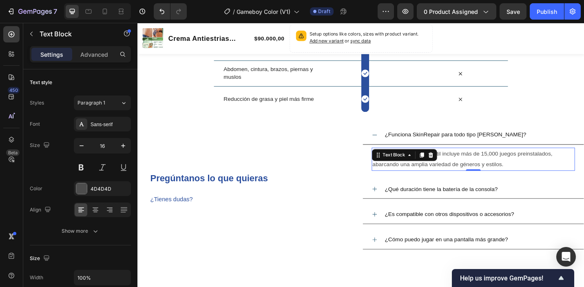
click at [538, 177] on span "La Retro G Consola Portátil incluye más de 15,000 juegos preinstalados, abarcan…" at bounding box center [493, 171] width 197 height 19
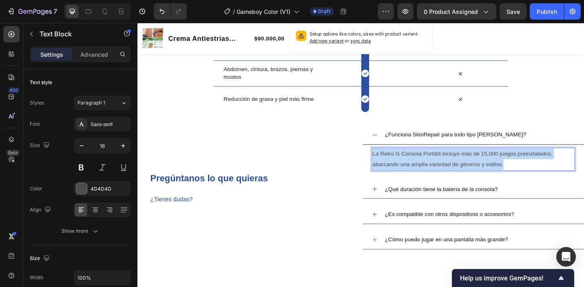
click at [538, 177] on span "La Retro G Consola Portátil incluye más de 15,000 juegos preinstalados, abarcan…" at bounding box center [493, 171] width 197 height 19
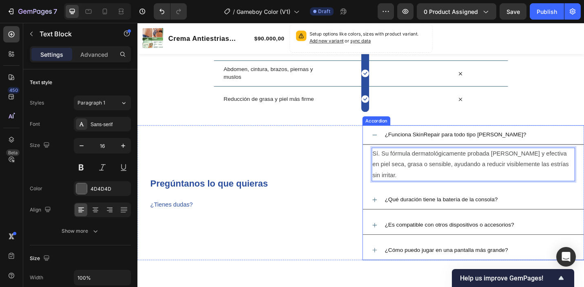
click at [422, 219] on span "¿Qué duración tiene la batería de la consola?" at bounding box center [470, 215] width 124 height 7
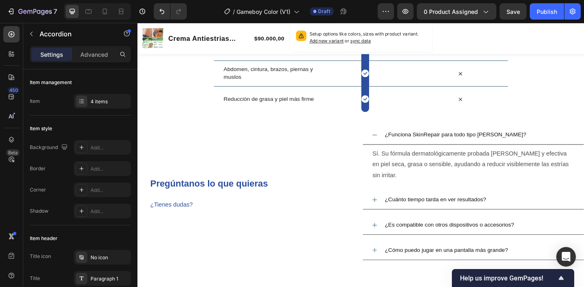
click at [397, 216] on icon at bounding box center [397, 216] width 7 height 7
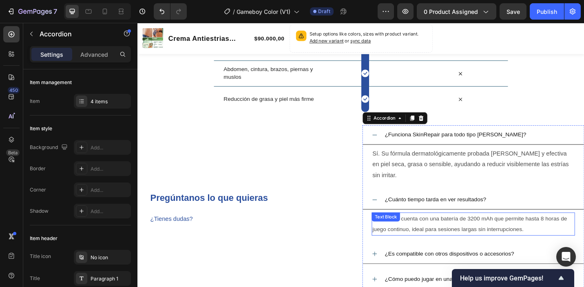
click at [435, 238] on span "La consola cuenta con una batería de 3200 mAh que permite hasta 8 horas de jueg…" at bounding box center [501, 242] width 213 height 19
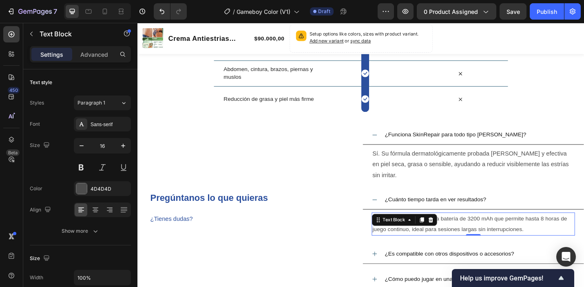
click at [562, 247] on p "La consola cuenta con una batería de 3200 mAh que permite hasta 8 horas de jueg…" at bounding box center [505, 243] width 221 height 24
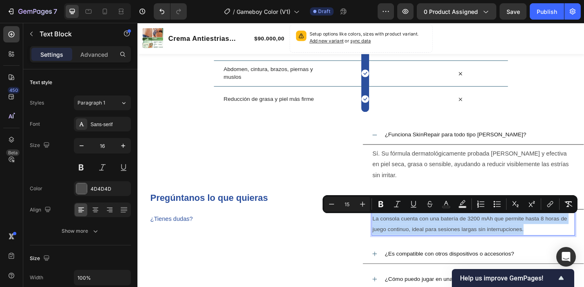
drag, startPoint x: 562, startPoint y: 247, endPoint x: 395, endPoint y: 235, distance: 167.1
click at [395, 235] on p "La consola cuenta con una batería de 3200 mAh que permite hasta 8 horas de jueg…" at bounding box center [505, 243] width 221 height 24
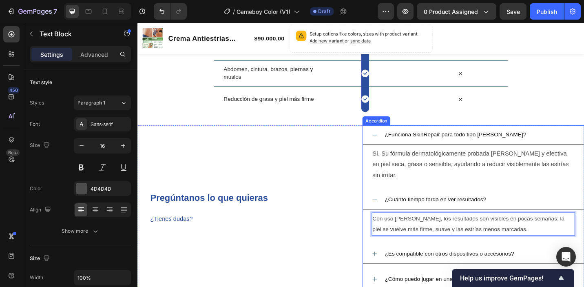
scroll to position [1161, 0]
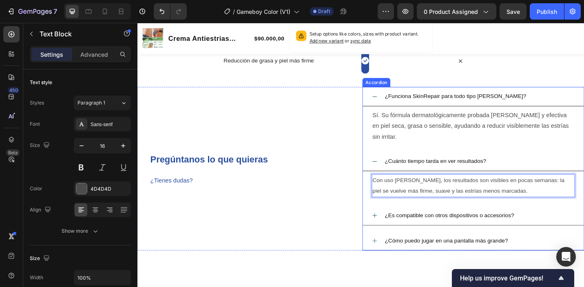
click at [521, 230] on p "¿Es compatible con otros dispositivos o accesorios?" at bounding box center [479, 234] width 142 height 12
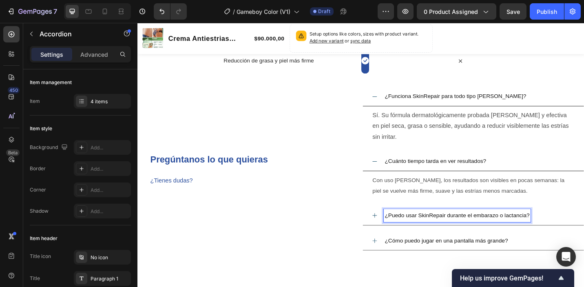
click at [397, 234] on icon at bounding box center [397, 233] width 5 height 5
click at [583, 228] on div "¿Puedo usar SkinRepair durante el embarazo o lactancia?" at bounding box center [512, 234] width 210 height 14
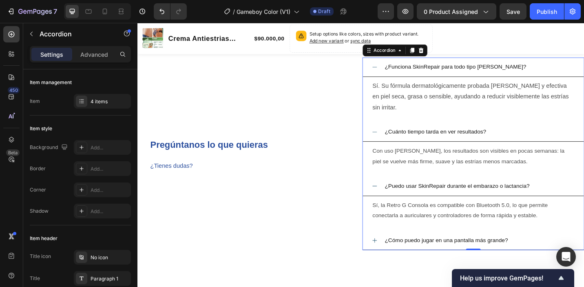
scroll to position [1195, 0]
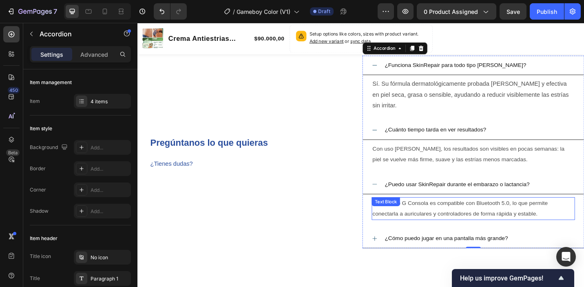
click at [529, 235] on span "Sí, la Retro G Consola es compatible con Bluetooth 5.0, lo que permite conectar…" at bounding box center [491, 225] width 192 height 19
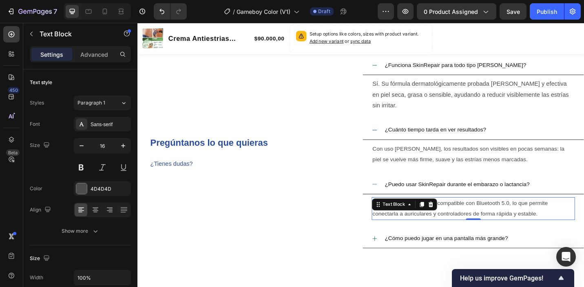
click at [583, 230] on p "Sí, la Retro G Consola es compatible con Bluetooth 5.0, lo que permite conectar…" at bounding box center [505, 226] width 221 height 24
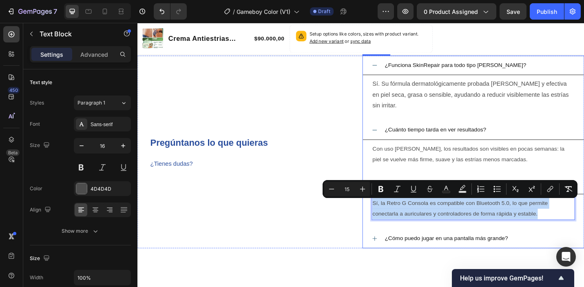
drag, startPoint x: 584, startPoint y: 234, endPoint x: 387, endPoint y: 218, distance: 197.9
click at [387, 218] on div "Sí, la Retro G Consola es compatible con Bluetooth 5.0, lo que permite conectar…" at bounding box center [505, 226] width 242 height 32
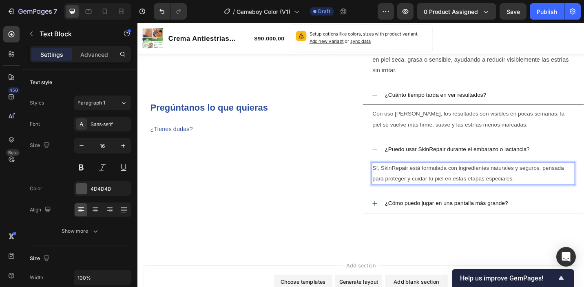
scroll to position [1234, 0]
click at [516, 217] on p "¿Cómo puedo jugar en una pantalla más grande?" at bounding box center [475, 220] width 135 height 12
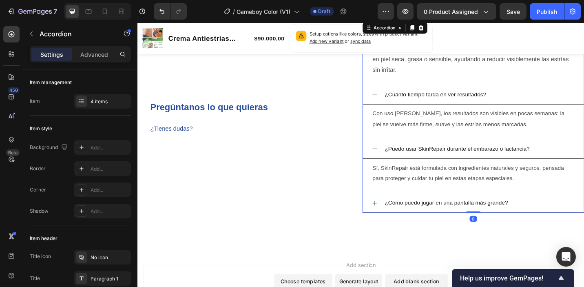
click at [514, 219] on span "¿Cómo puedo jugar en una pantalla más grande?" at bounding box center [475, 219] width 135 height 7
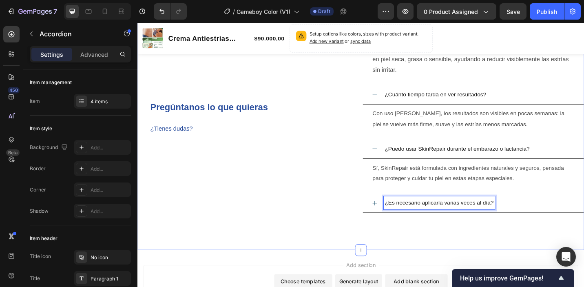
click at [397, 221] on icon at bounding box center [397, 220] width 5 height 5
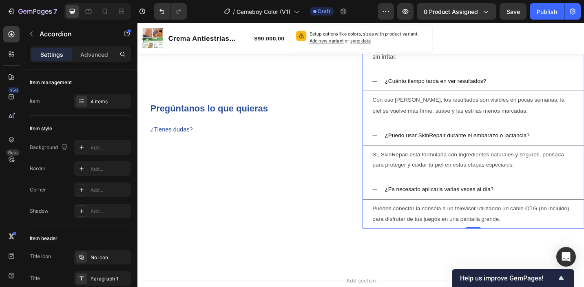
scroll to position [1249, 0]
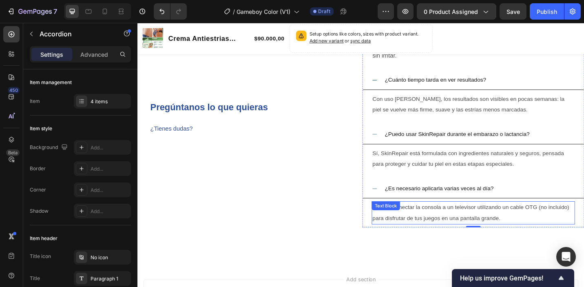
click at [526, 240] on span "Puedes conectar la consola a un televisor utilizando un cable OTG (no incluido)…" at bounding box center [503, 230] width 216 height 19
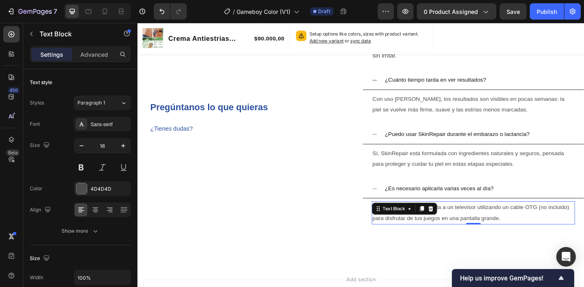
click at [542, 239] on p "Puedes conectar la consola a un televisor utilizando un cable OTG (no incluido)…" at bounding box center [505, 231] width 221 height 24
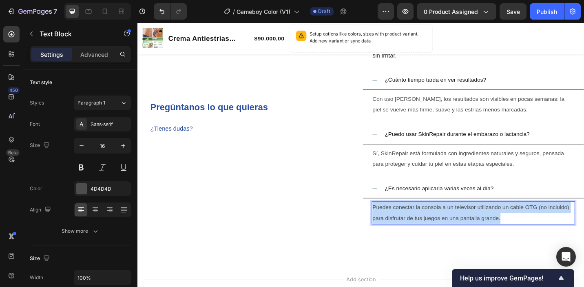
drag, startPoint x: 538, startPoint y: 239, endPoint x: 395, endPoint y: 228, distance: 143.5
click at [395, 228] on p "Puedes conectar la consola a un televisor utilizando un cable OTG (no incluido)…" at bounding box center [505, 231] width 221 height 24
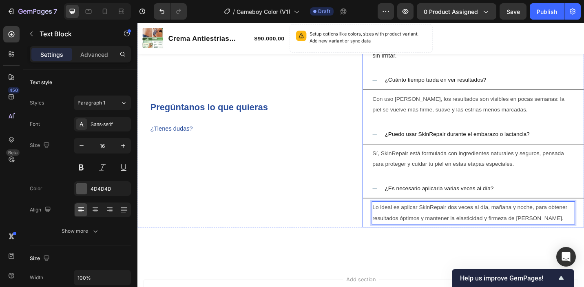
click at [398, 204] on icon at bounding box center [397, 204] width 5 height 0
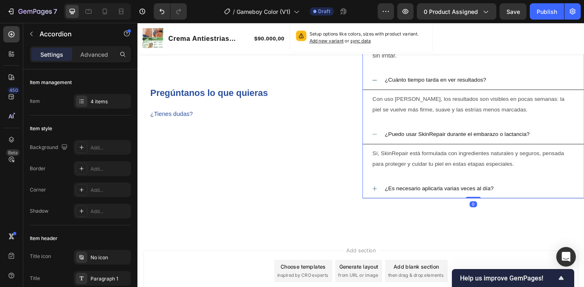
scroll to position [1234, 0]
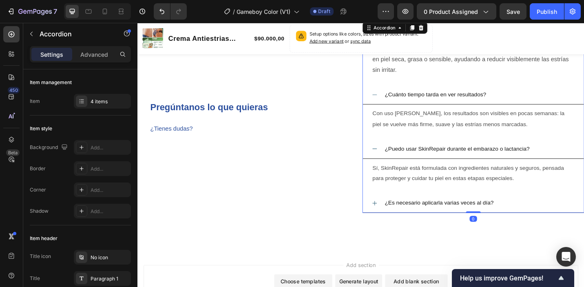
click at [395, 164] on icon at bounding box center [397, 160] width 7 height 7
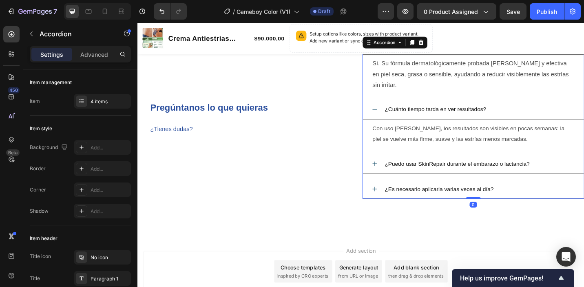
click at [397, 116] on icon at bounding box center [397, 118] width 7 height 7
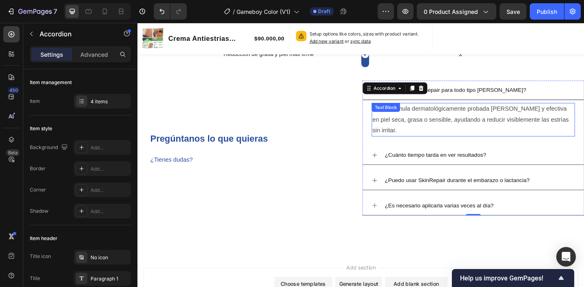
scroll to position [1167, 0]
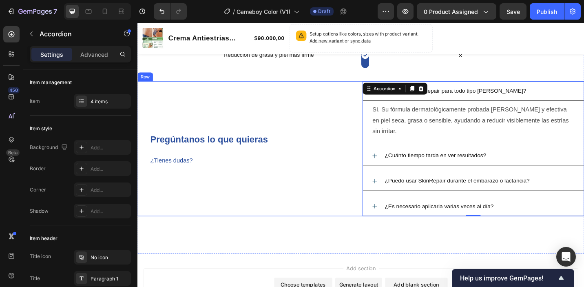
click at [342, 226] on div "Pregúntanos lo que quieras ¿Tienes dudas? Heading" at bounding box center [258, 161] width 243 height 148
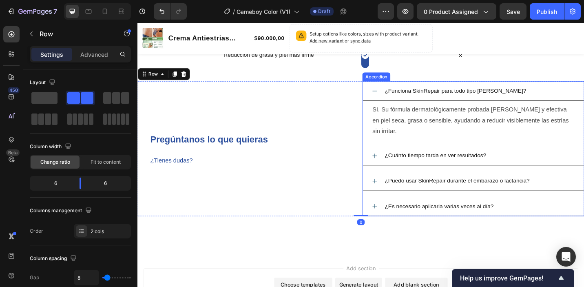
click at [399, 98] on icon at bounding box center [397, 97] width 7 height 7
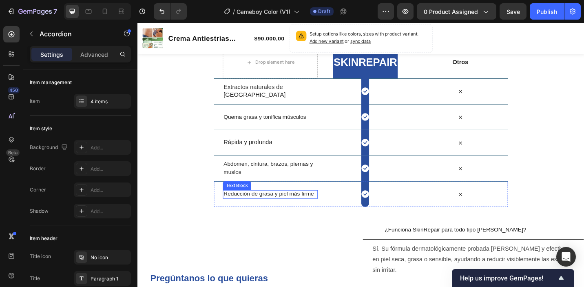
scroll to position [1092, 0]
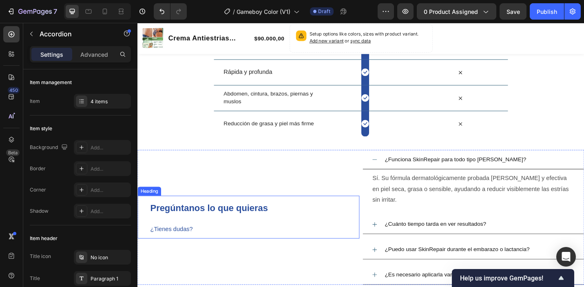
click at [249, 227] on strong "Pregúntanos lo que quieras" at bounding box center [215, 225] width 129 height 11
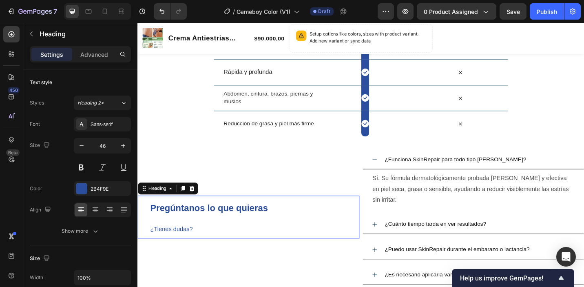
click at [284, 225] on h2 "Pregúntanos lo que quieras ¿Tienes dudas?" at bounding box center [265, 235] width 230 height 47
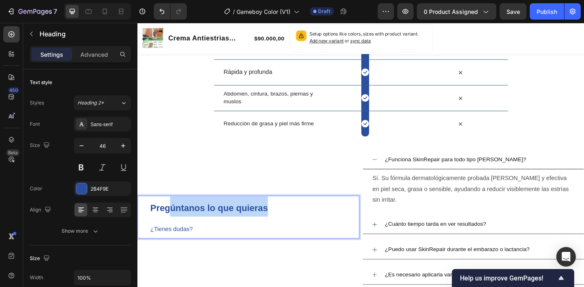
drag, startPoint x: 281, startPoint y: 225, endPoint x: 171, endPoint y: 228, distance: 110.1
click at [171, 228] on p "Pregúntanos lo que quieras ¿Tienes dudas?" at bounding box center [265, 235] width 228 height 45
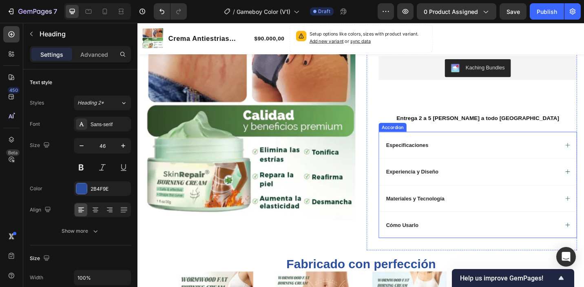
scroll to position [0, 0]
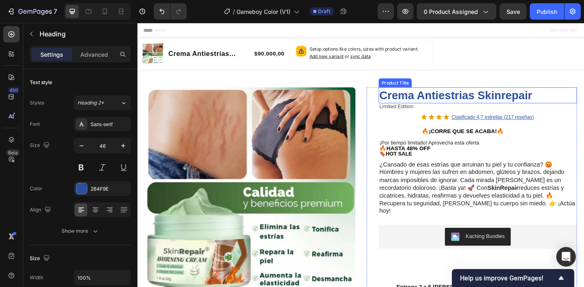
click at [435, 106] on h1 "Crema Antiestrias Skinrepair" at bounding box center [509, 102] width 217 height 18
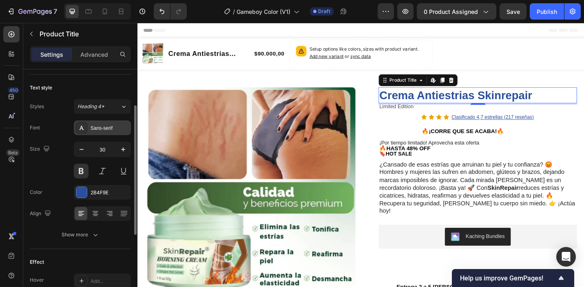
scroll to position [55, 0]
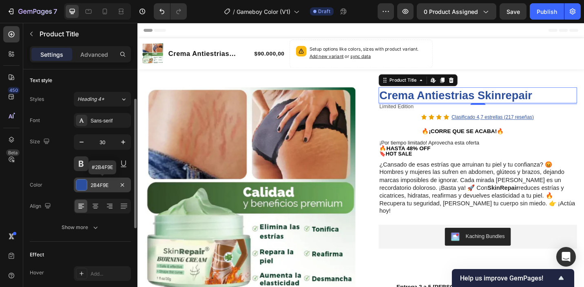
click at [80, 186] on div at bounding box center [81, 184] width 11 height 11
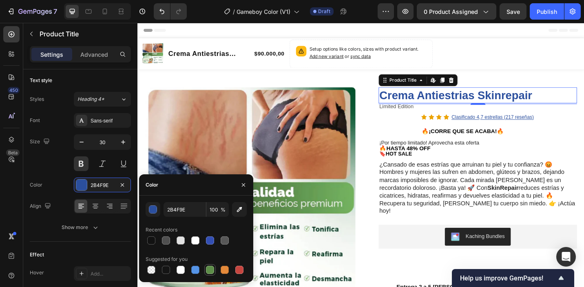
click at [208, 271] on div at bounding box center [210, 269] width 8 height 8
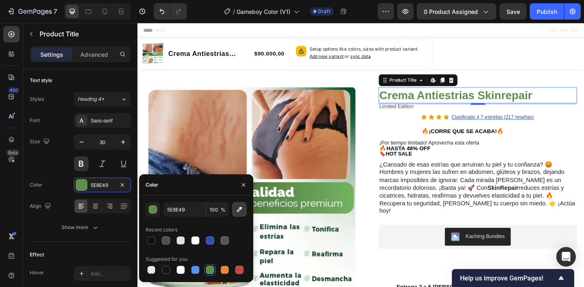
click at [238, 208] on icon "button" at bounding box center [239, 209] width 8 height 8
type input "669E55"
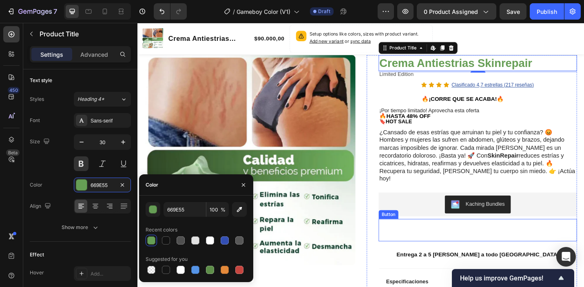
scroll to position [20, 0]
